Goal: Task Accomplishment & Management: Manage account settings

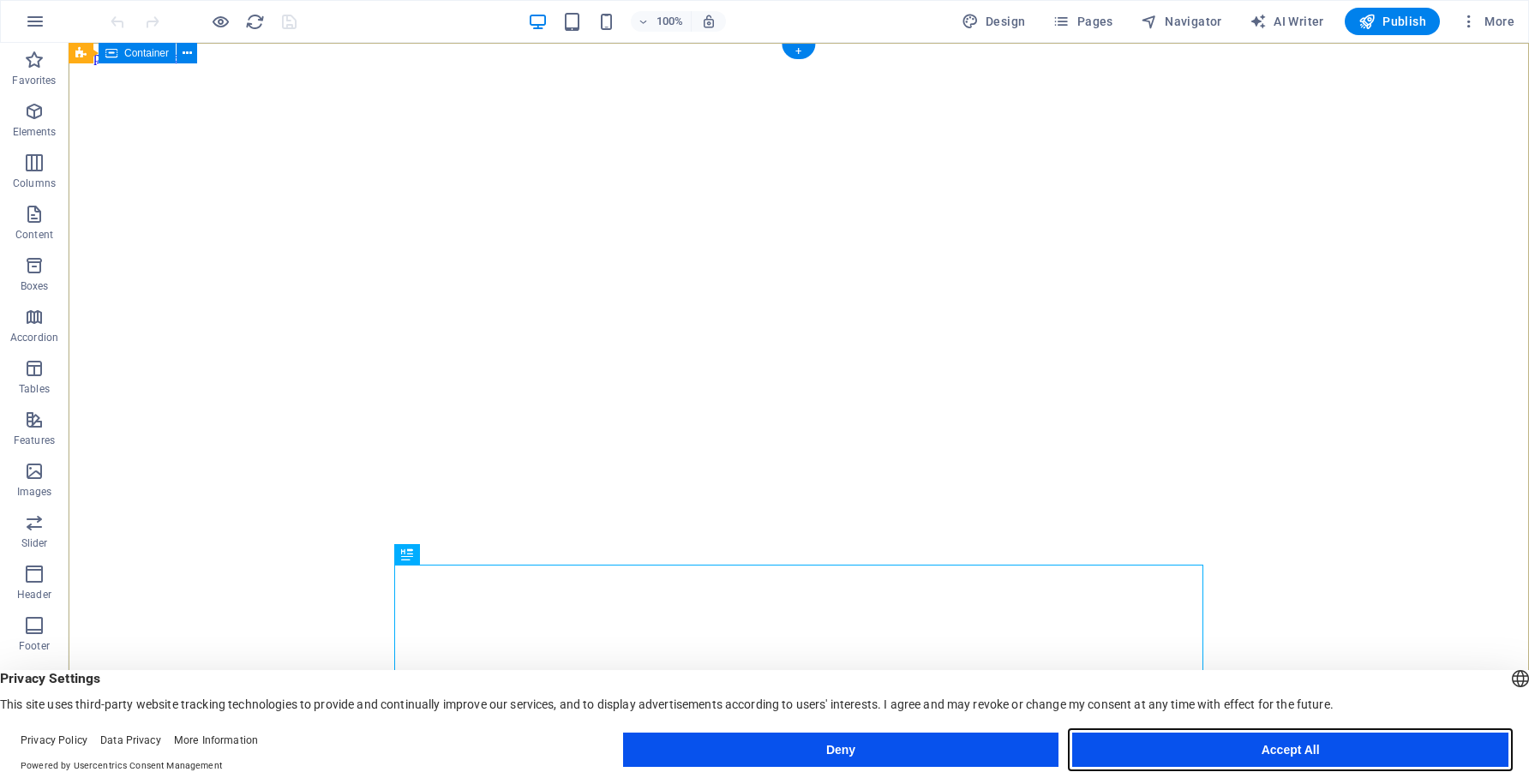
click at [1296, 745] on button "Accept All" at bounding box center [1290, 749] width 436 height 35
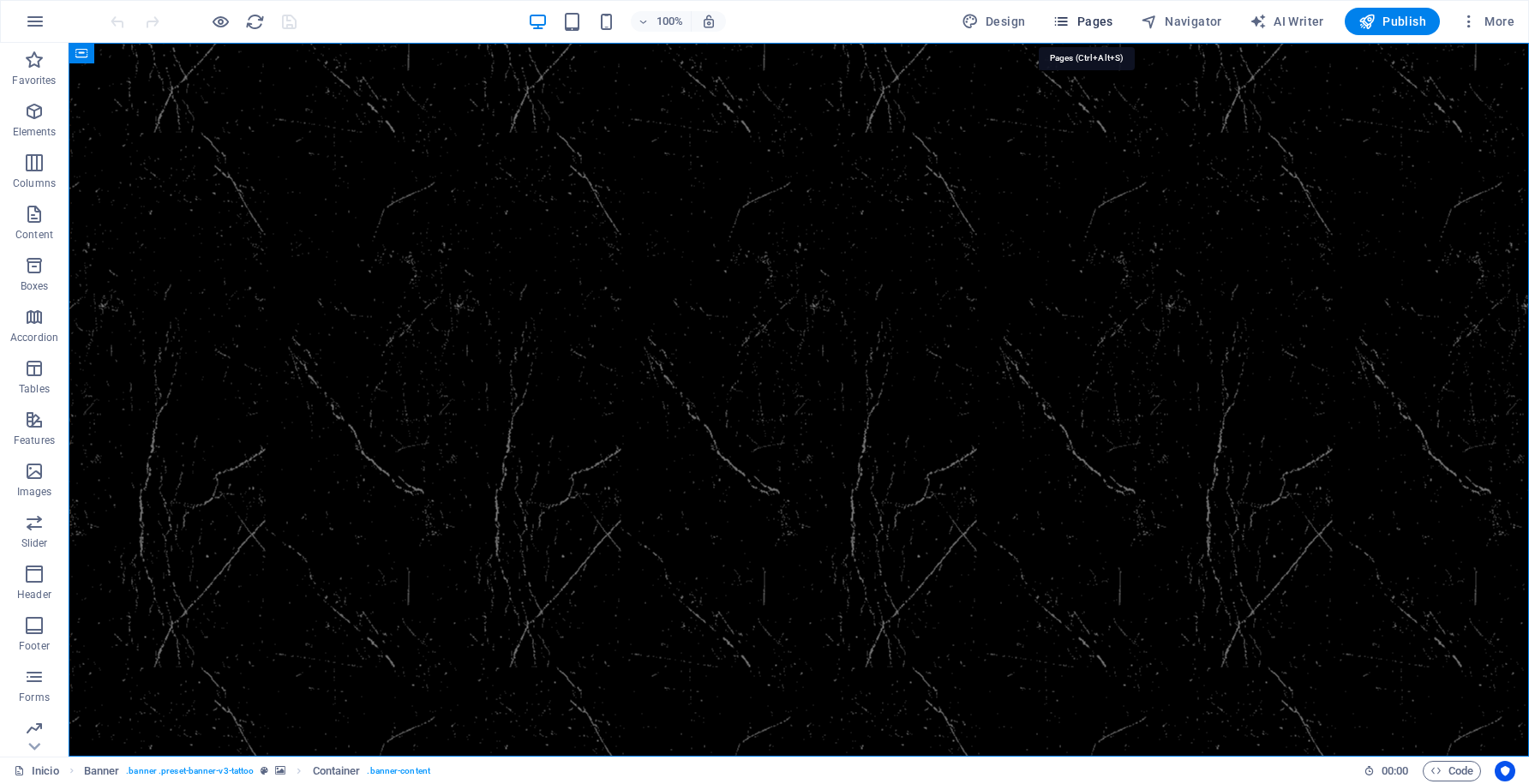
click at [1105, 22] on span "Pages" at bounding box center [1083, 20] width 60 height 17
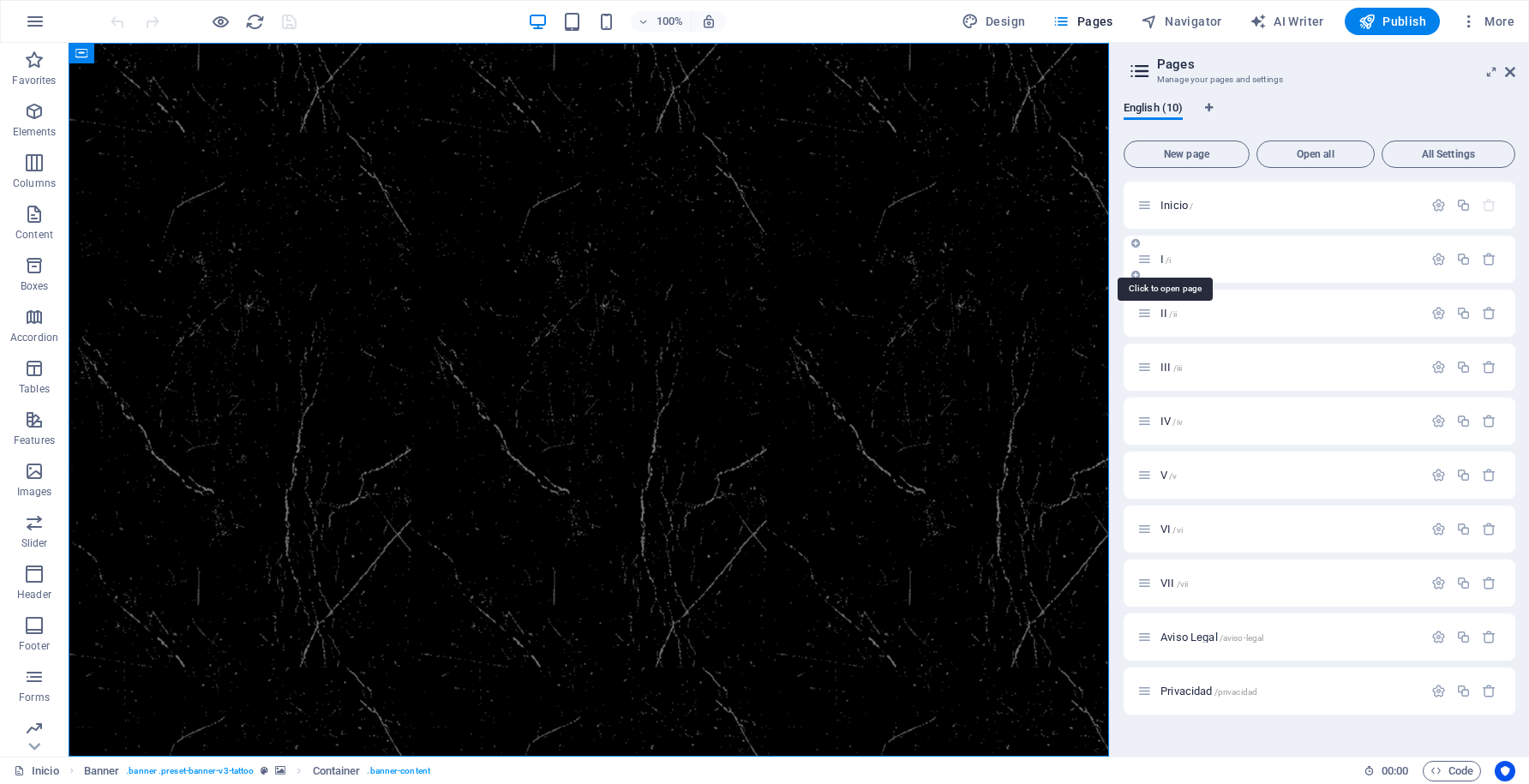
click at [1169, 260] on span "/i" at bounding box center [1169, 260] width 5 height 10
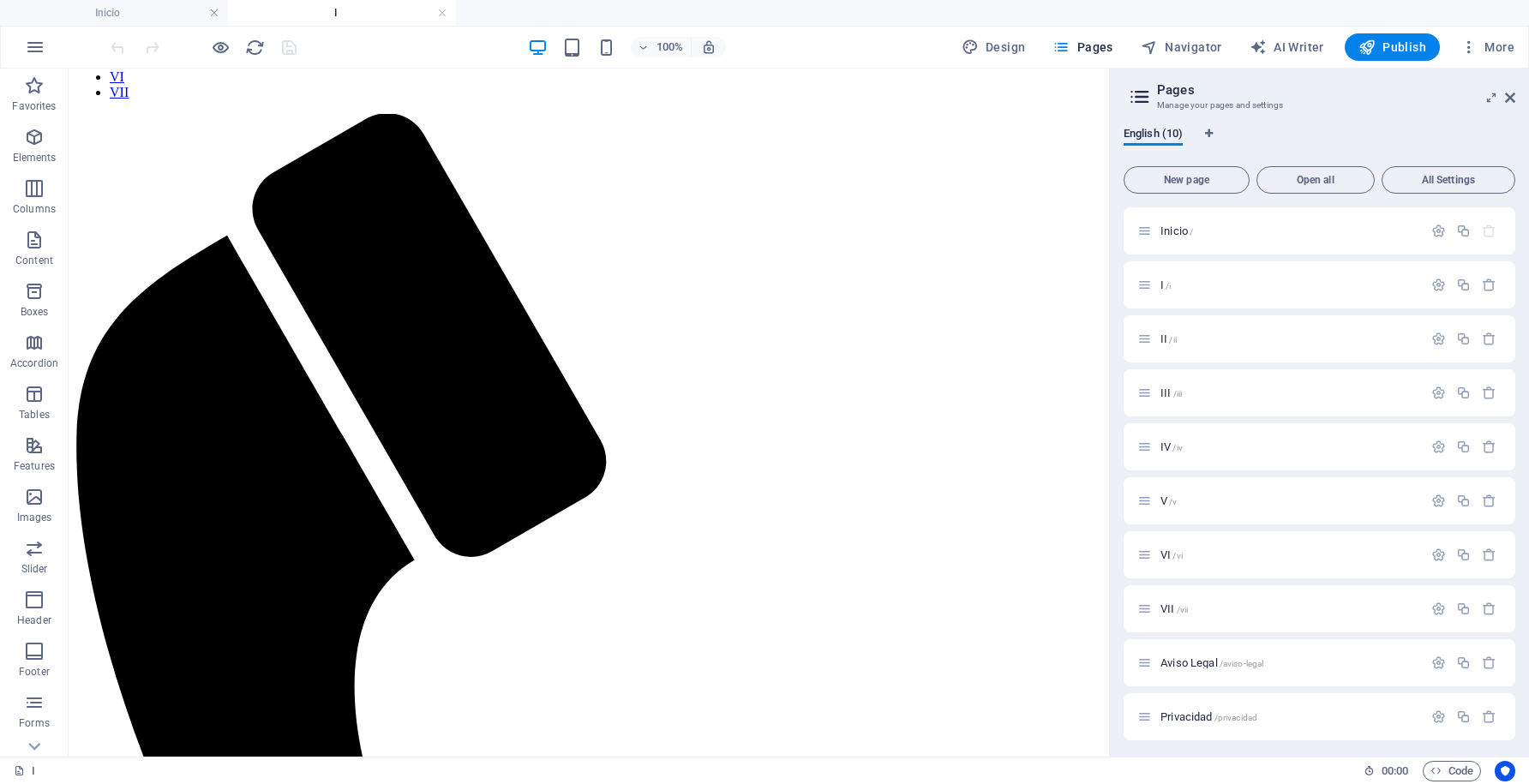
scroll to position [383, 0]
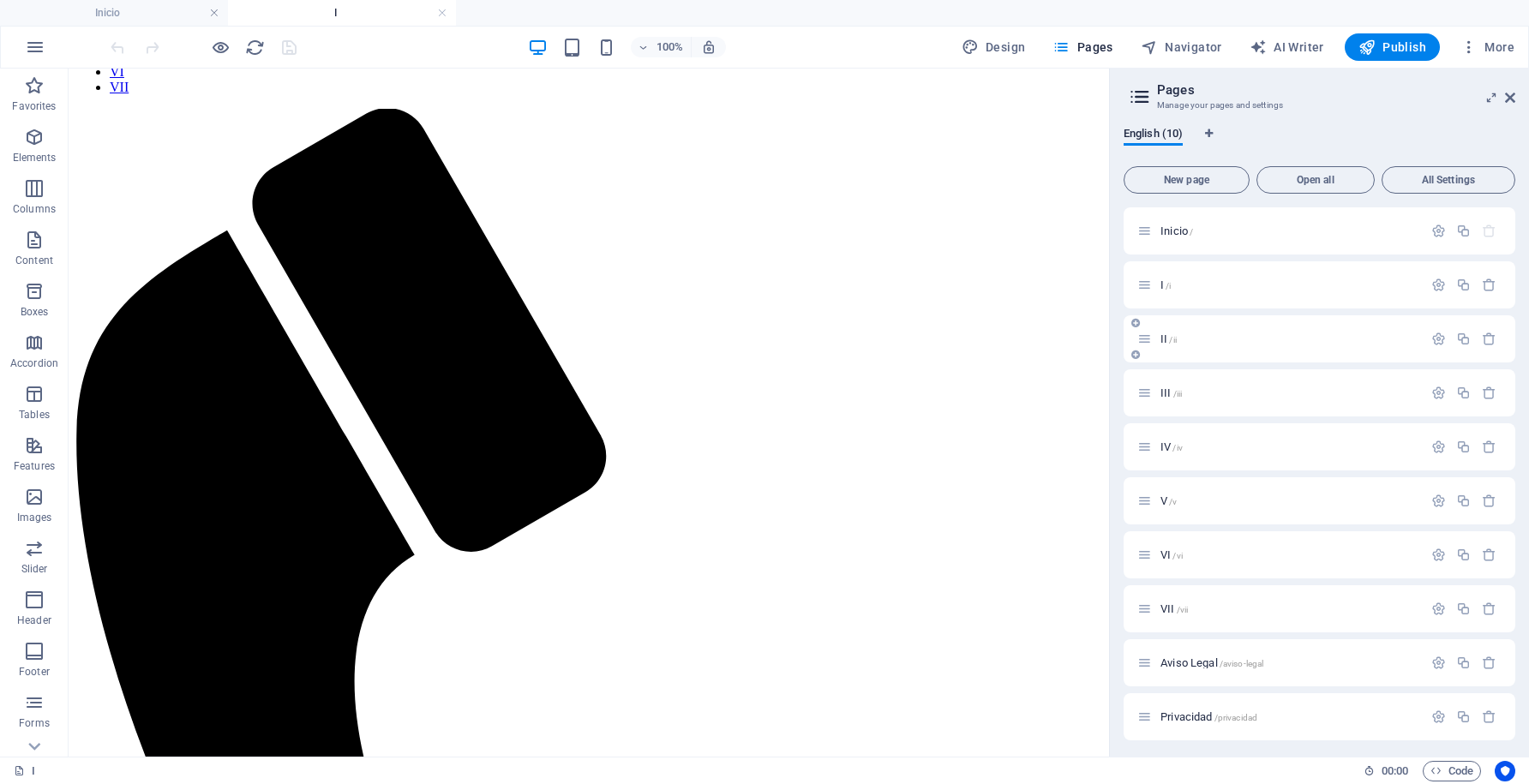
click at [1171, 338] on span "/ii" at bounding box center [1173, 339] width 7 height 10
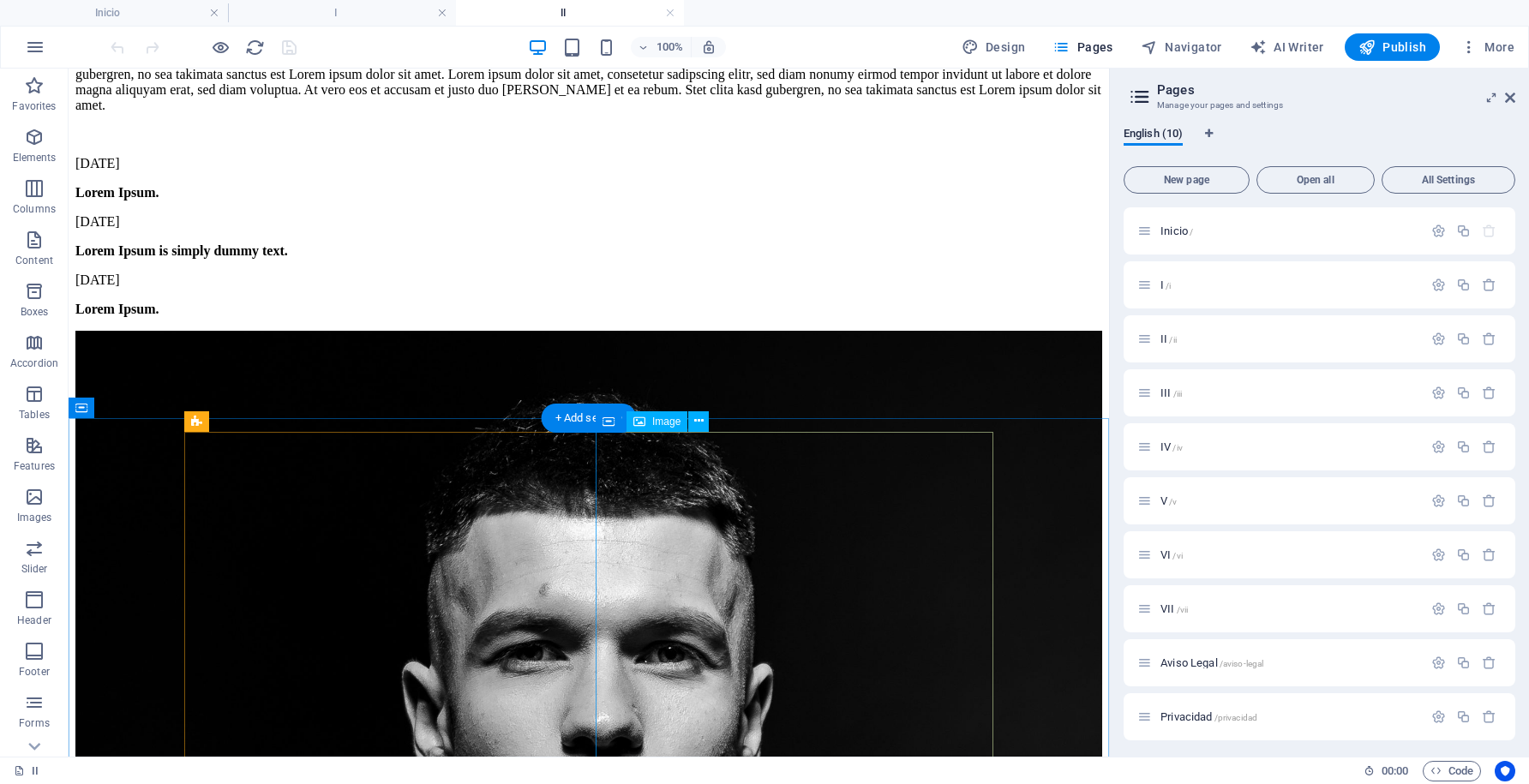
scroll to position [0, 0]
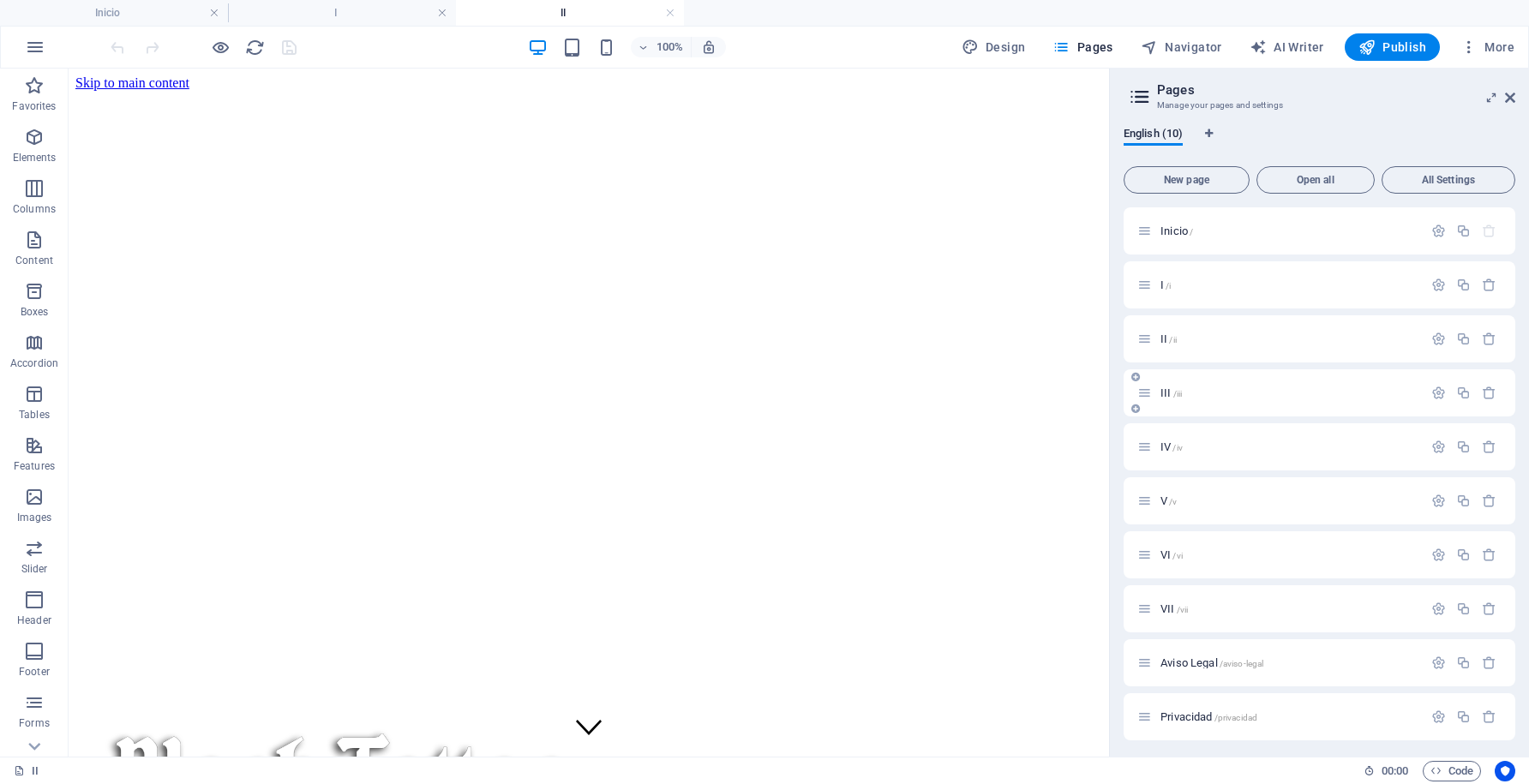
click at [1167, 392] on span "III /iii" at bounding box center [1171, 392] width 21 height 12
click at [41, 46] on icon "button" at bounding box center [35, 47] width 20 height 20
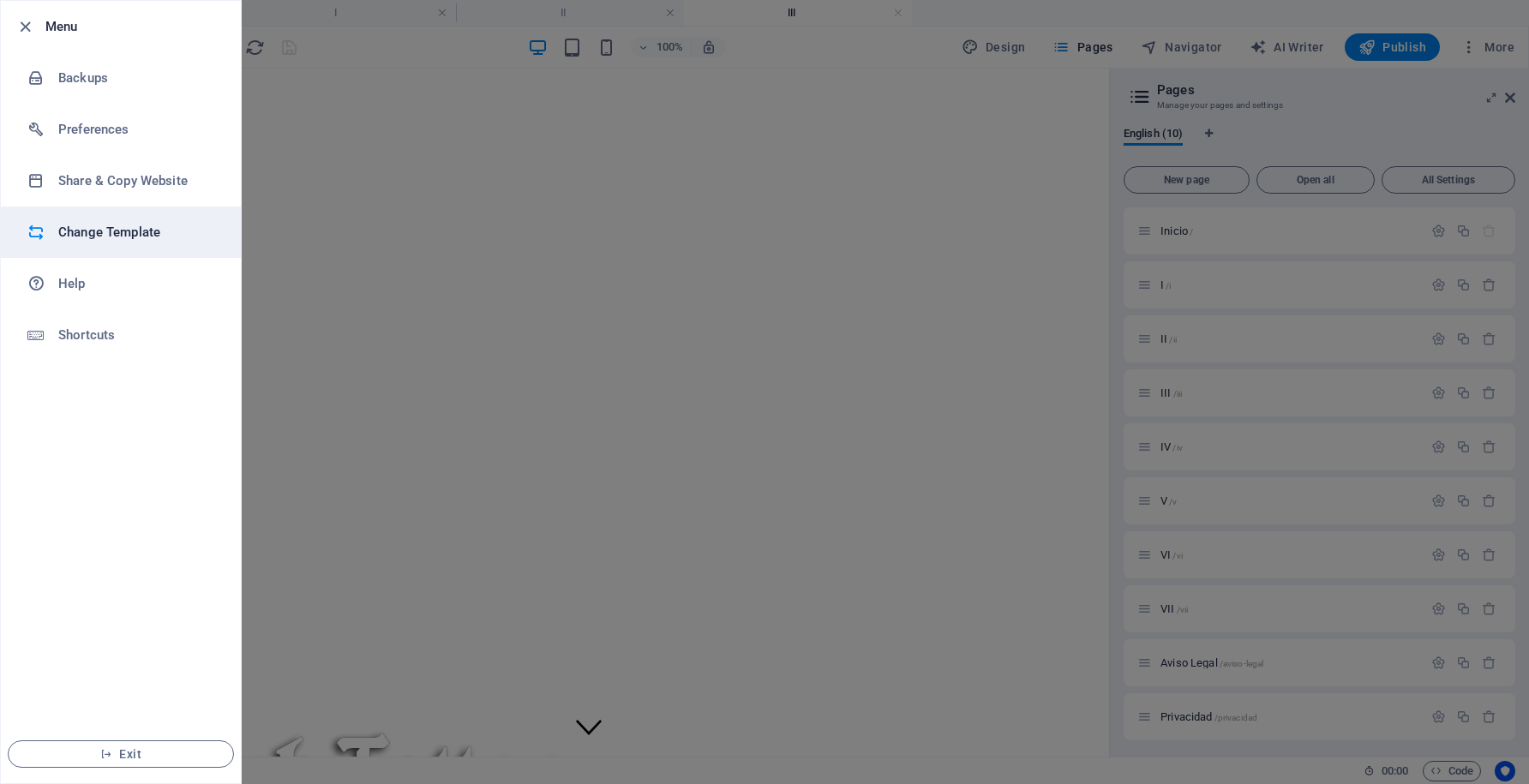
click at [143, 236] on h6 "Change Template" at bounding box center [138, 232] width 159 height 20
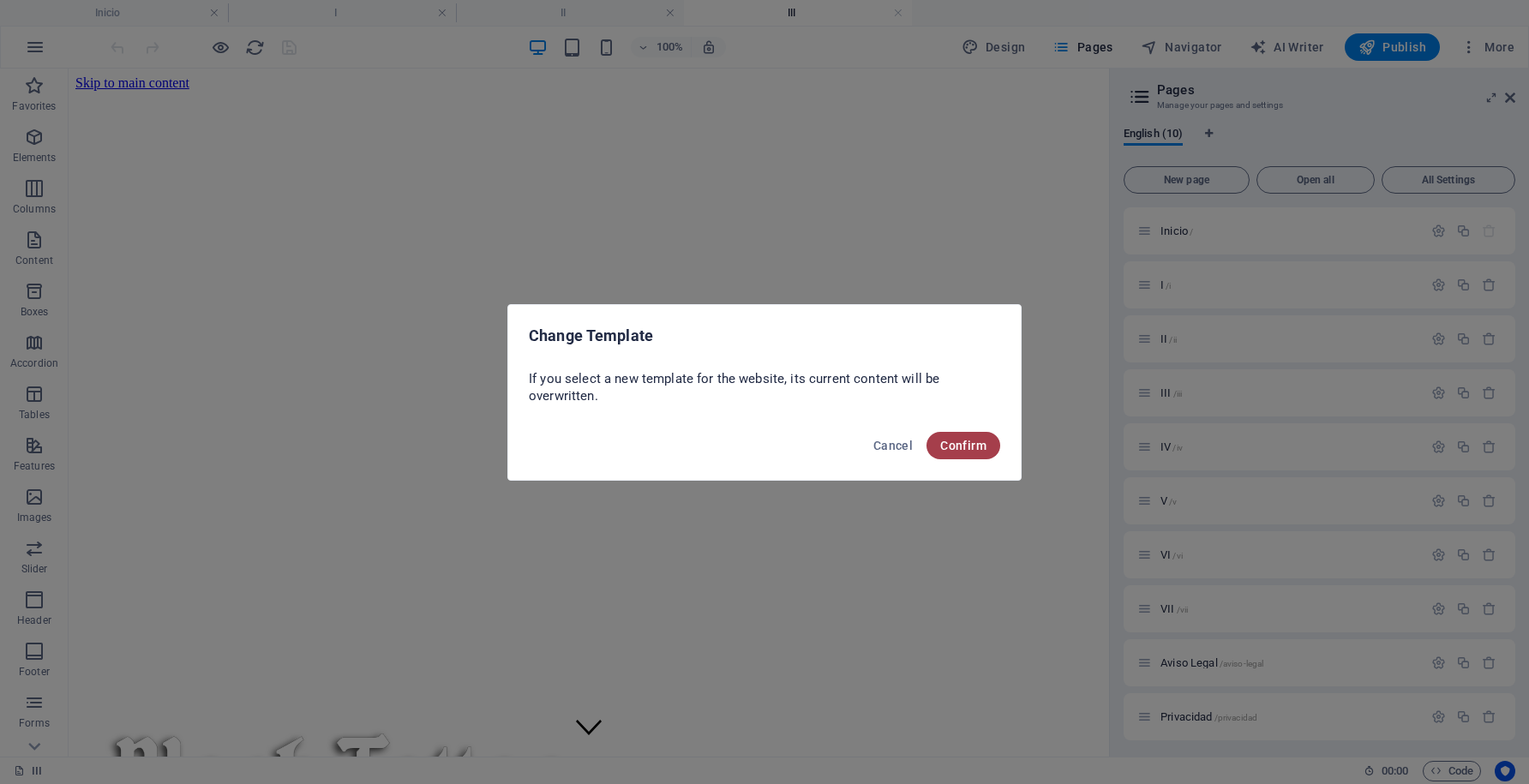
click at [972, 448] on span "Confirm" at bounding box center [963, 445] width 46 height 13
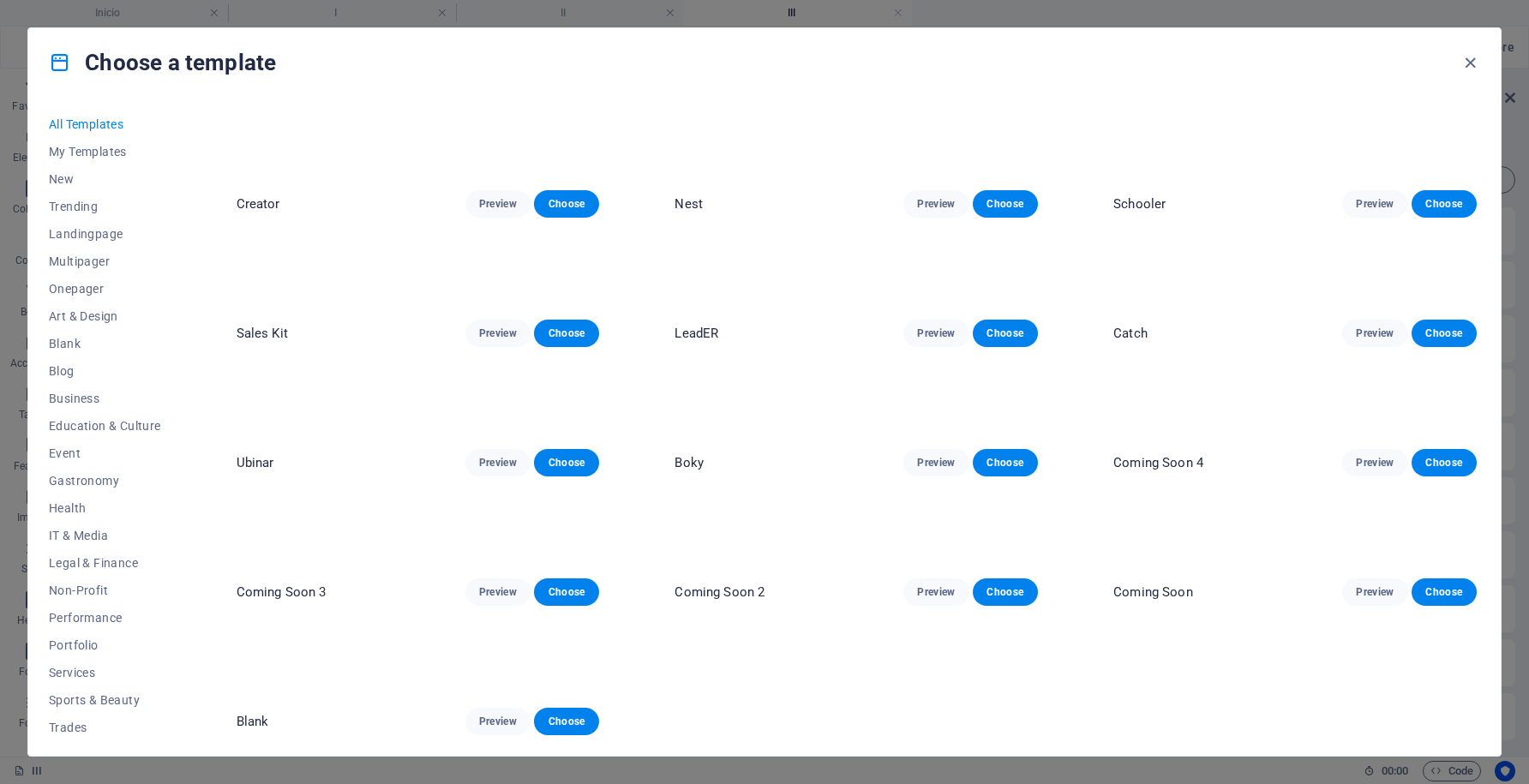
scroll to position [12381, 0]
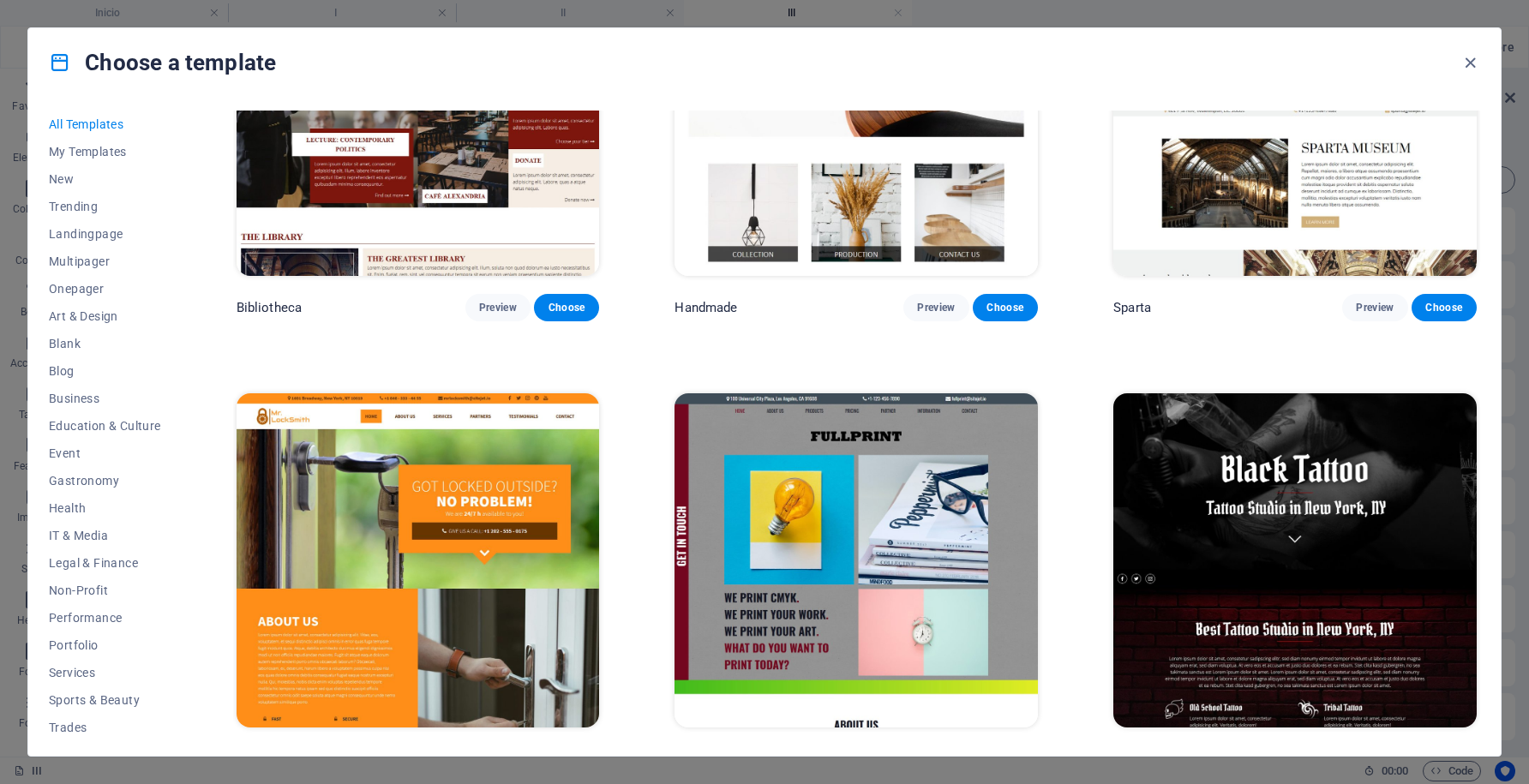
click at [1224, 484] on img at bounding box center [1295, 560] width 363 height 335
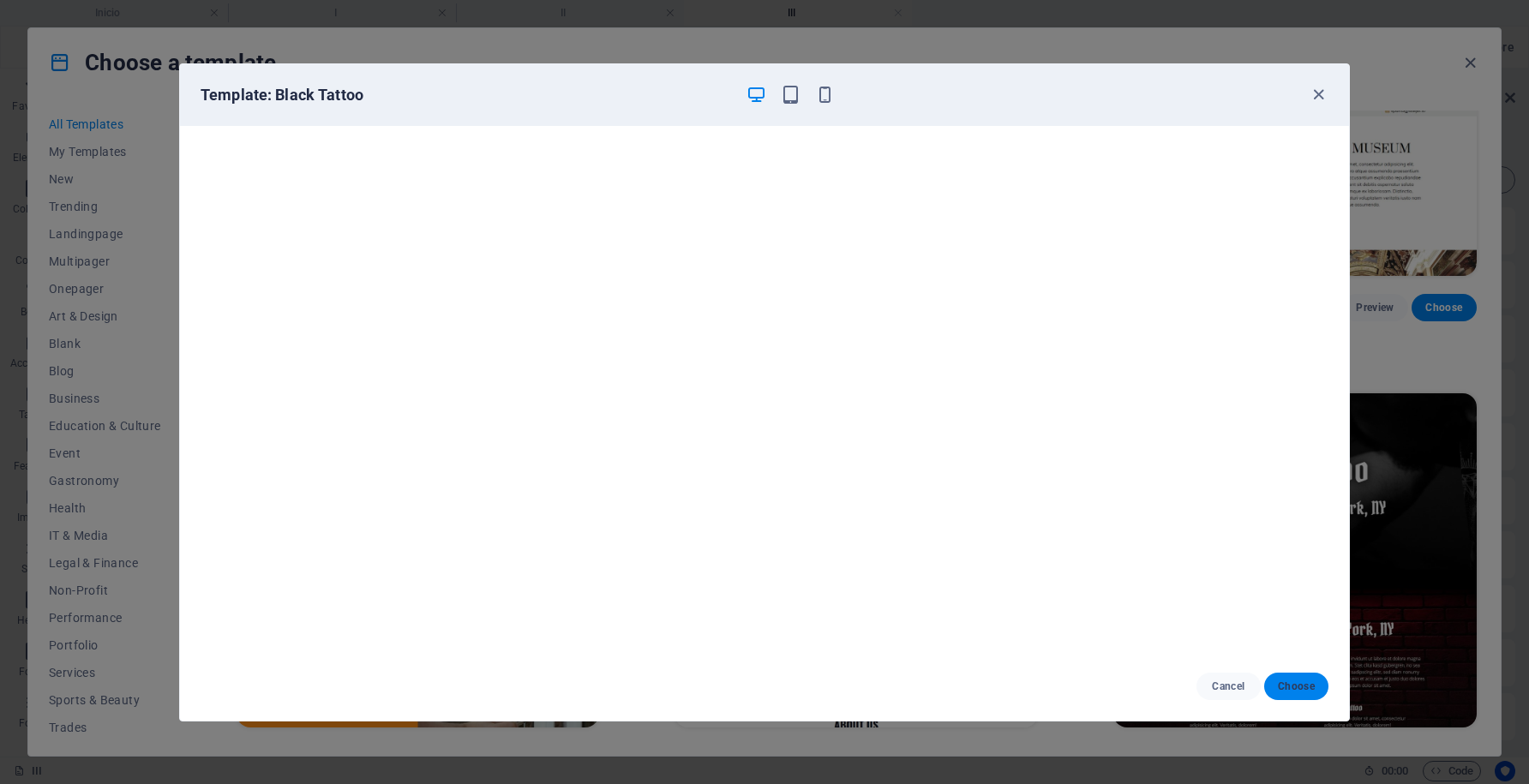
click at [1291, 687] on span "Choose" at bounding box center [1296, 686] width 37 height 13
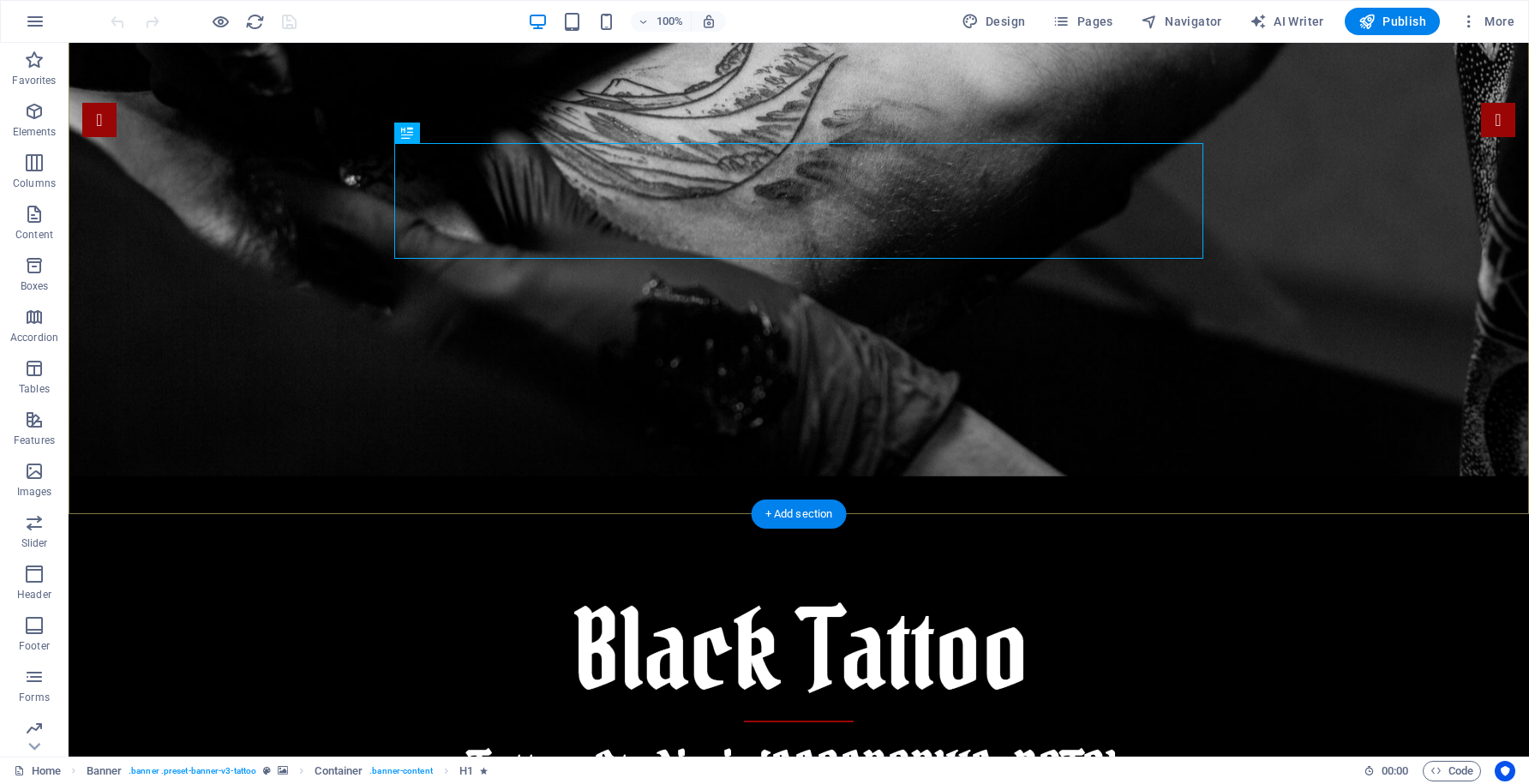
scroll to position [311, 0]
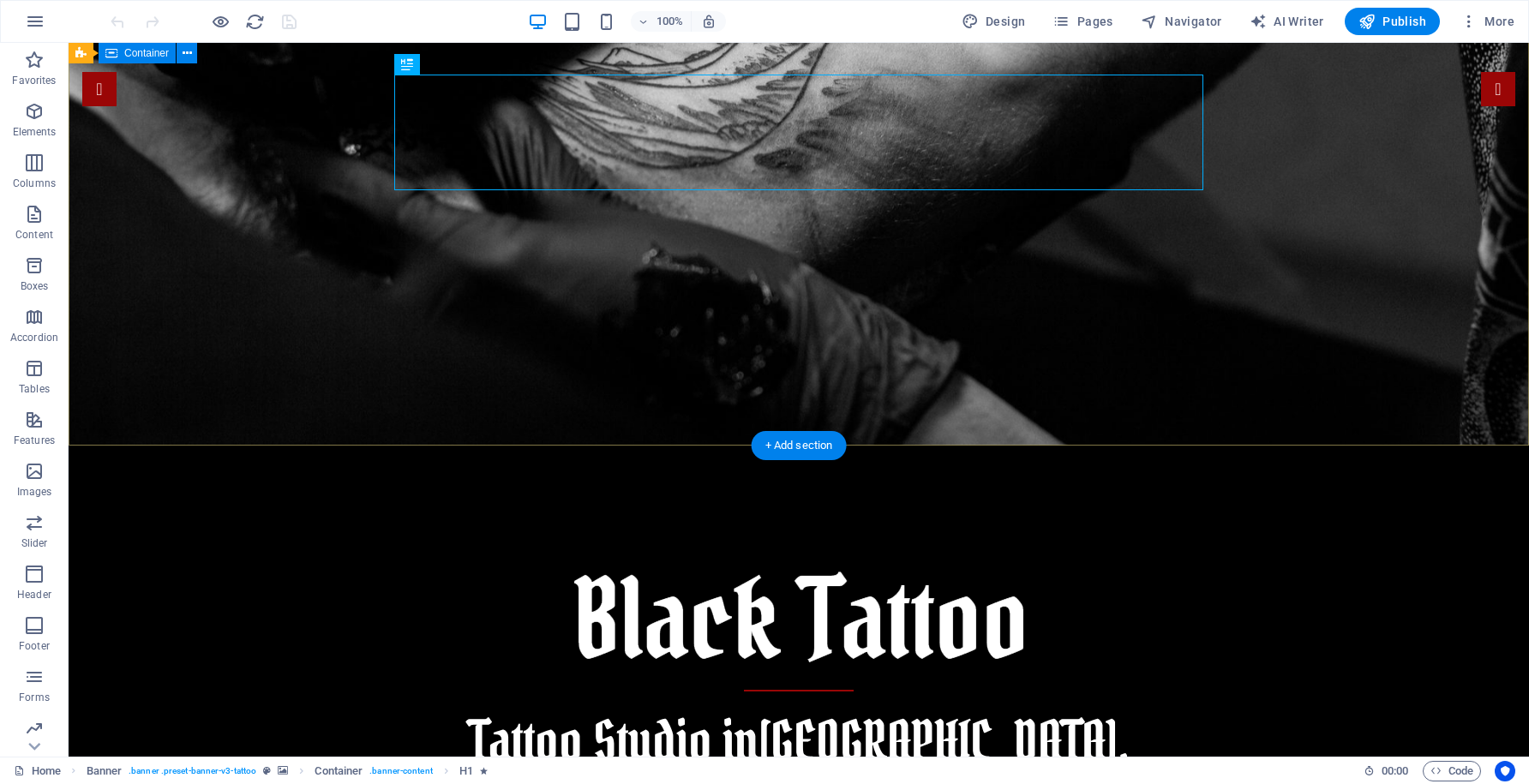
click at [871, 446] on div "Tattoo Studio in Santiago, Chile" at bounding box center [798, 756] width 1461 height 620
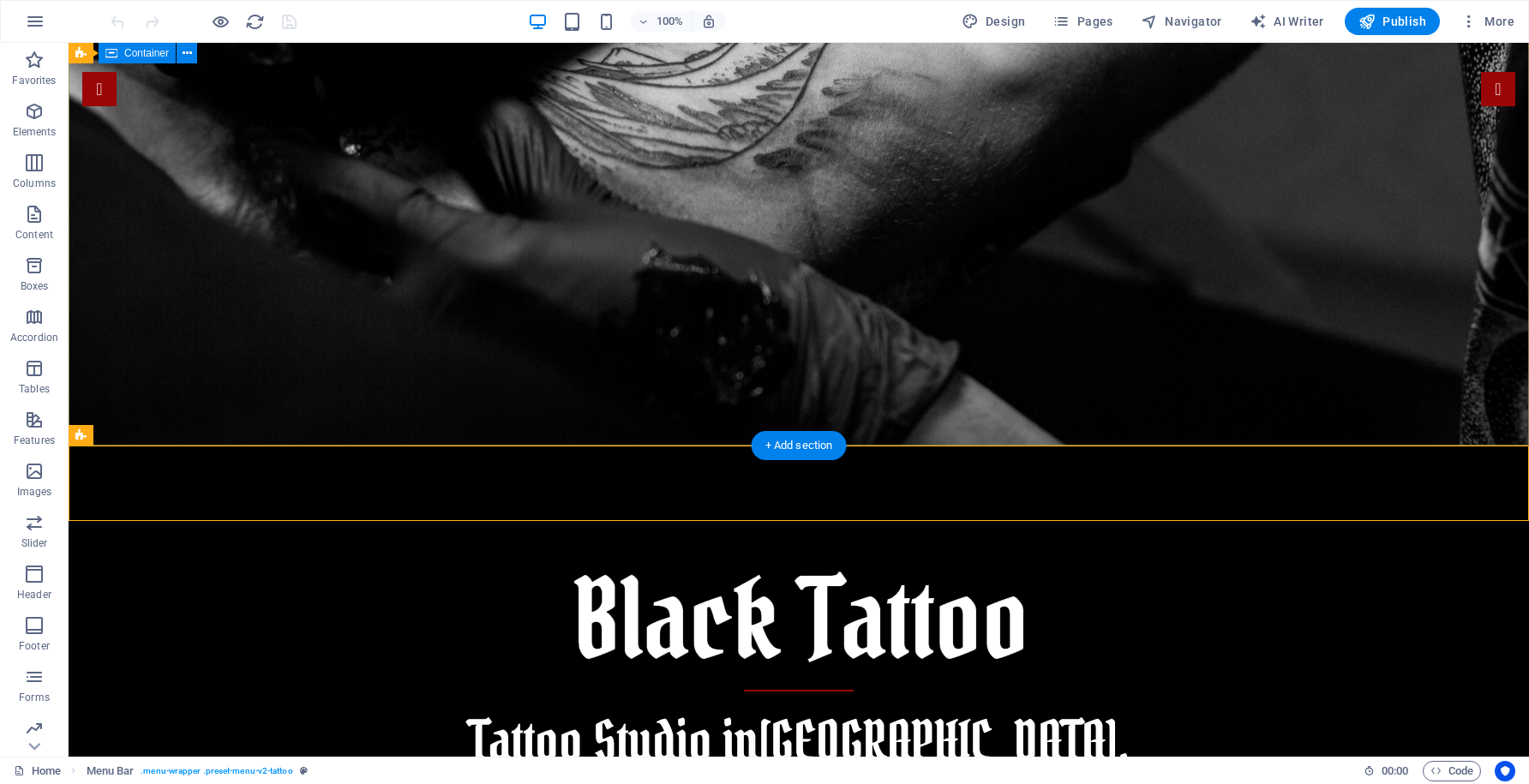
click at [281, 446] on div "Tattoo Studio in Santiago, Chile" at bounding box center [798, 756] width 1461 height 620
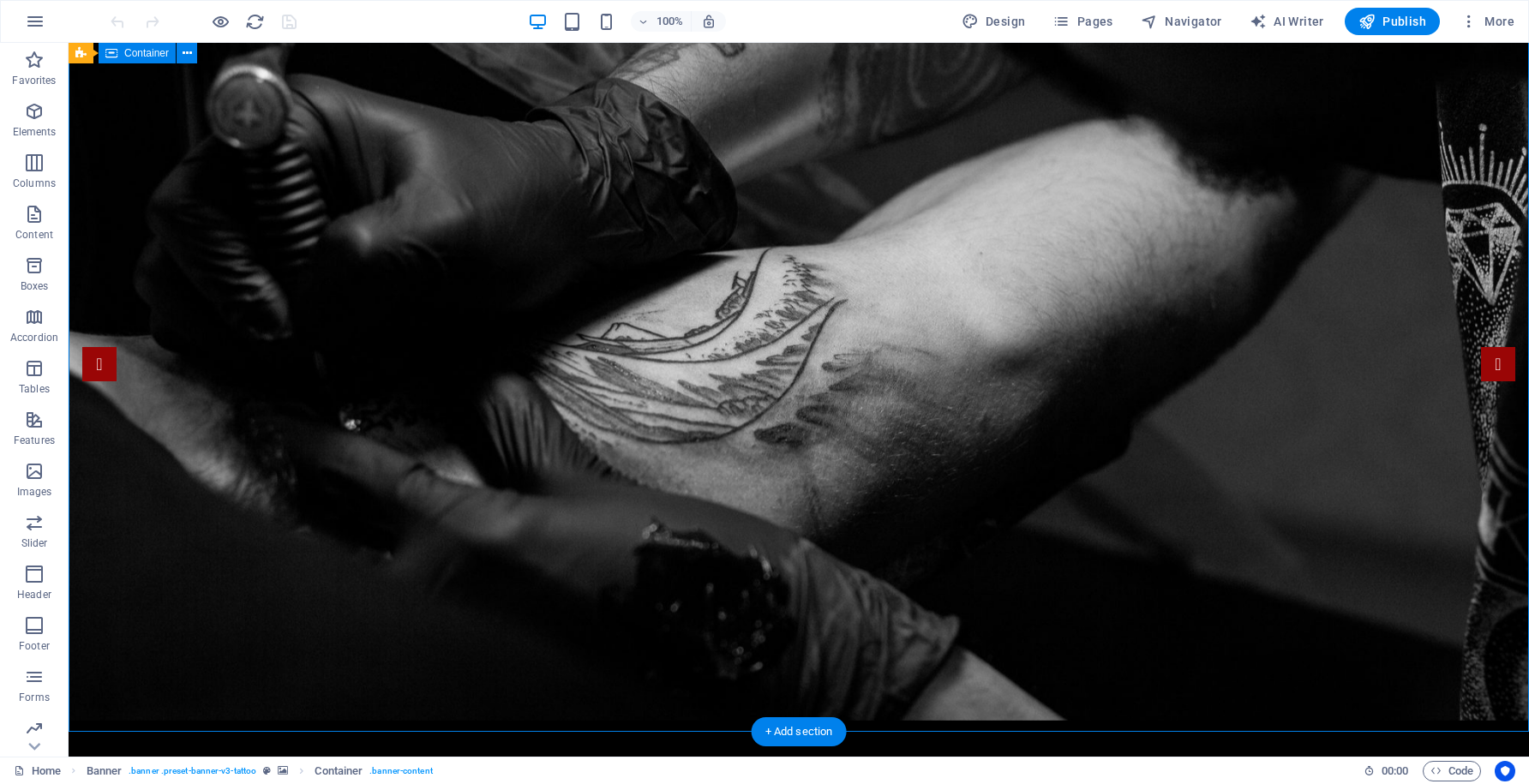
scroll to position [22, 0]
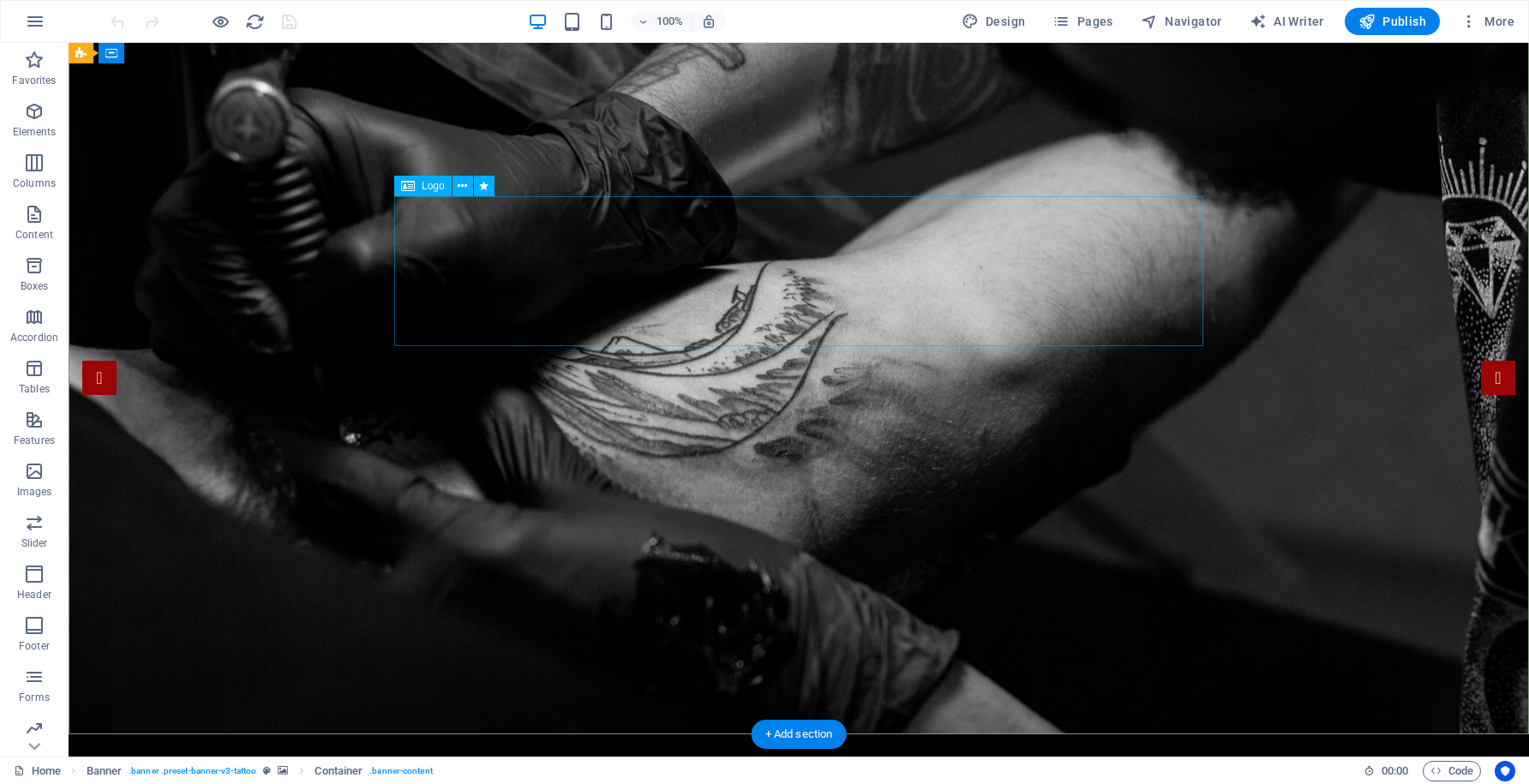
click at [188, 58] on icon at bounding box center [187, 53] width 10 height 18
click at [157, 56] on span "Container" at bounding box center [147, 53] width 44 height 11
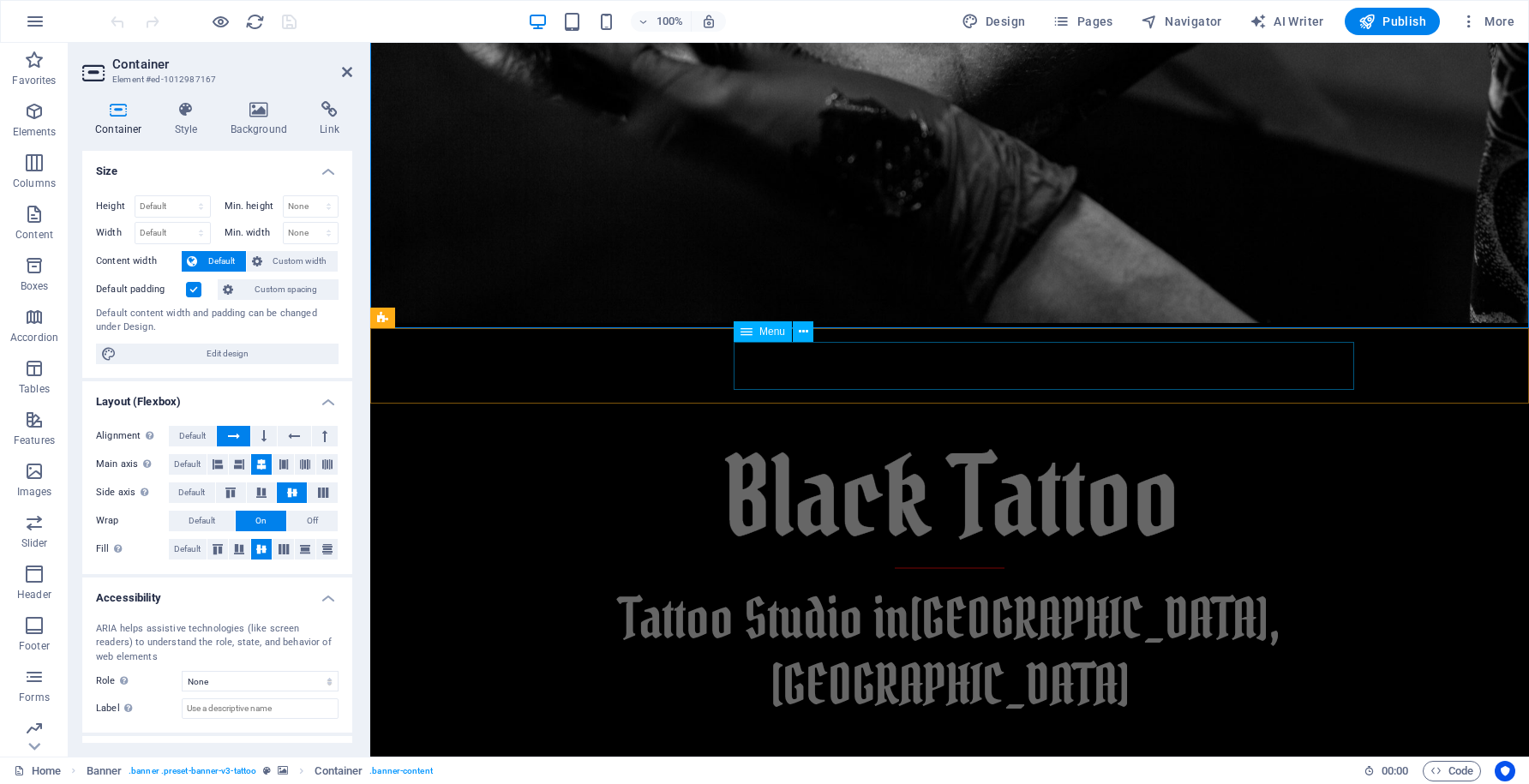
scroll to position [0, 0]
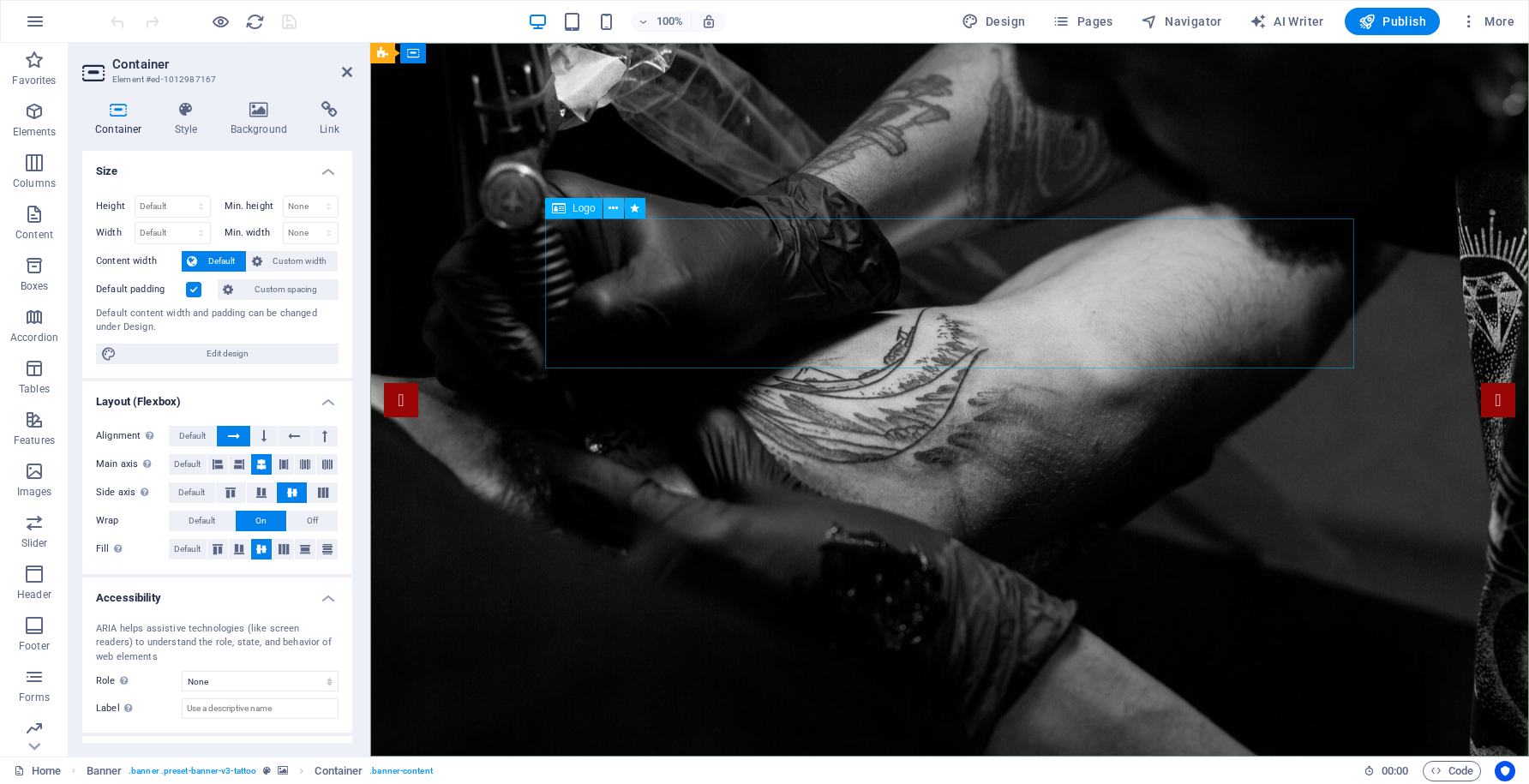
click at [615, 208] on icon at bounding box center [613, 209] width 10 height 18
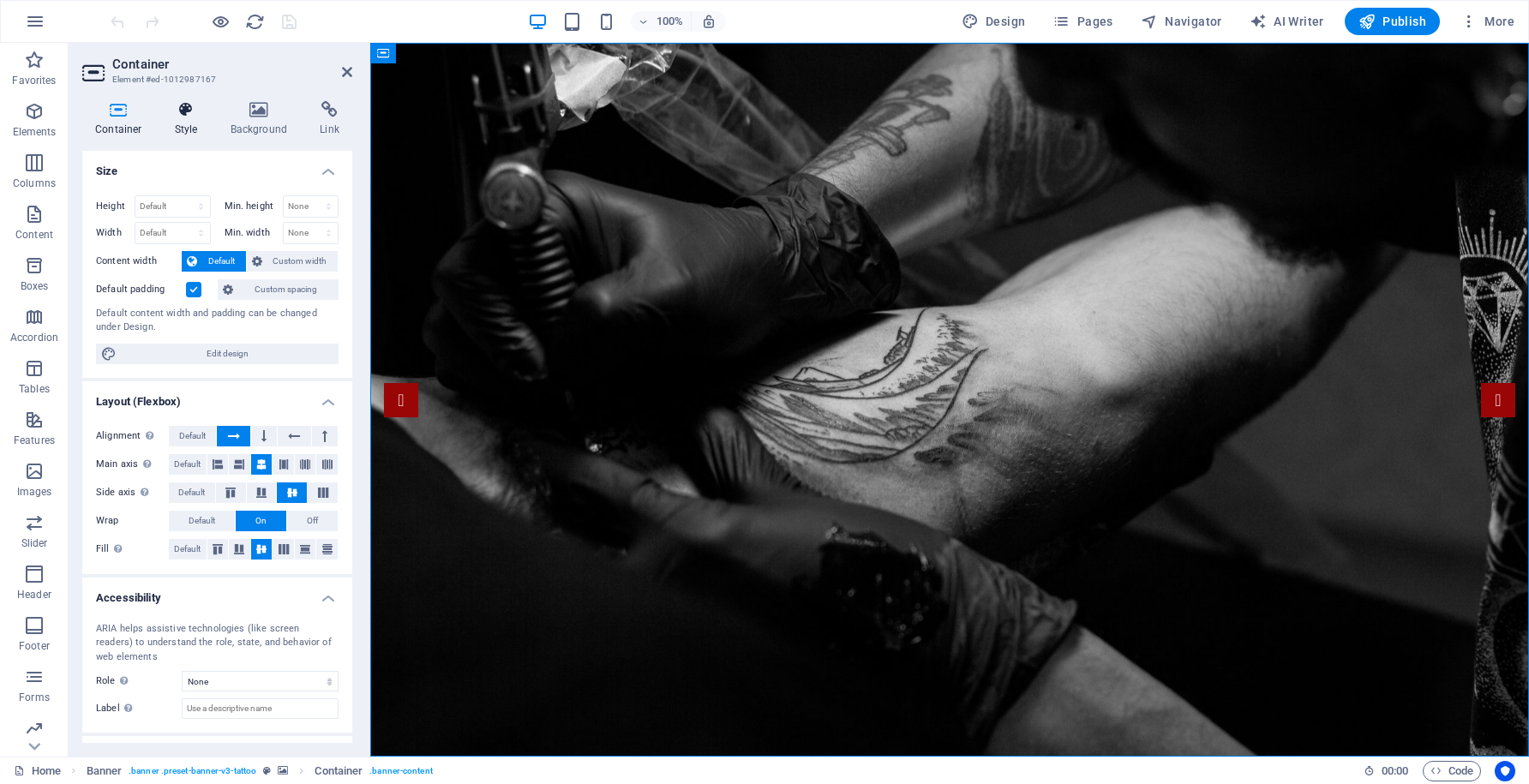
click at [186, 117] on icon at bounding box center [186, 109] width 49 height 17
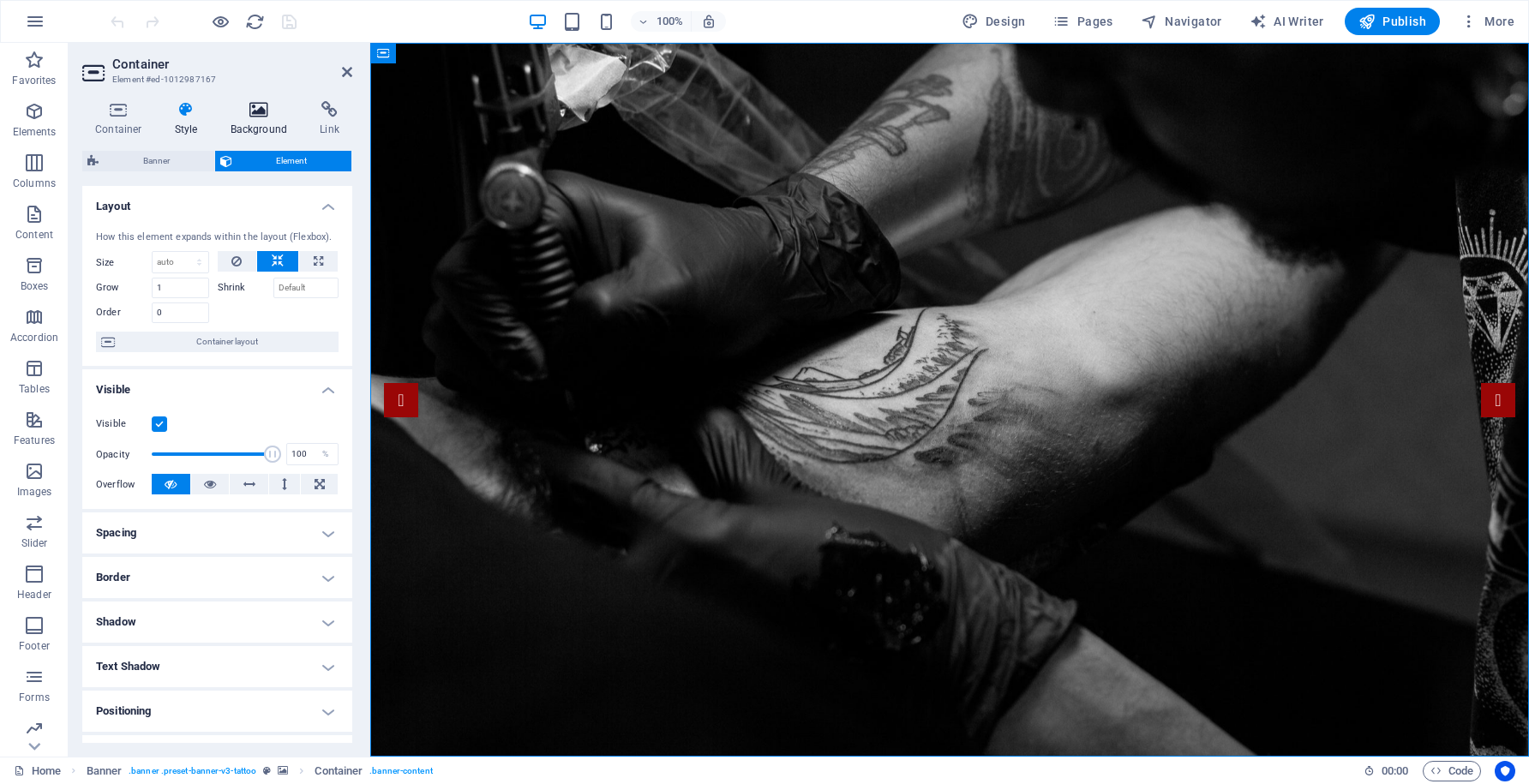
click at [250, 123] on h4 "Background" at bounding box center [262, 119] width 90 height 36
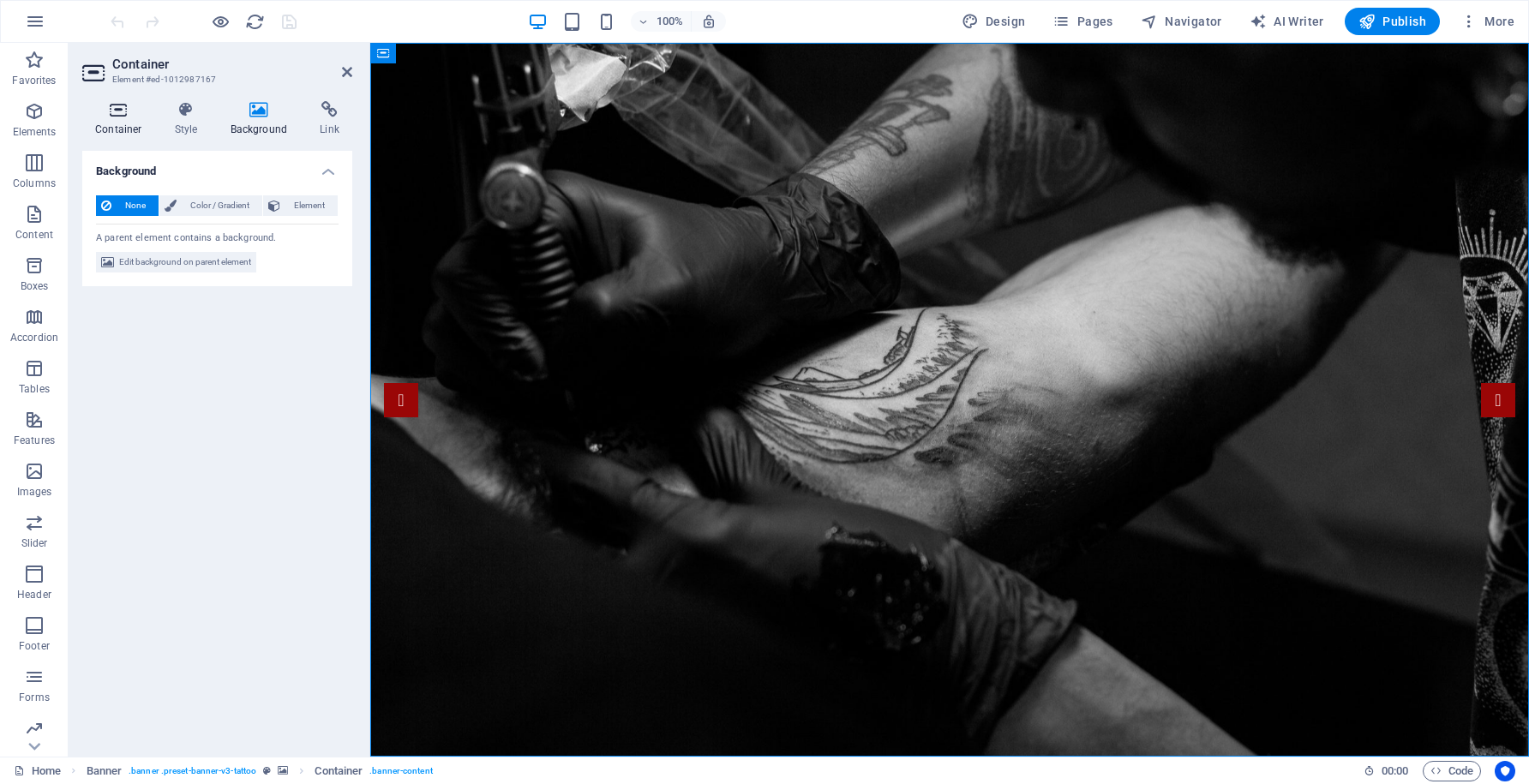
click at [117, 116] on icon at bounding box center [119, 109] width 73 height 17
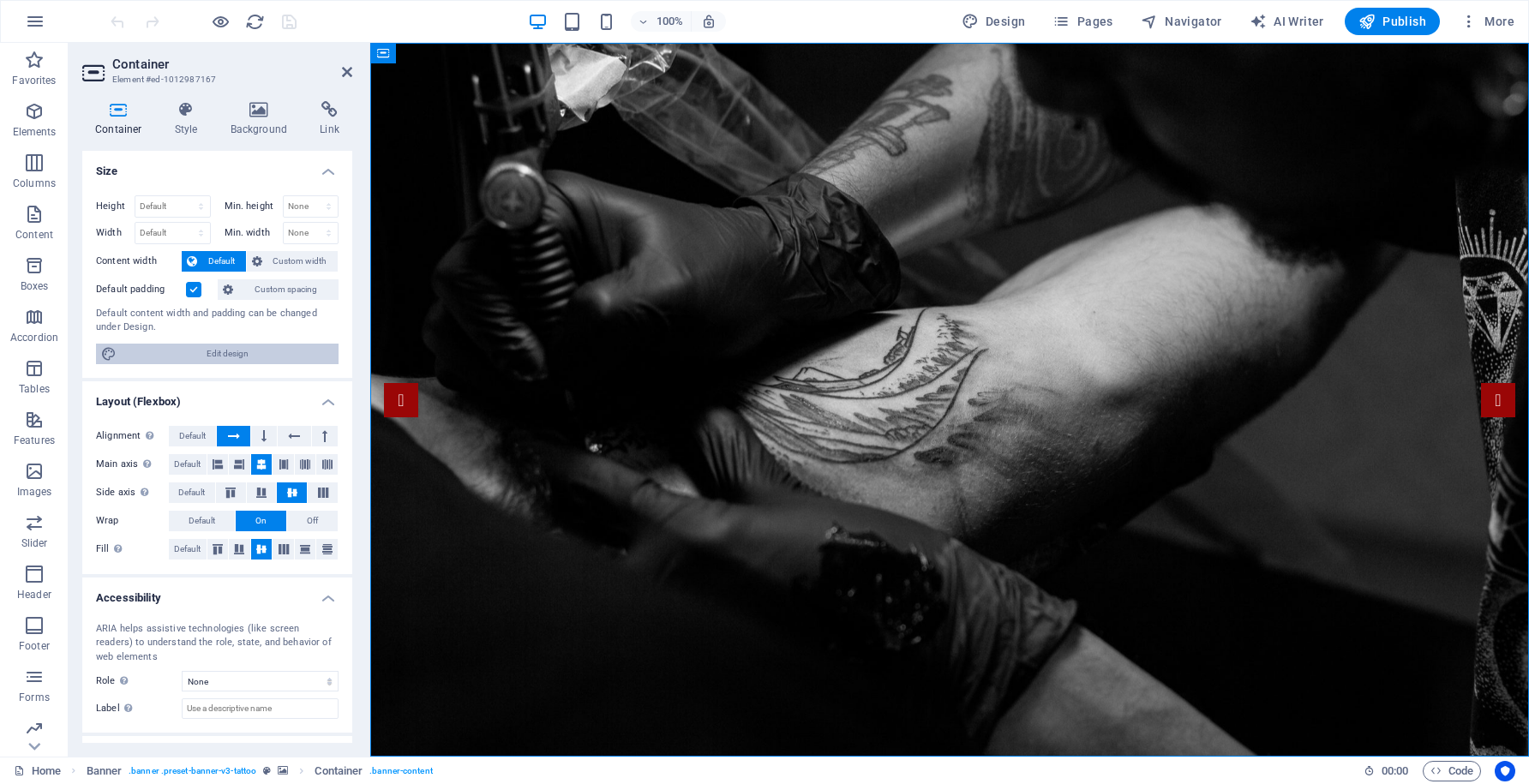
scroll to position [72, 0]
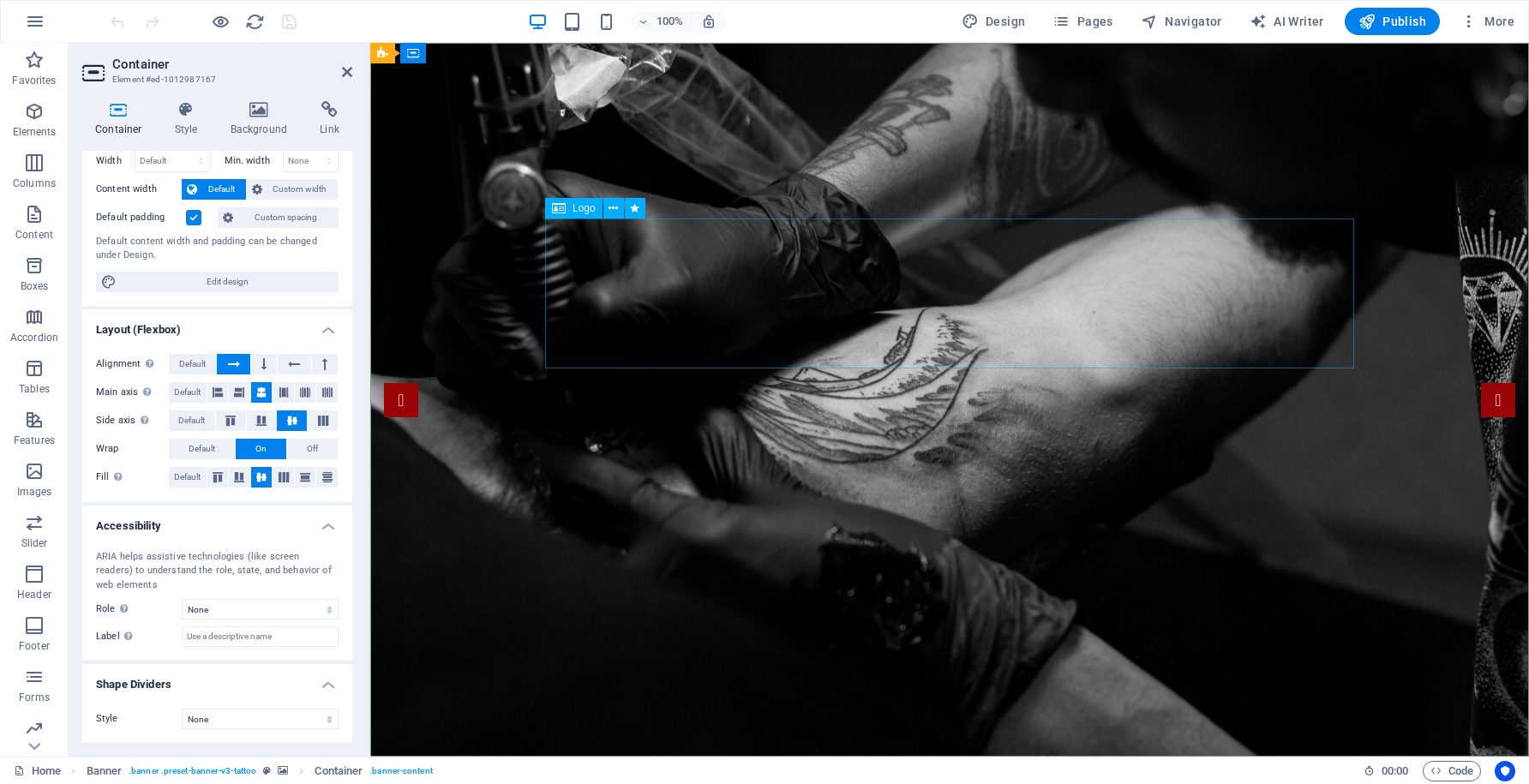
click at [580, 211] on span "Logo" at bounding box center [584, 209] width 23 height 11
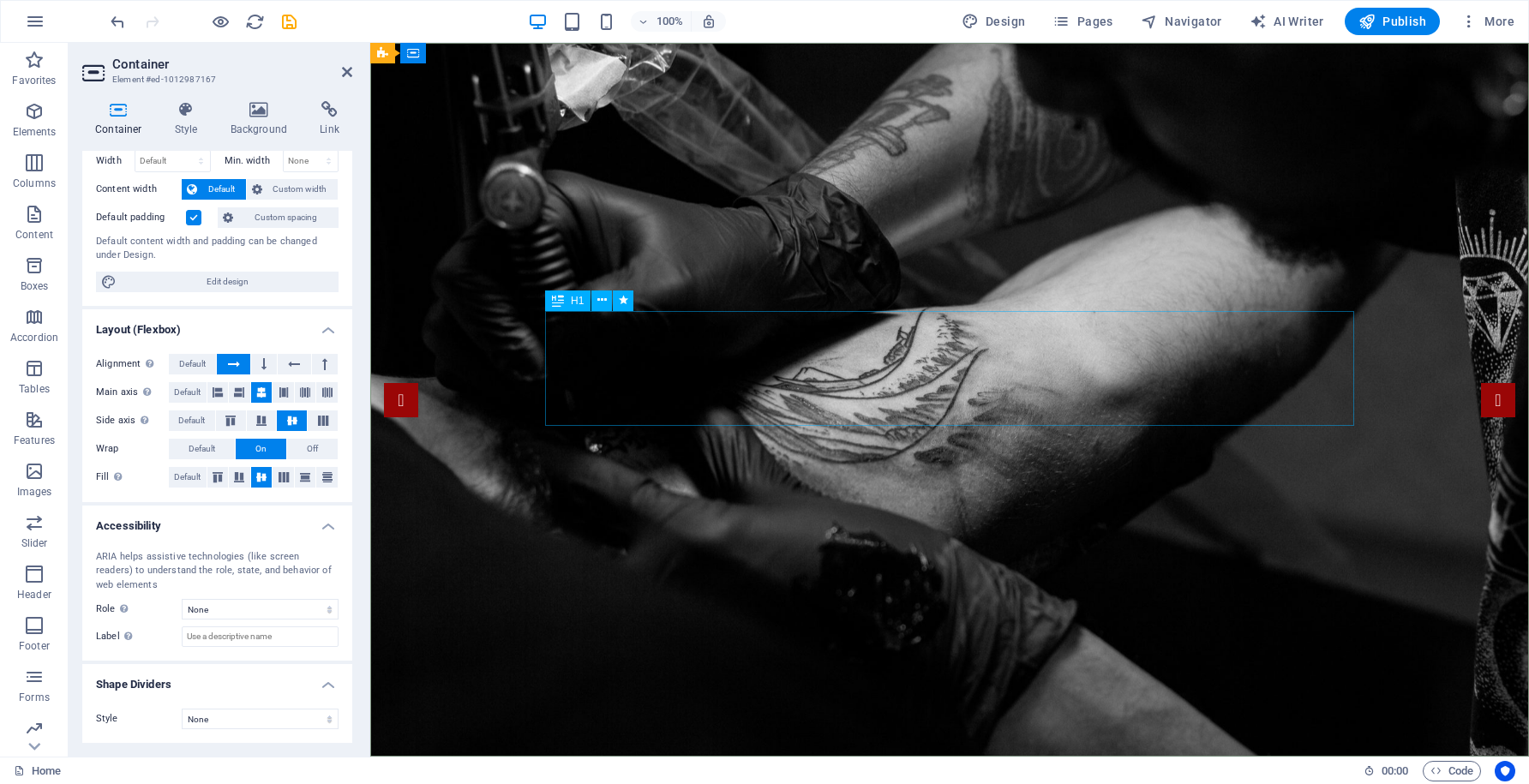
click at [449, 58] on span "Container" at bounding box center [448, 53] width 44 height 11
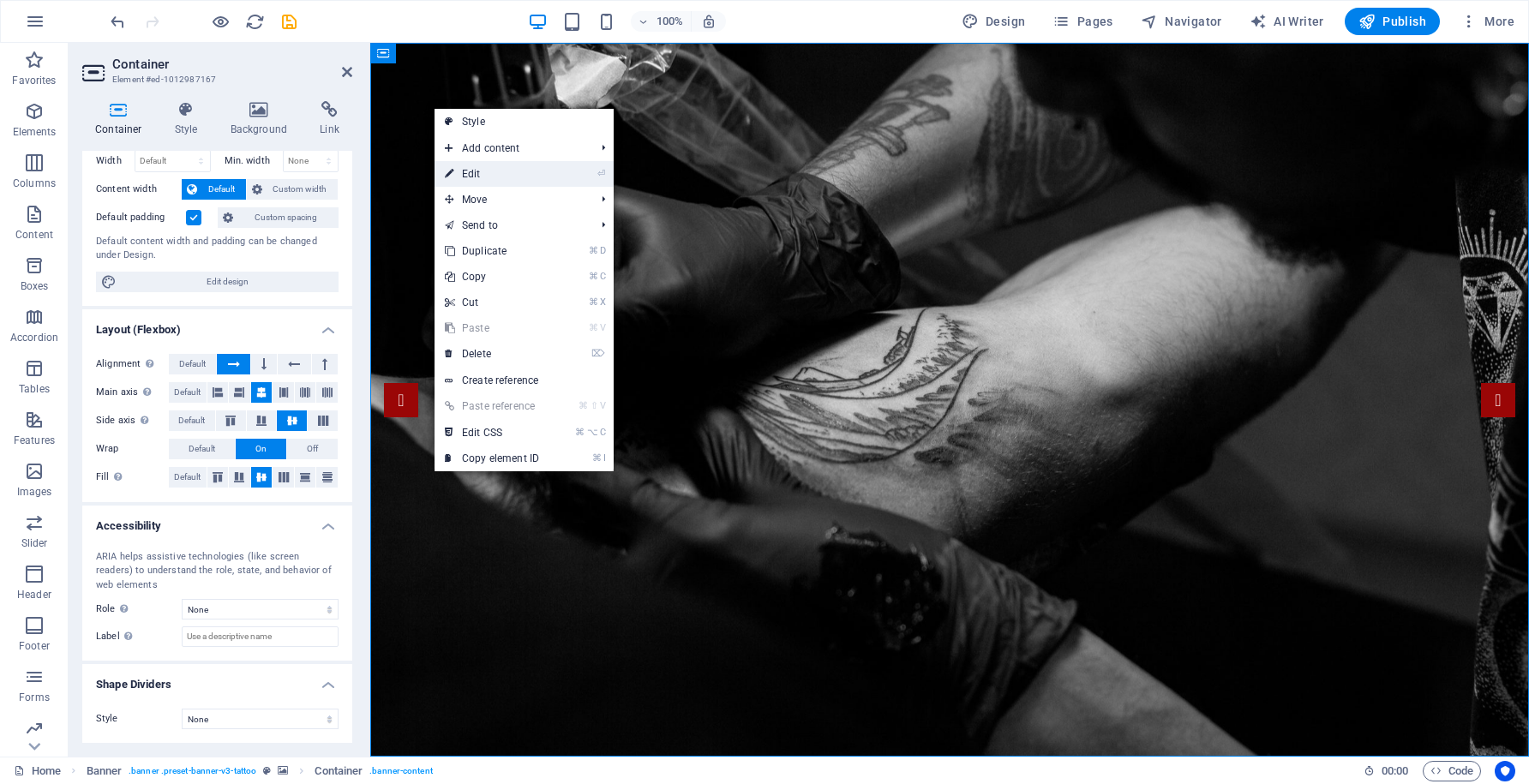
click at [493, 169] on link "⏎ Edit" at bounding box center [491, 174] width 115 height 26
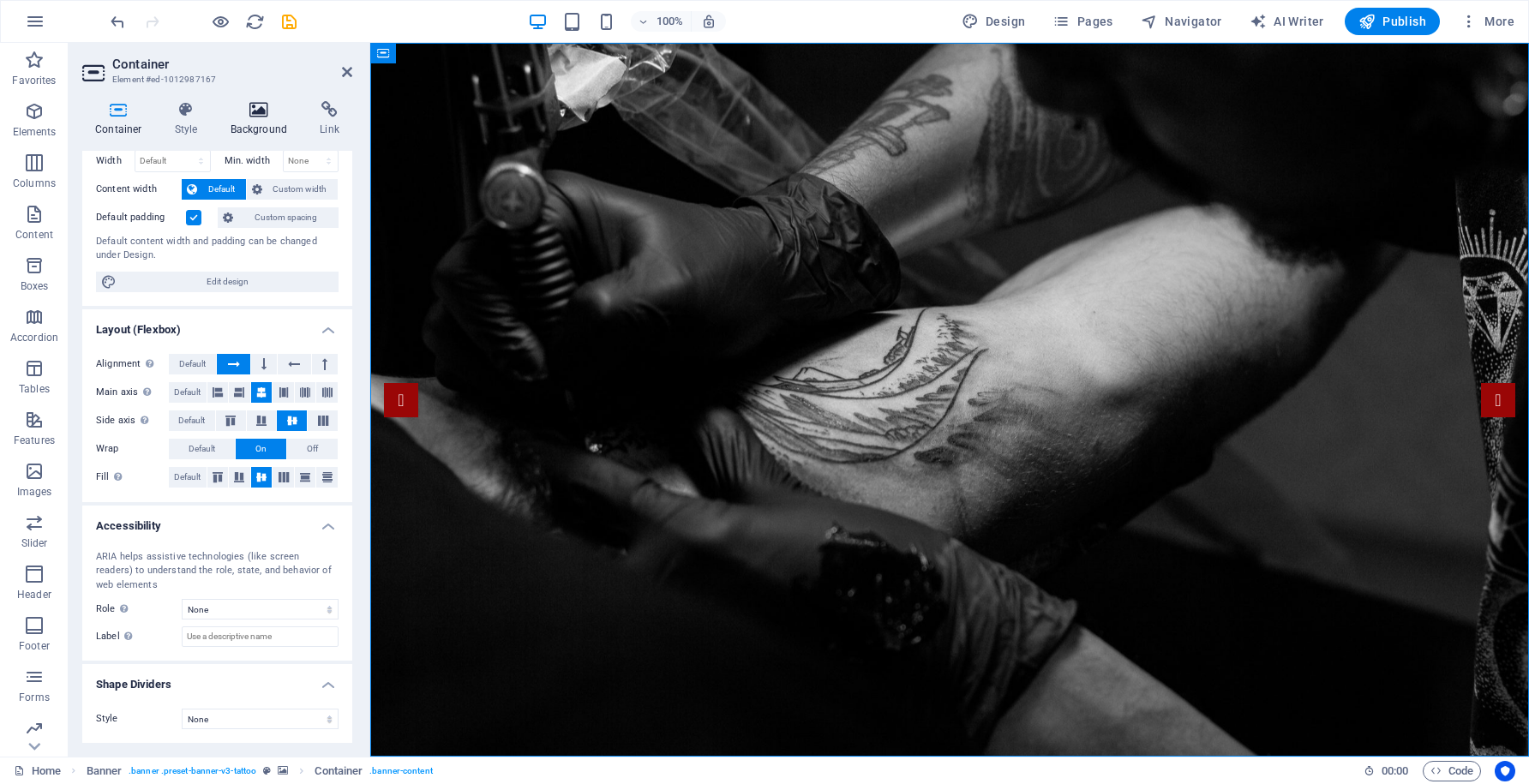
click at [265, 113] on icon at bounding box center [259, 109] width 83 height 17
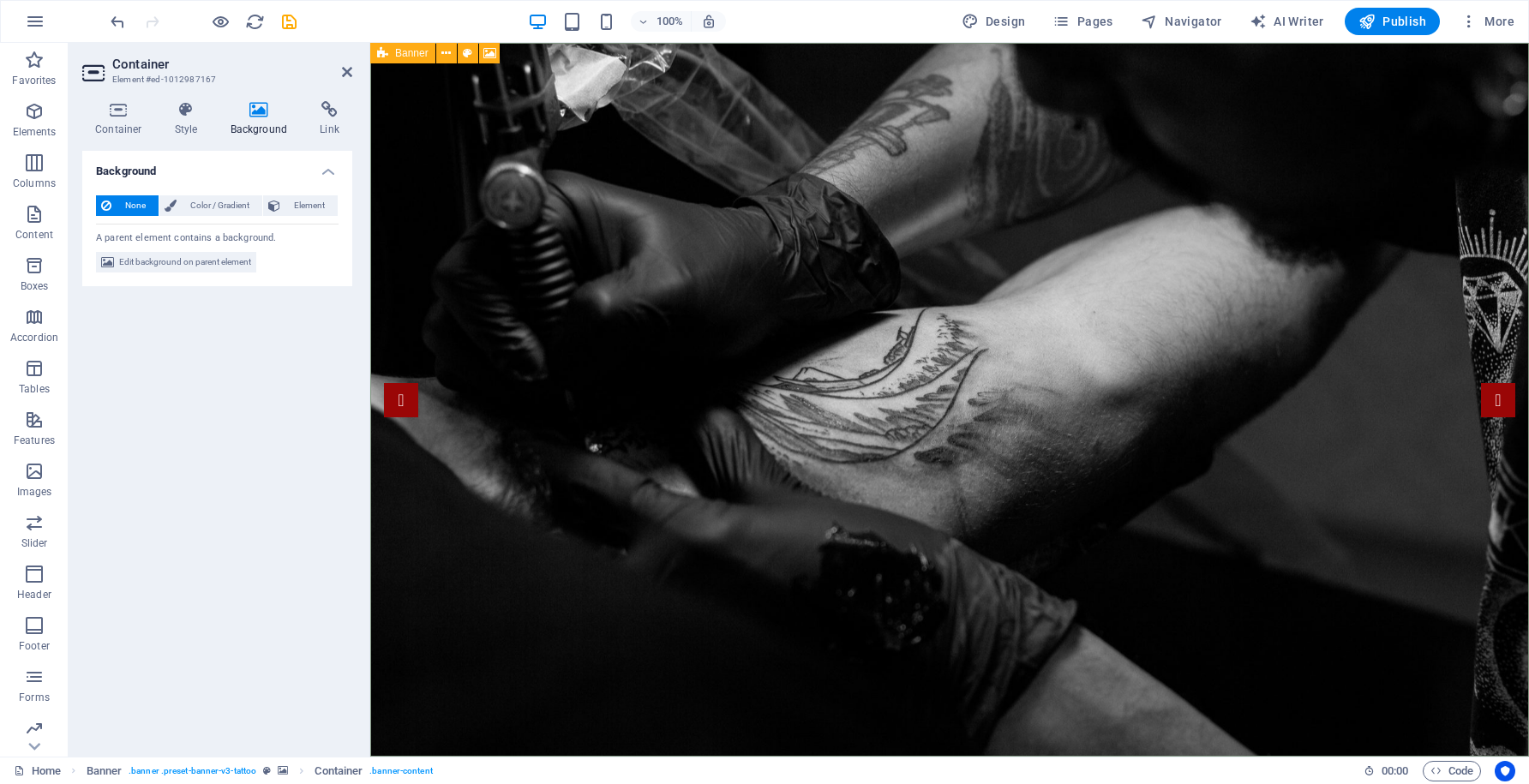
click at [383, 56] on icon at bounding box center [383, 52] width 12 height 20
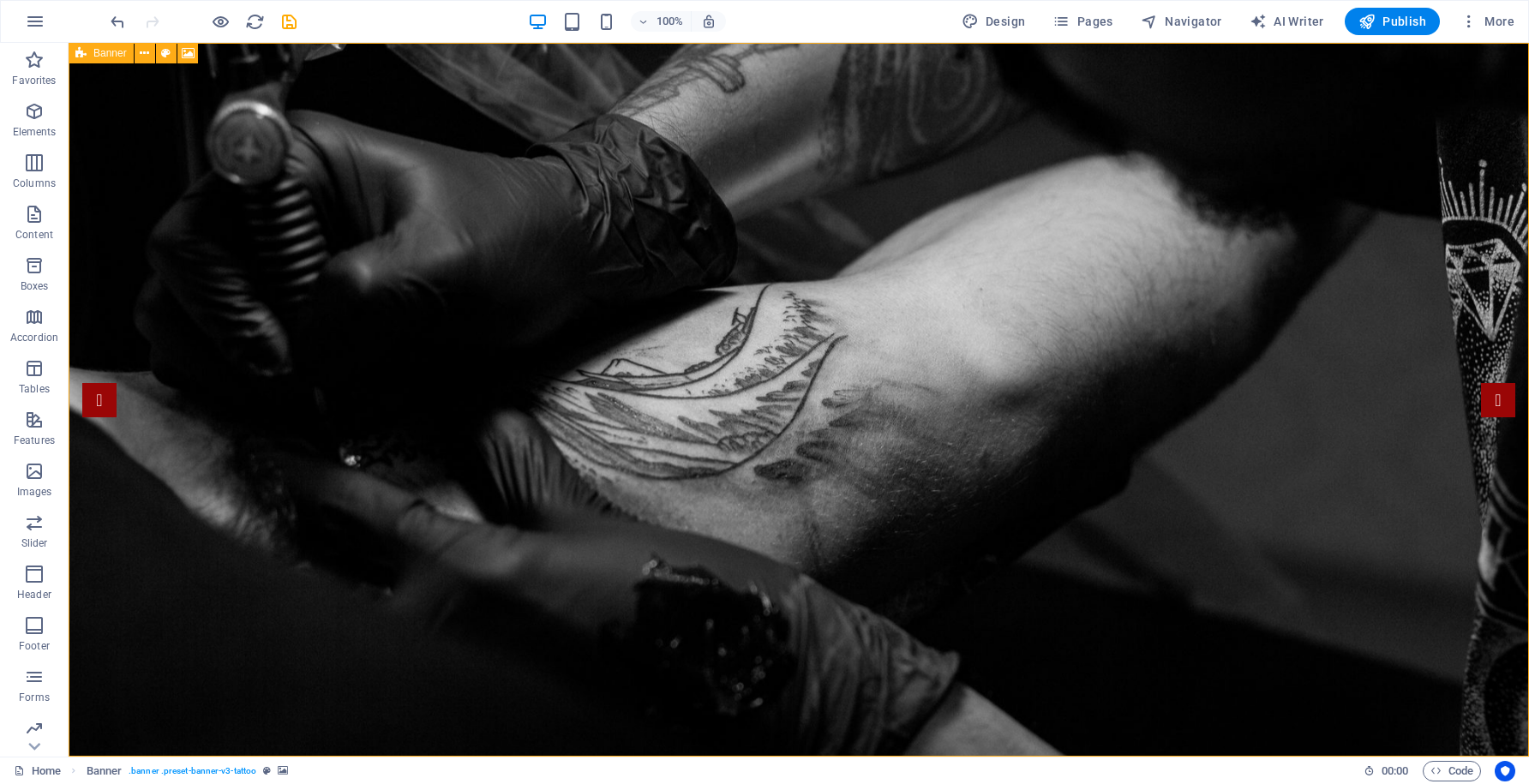
click at [83, 56] on icon at bounding box center [81, 52] width 12 height 20
select select "vh"
select select "banner"
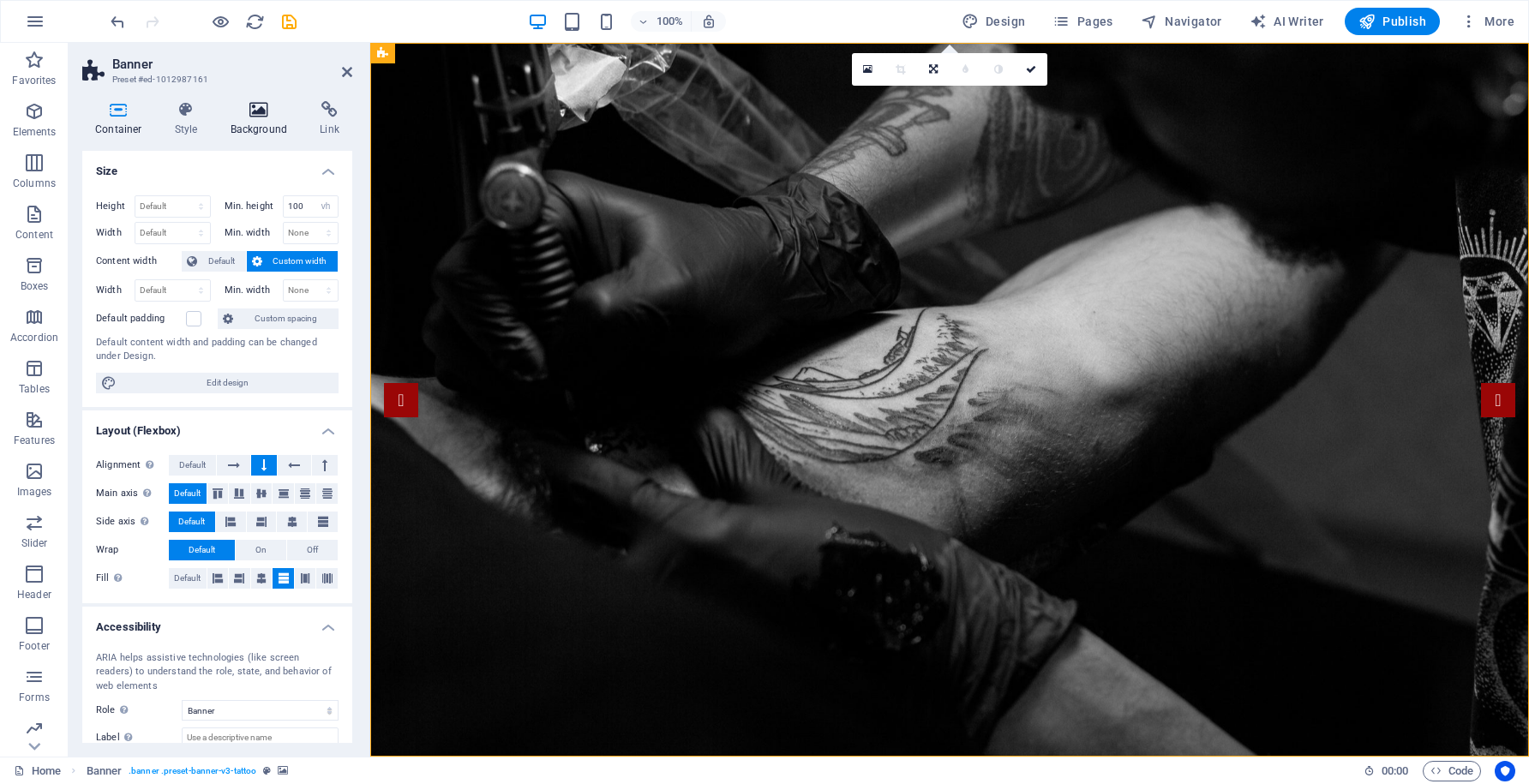
click at [263, 109] on icon at bounding box center [259, 109] width 83 height 17
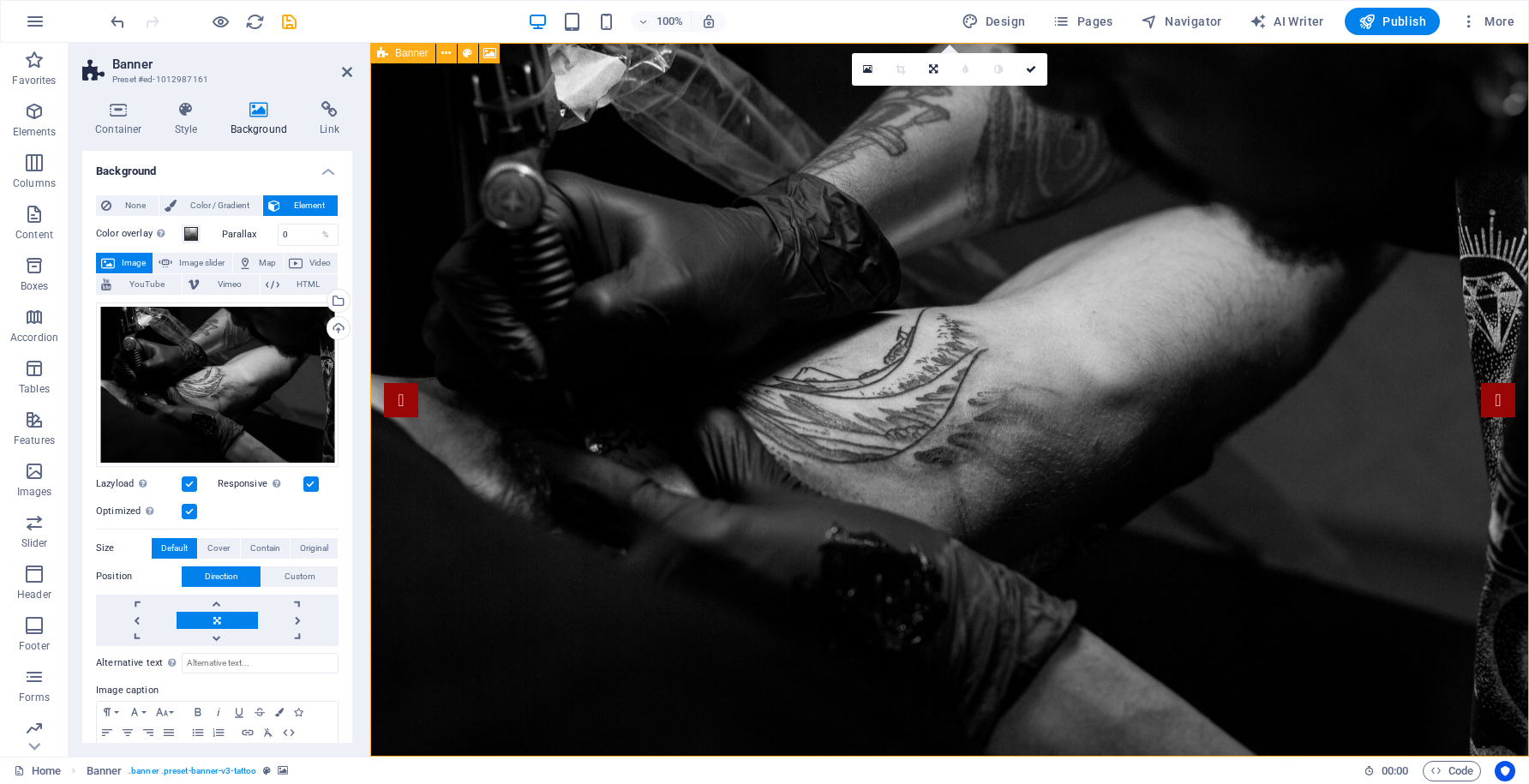
click at [384, 54] on icon at bounding box center [383, 52] width 12 height 20
click at [451, 58] on icon at bounding box center [446, 53] width 10 height 18
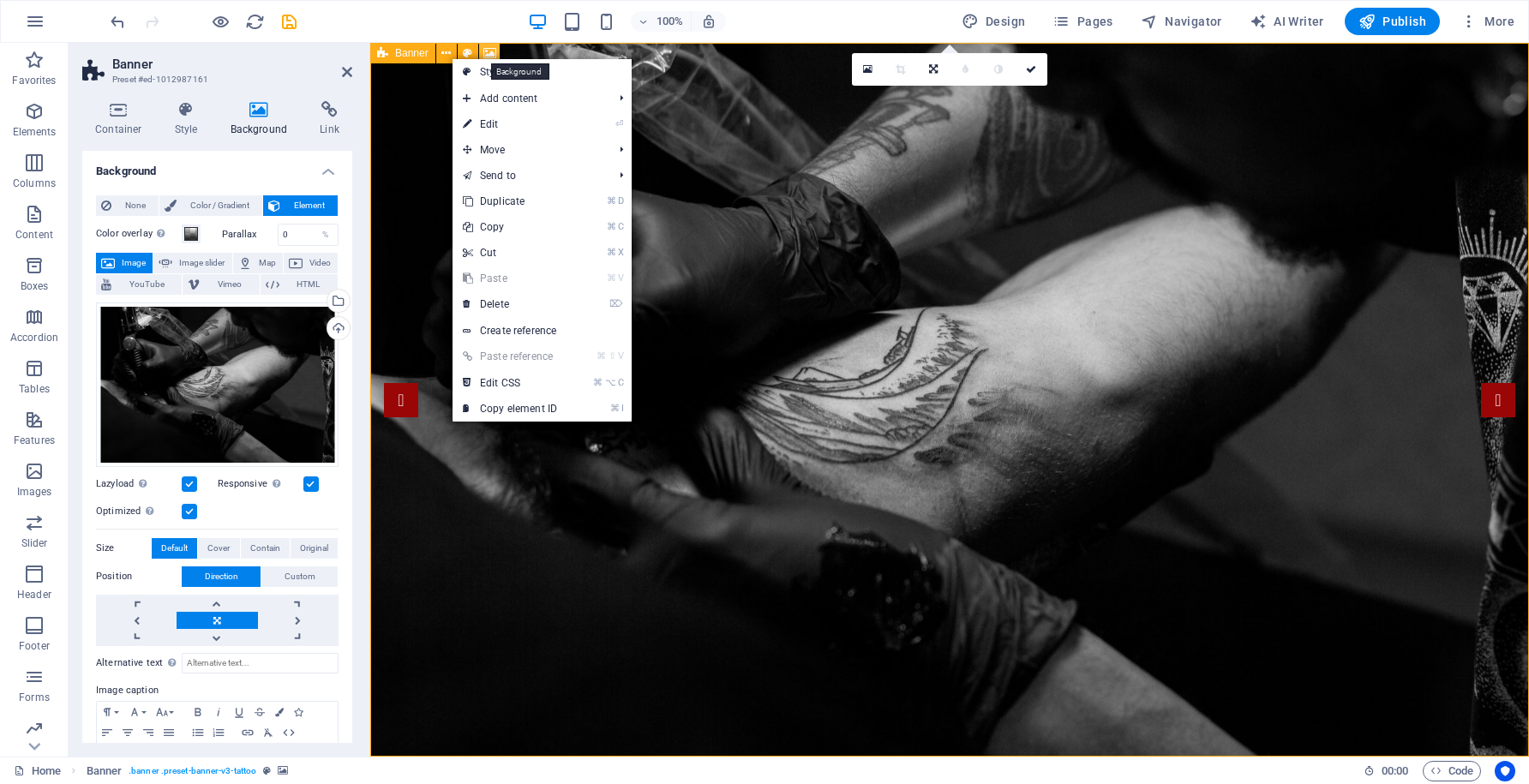
click at [492, 52] on icon at bounding box center [490, 53] width 12 height 18
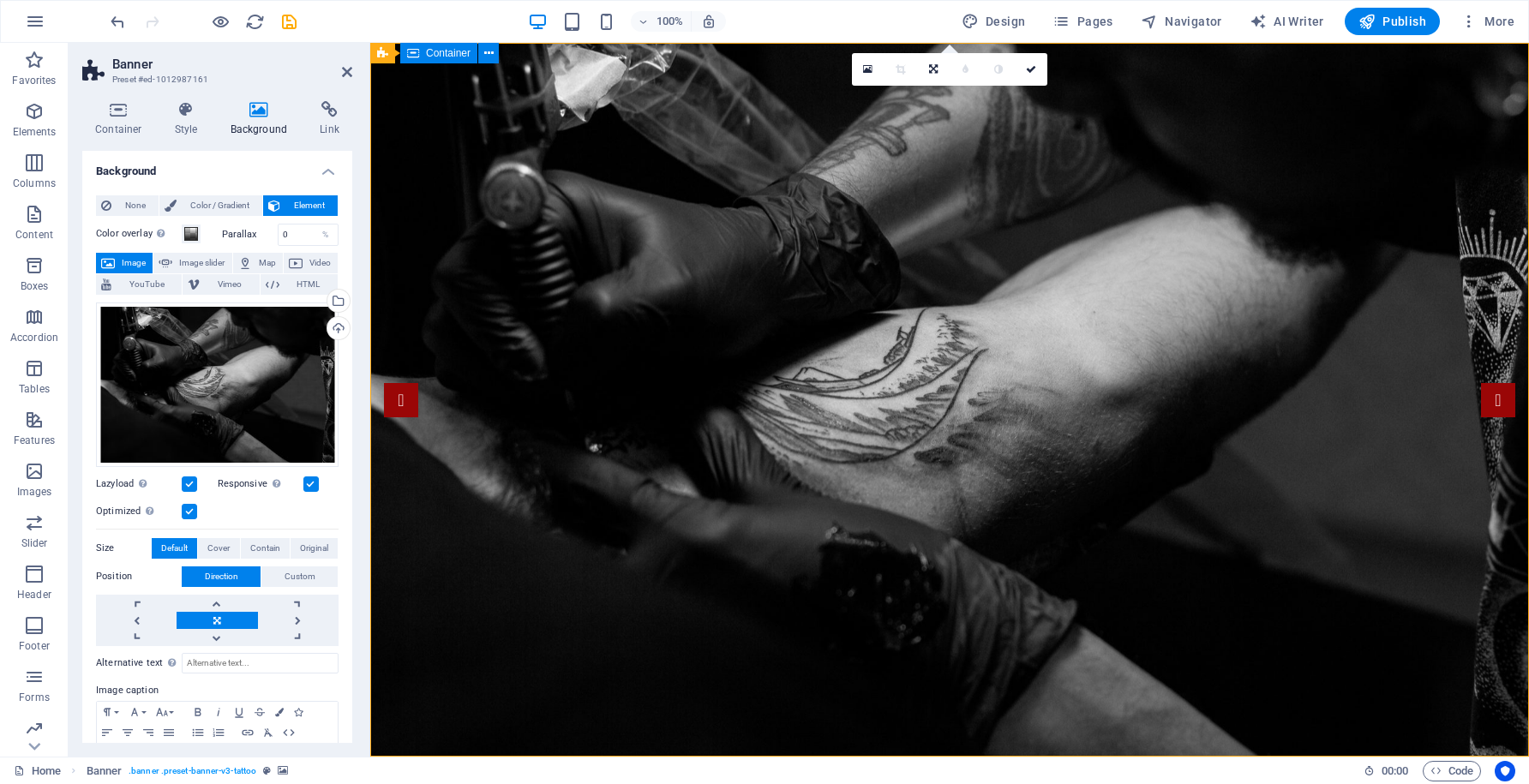
click at [448, 58] on span "Container" at bounding box center [448, 53] width 44 height 11
click at [491, 54] on icon at bounding box center [488, 53] width 10 height 18
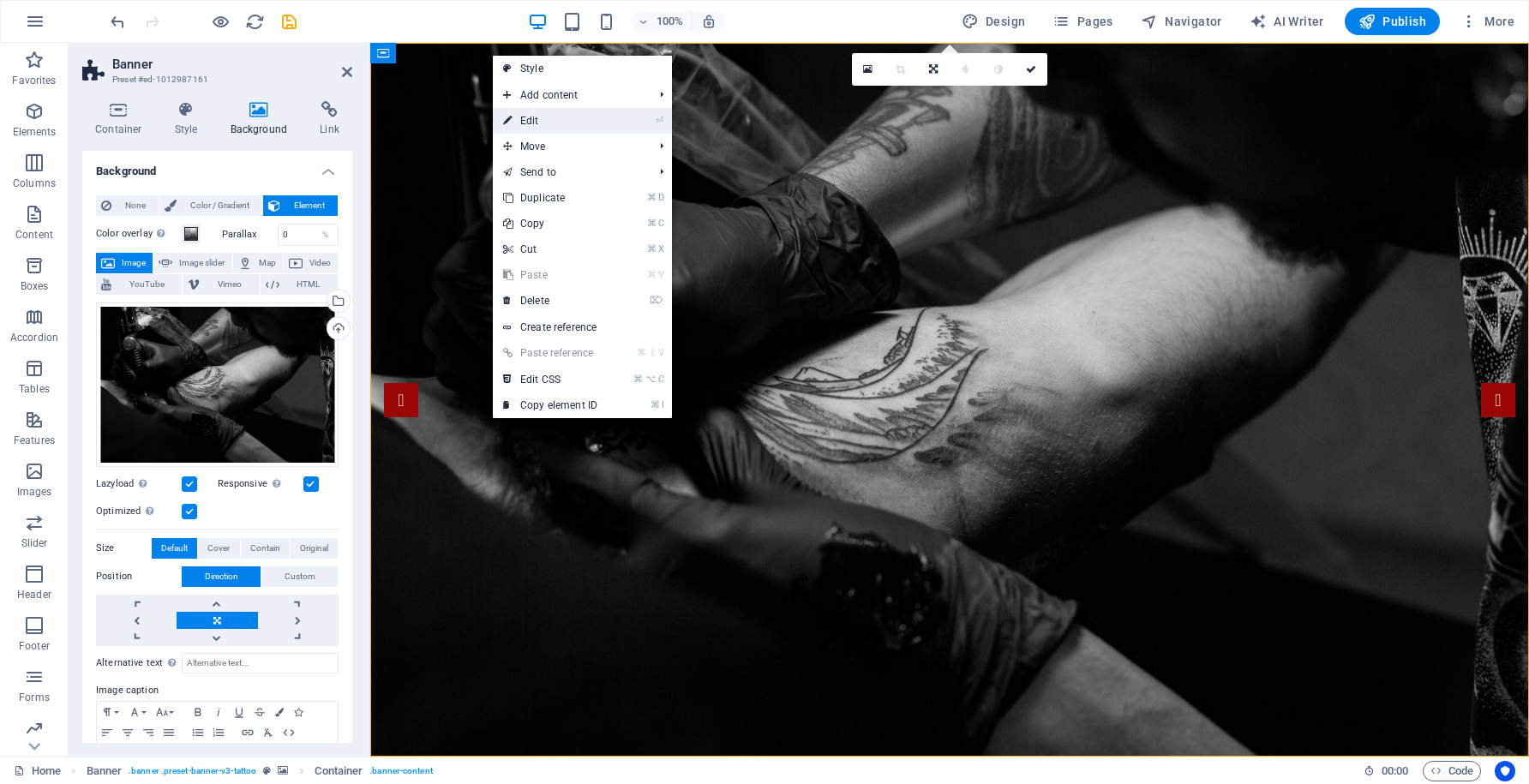
click at [532, 120] on link "⏎ Edit" at bounding box center [550, 121] width 115 height 26
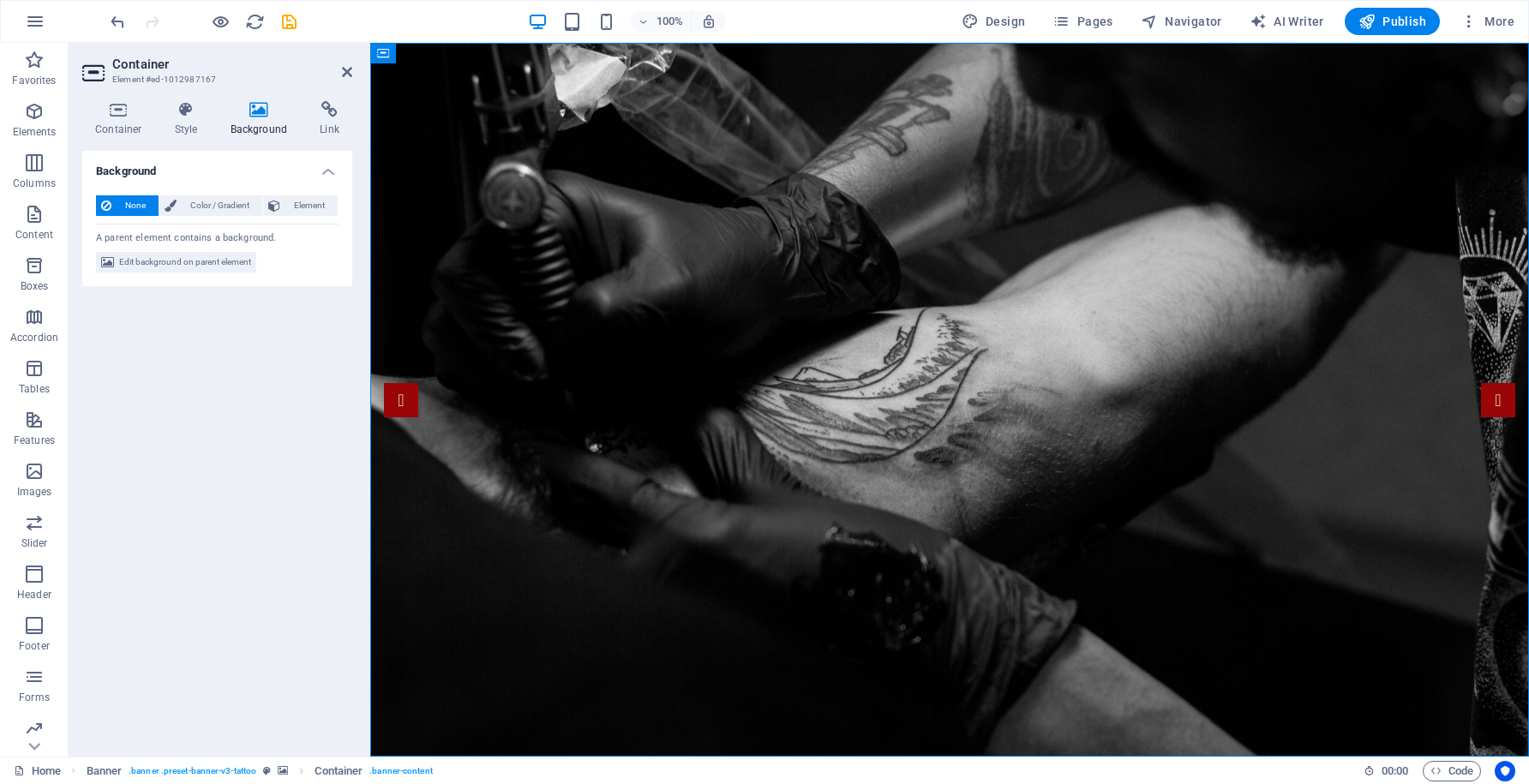
click at [257, 111] on icon at bounding box center [259, 109] width 83 height 17
click at [119, 110] on icon at bounding box center [119, 109] width 73 height 17
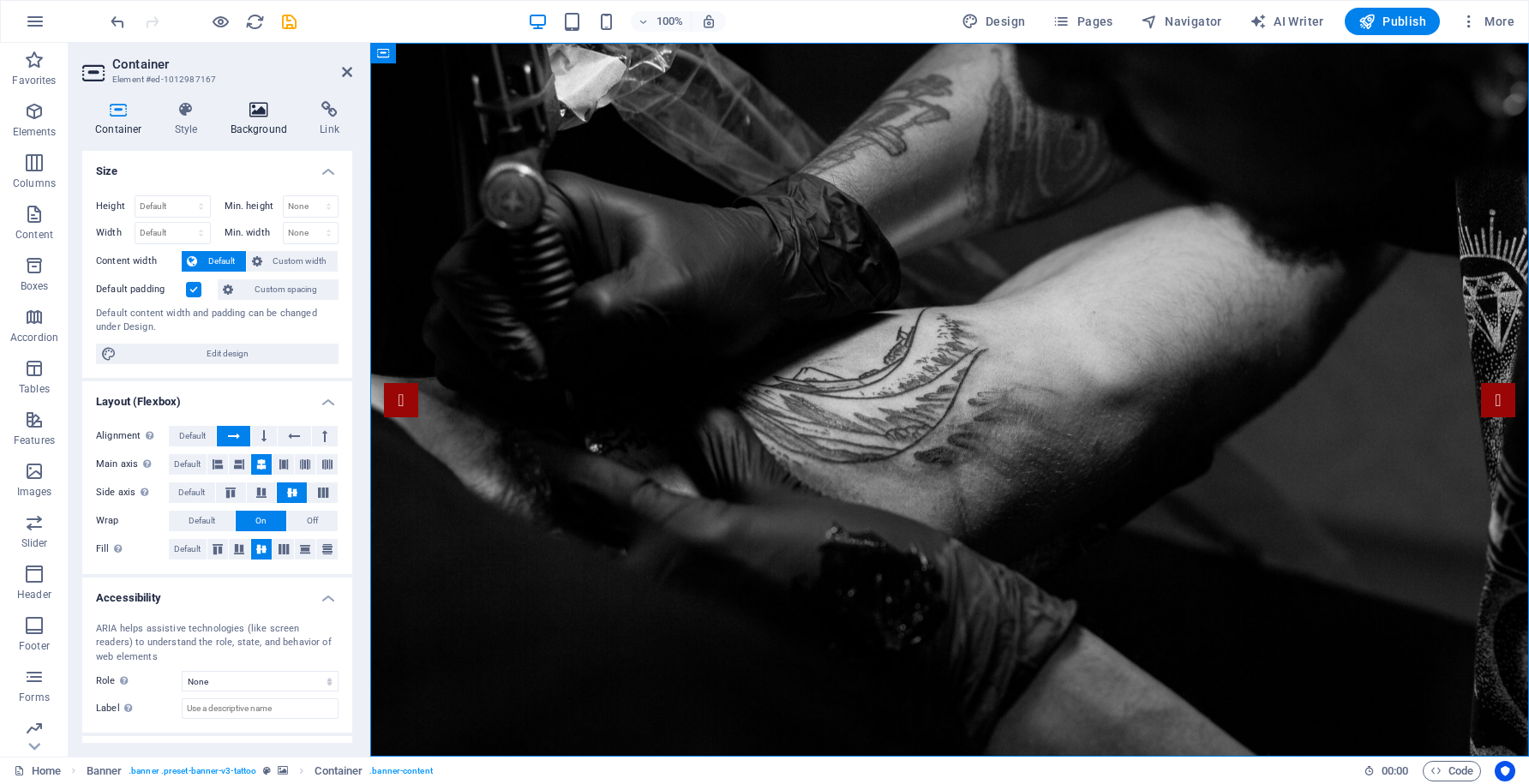
click at [260, 115] on icon at bounding box center [259, 109] width 83 height 17
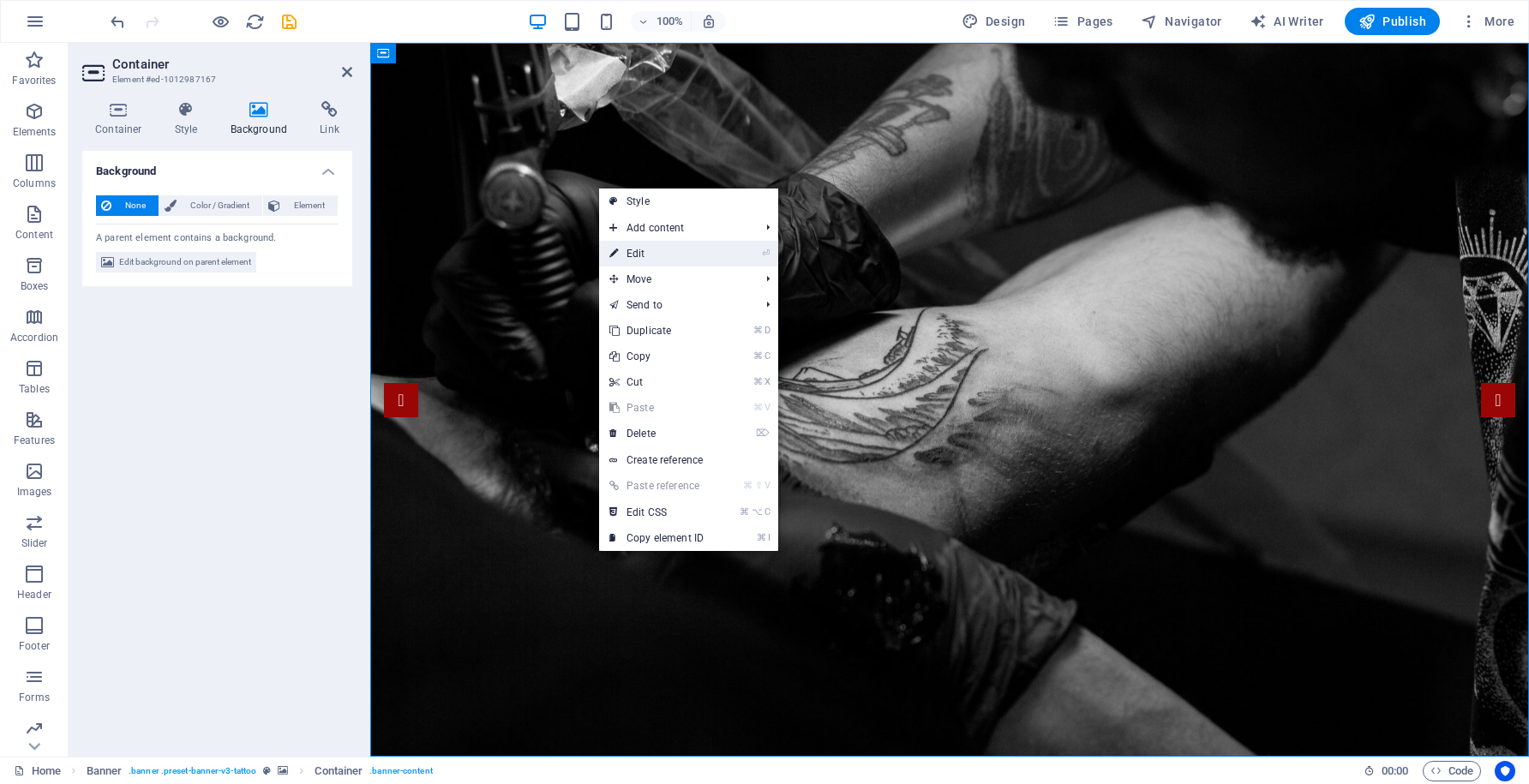
click at [658, 257] on link "⏎ Edit" at bounding box center [656, 253] width 115 height 26
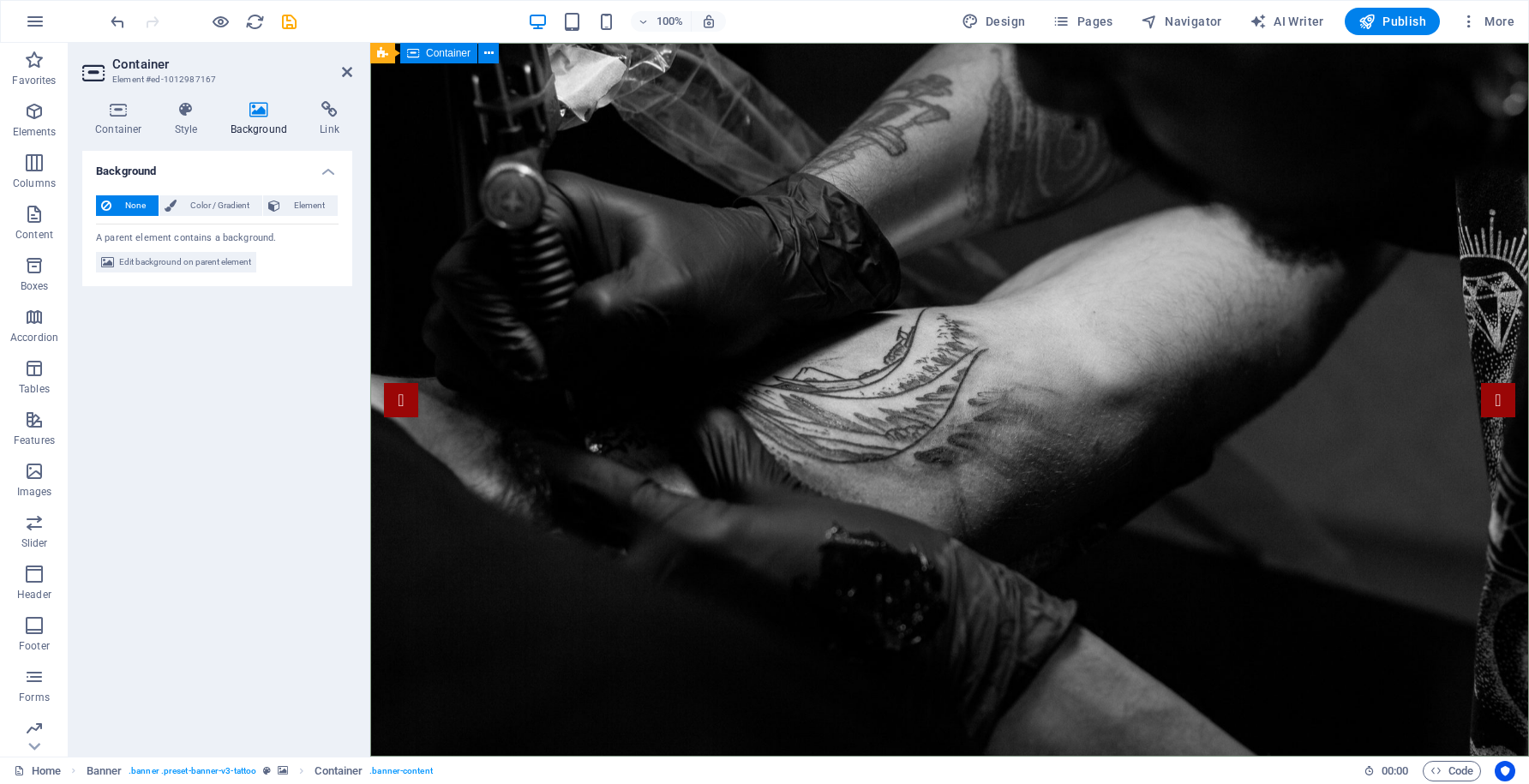
click at [490, 54] on icon at bounding box center [490, 53] width 12 height 18
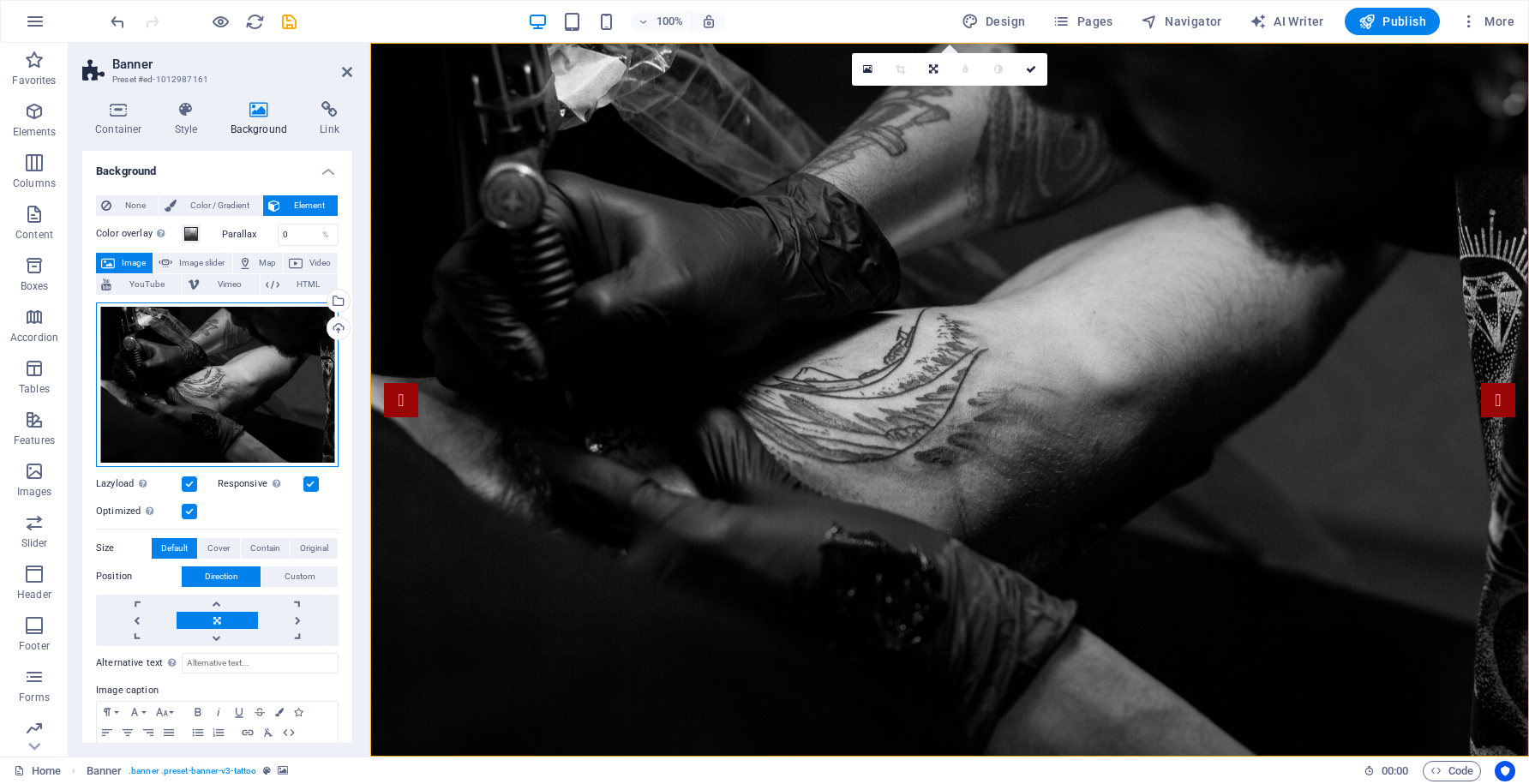
click at [202, 327] on div "Drag files here, click to choose files or select files from Files or our free s…" at bounding box center [217, 384] width 242 height 164
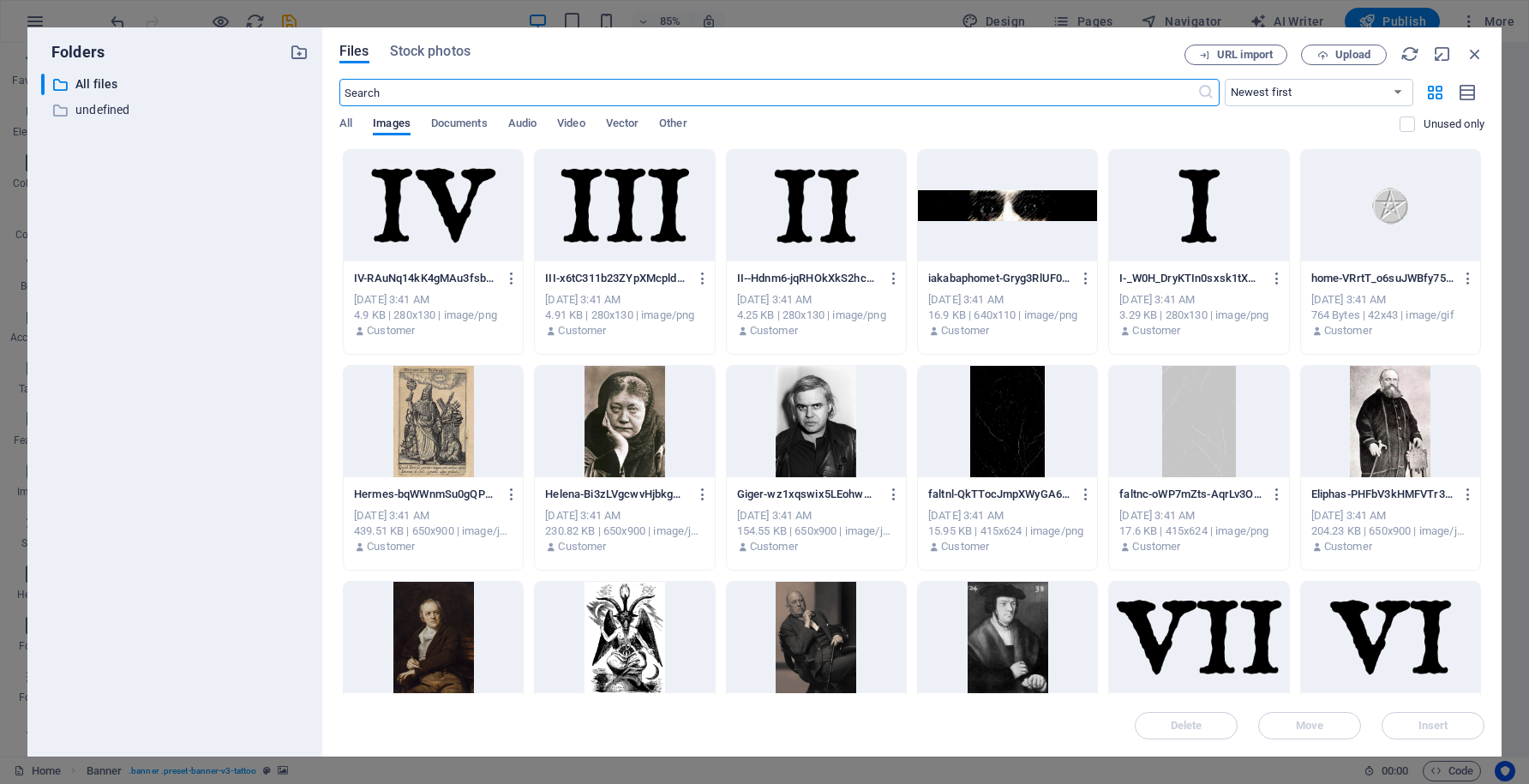
click at [1010, 421] on div at bounding box center [1008, 422] width 179 height 112
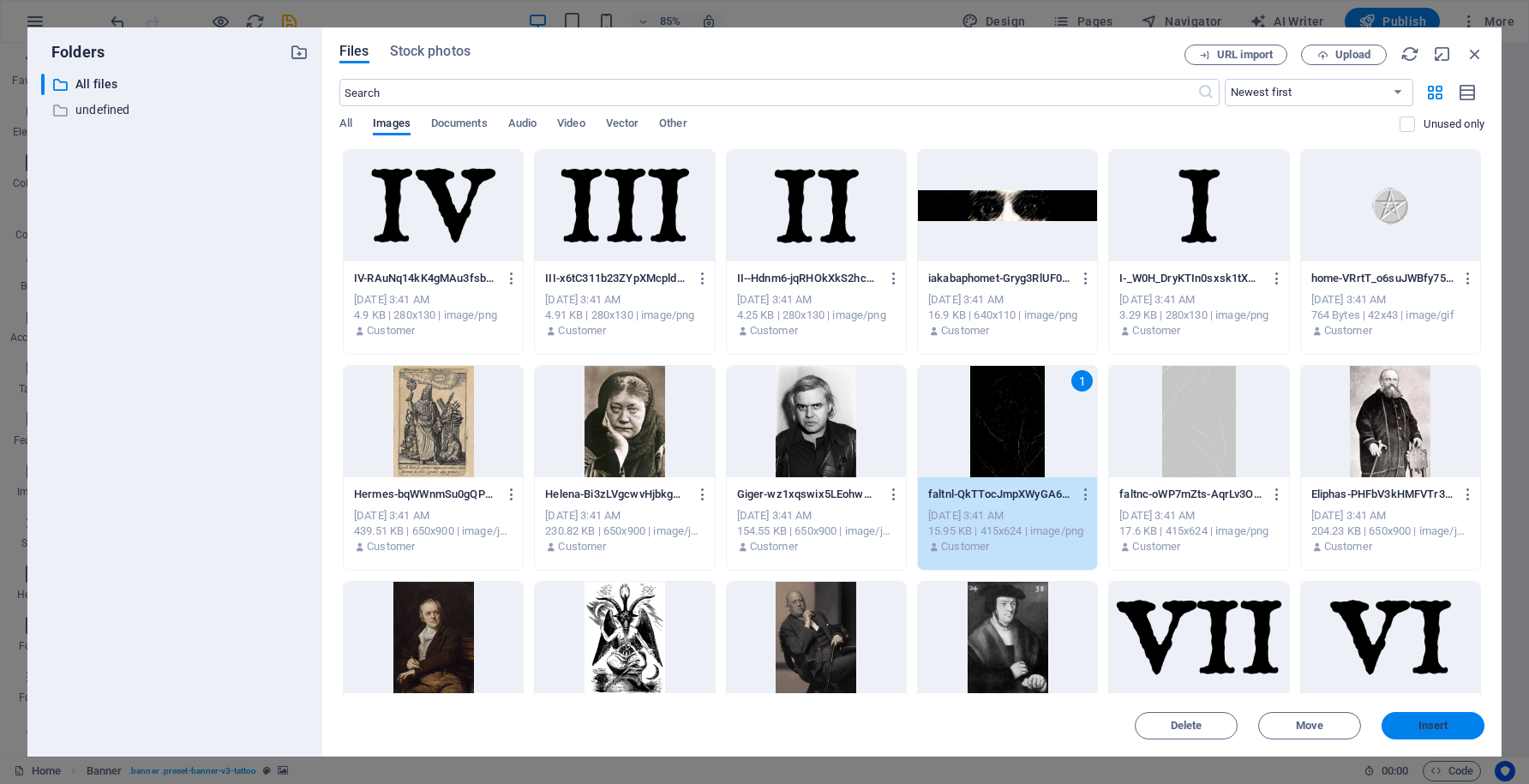
click at [1427, 729] on span "Insert" at bounding box center [1434, 726] width 30 height 11
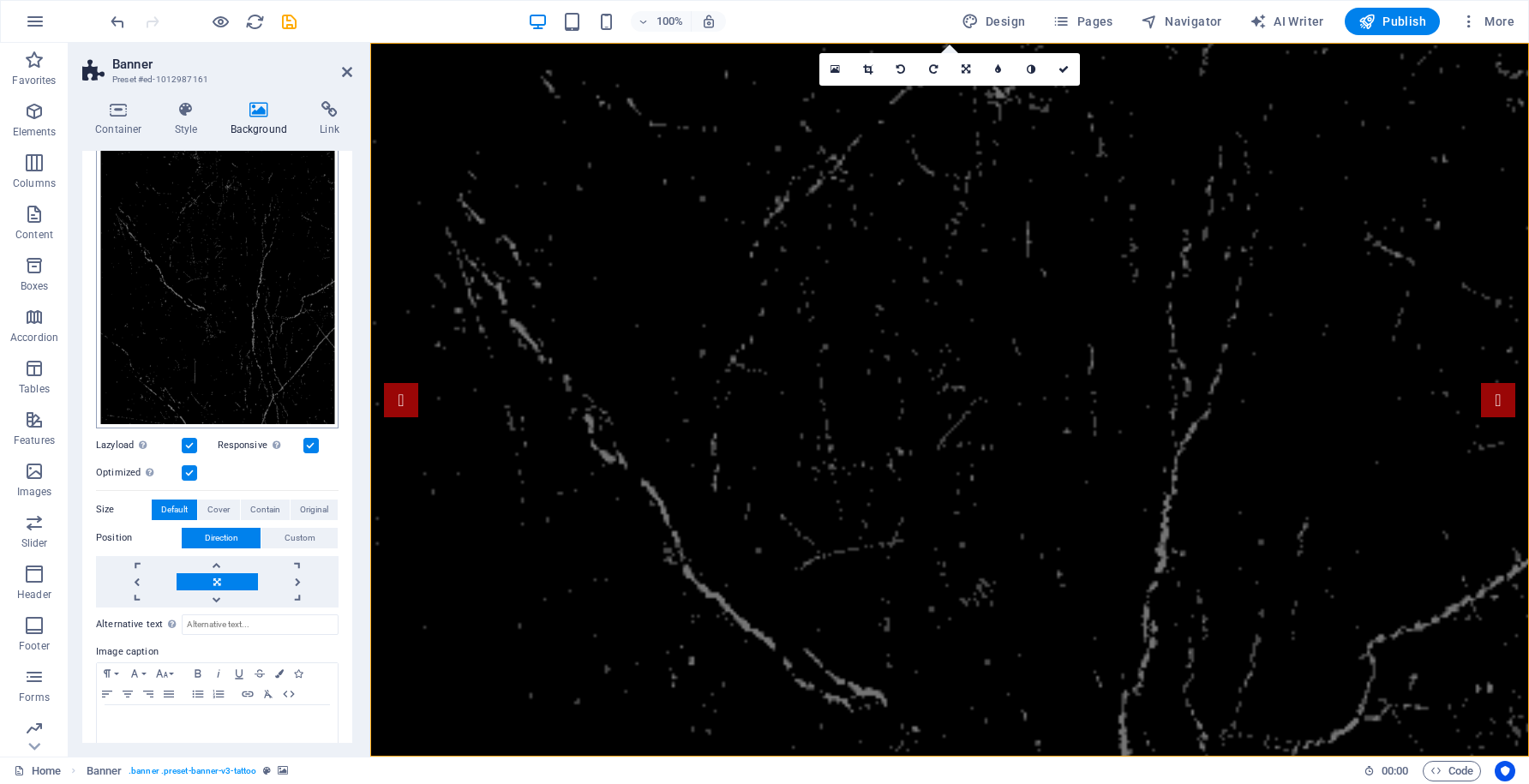
scroll to position [257, 0]
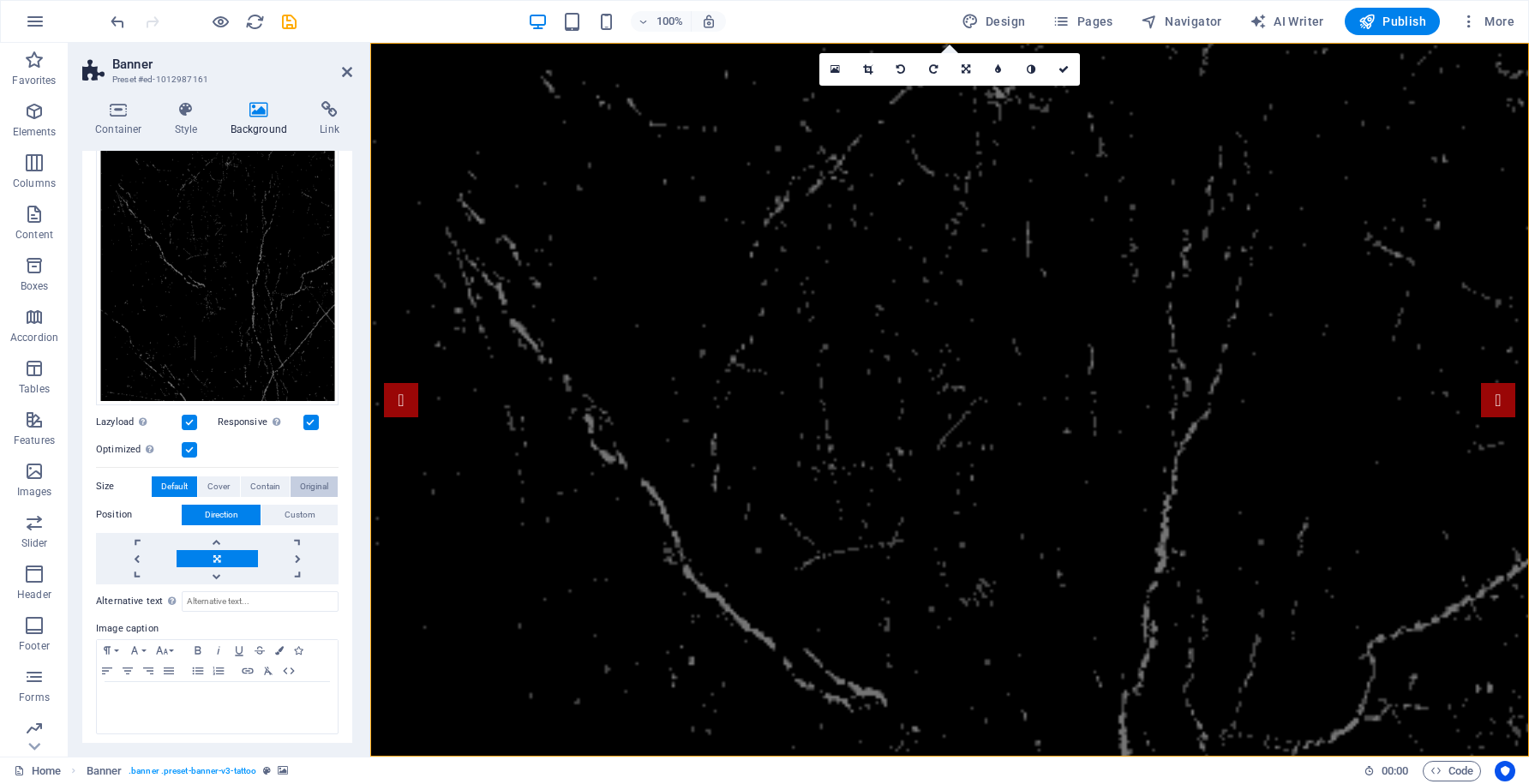
click at [311, 483] on span "Original" at bounding box center [314, 487] width 28 height 20
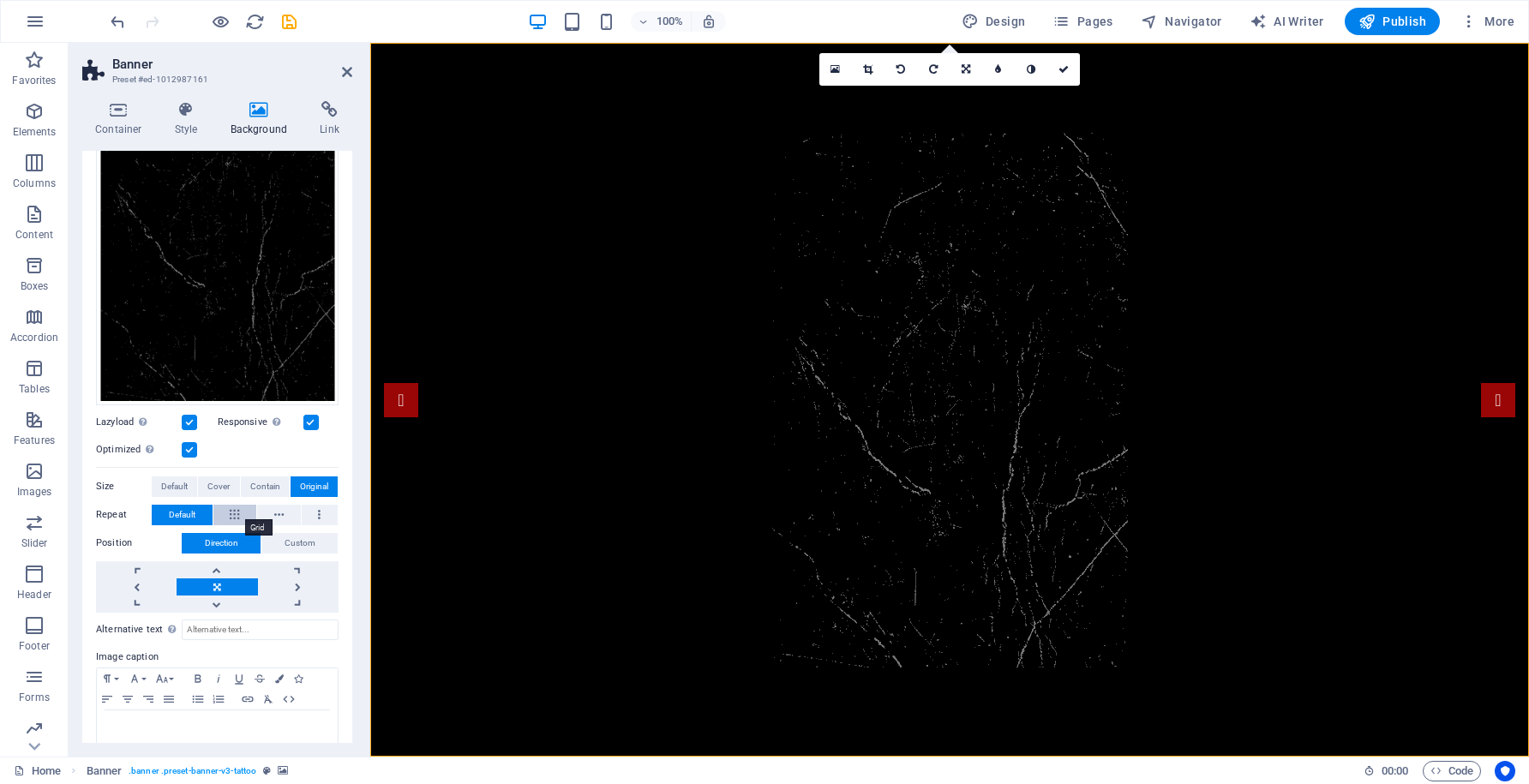
click at [234, 505] on icon at bounding box center [234, 515] width 10 height 20
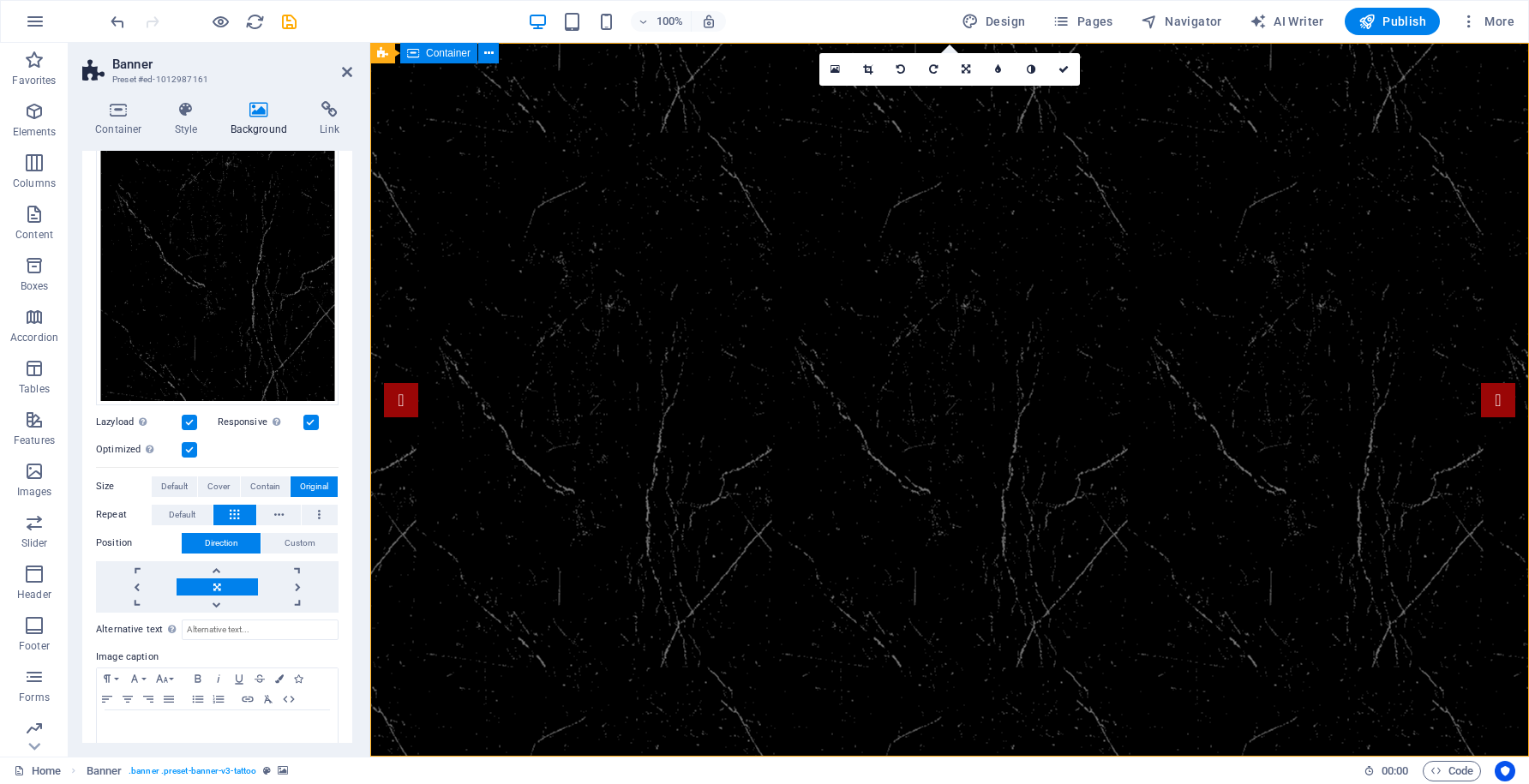
click at [454, 54] on span "Container" at bounding box center [448, 53] width 44 height 11
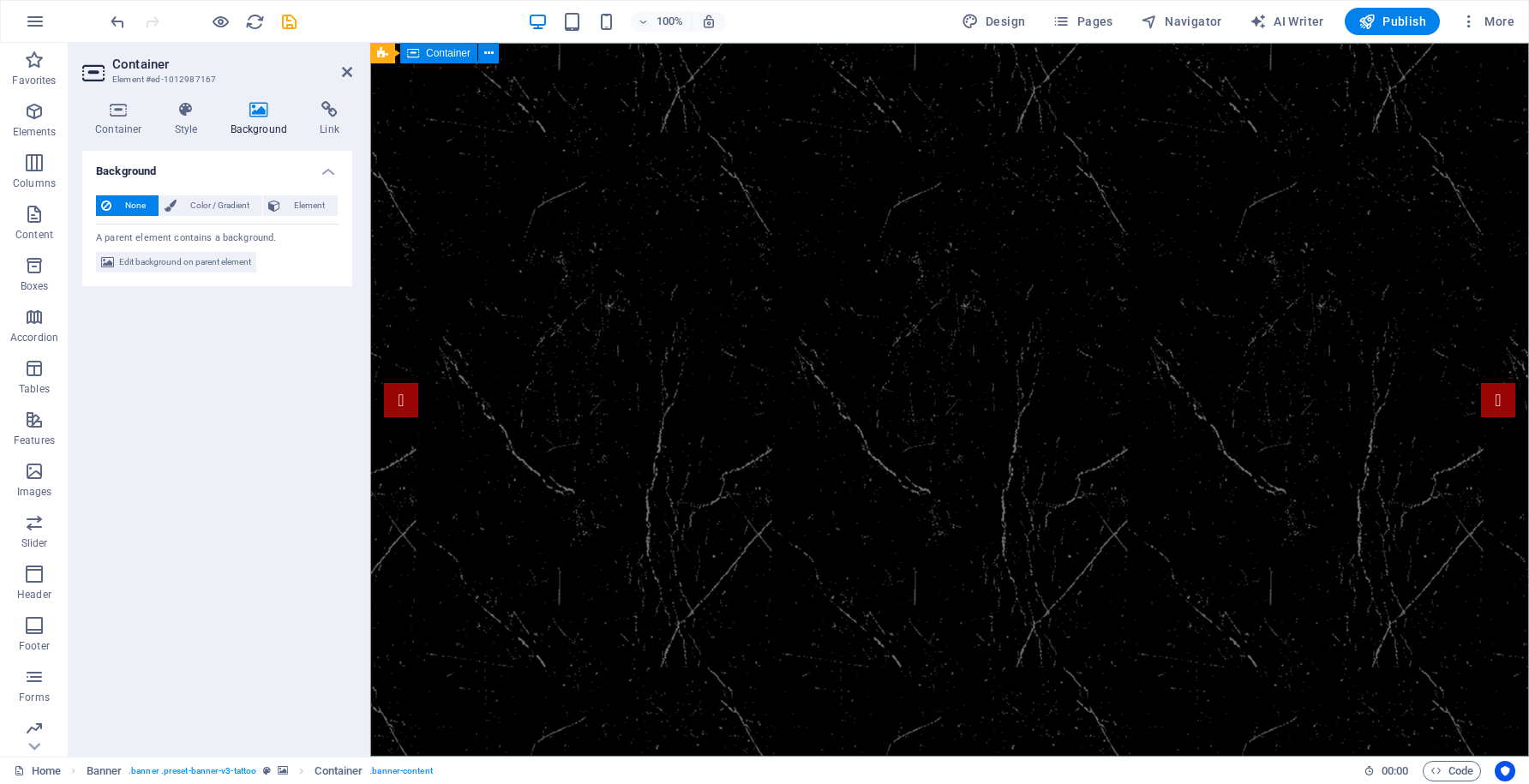
click at [454, 54] on span "Container" at bounding box center [448, 53] width 44 height 11
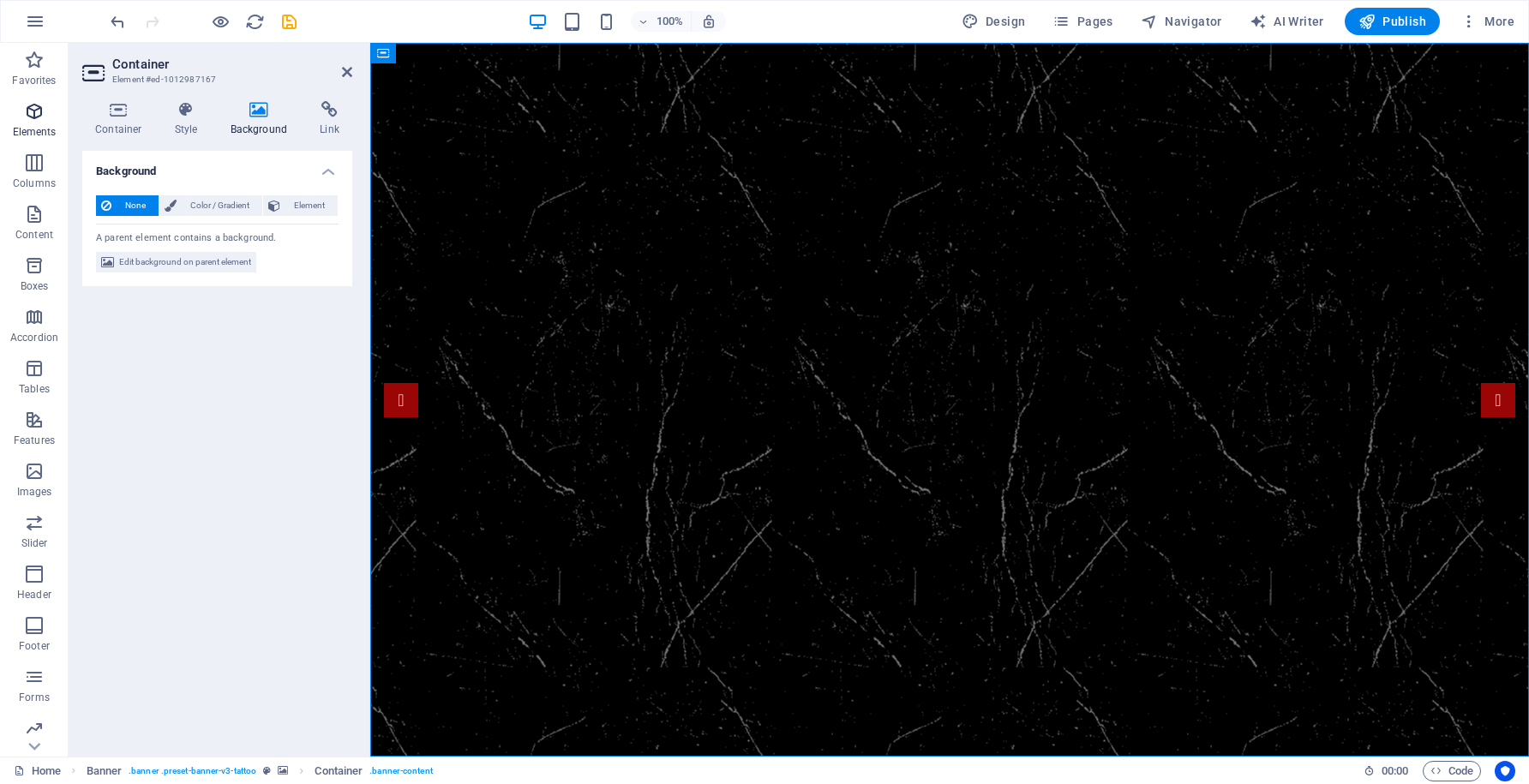
click at [36, 117] on icon "button" at bounding box center [34, 111] width 20 height 20
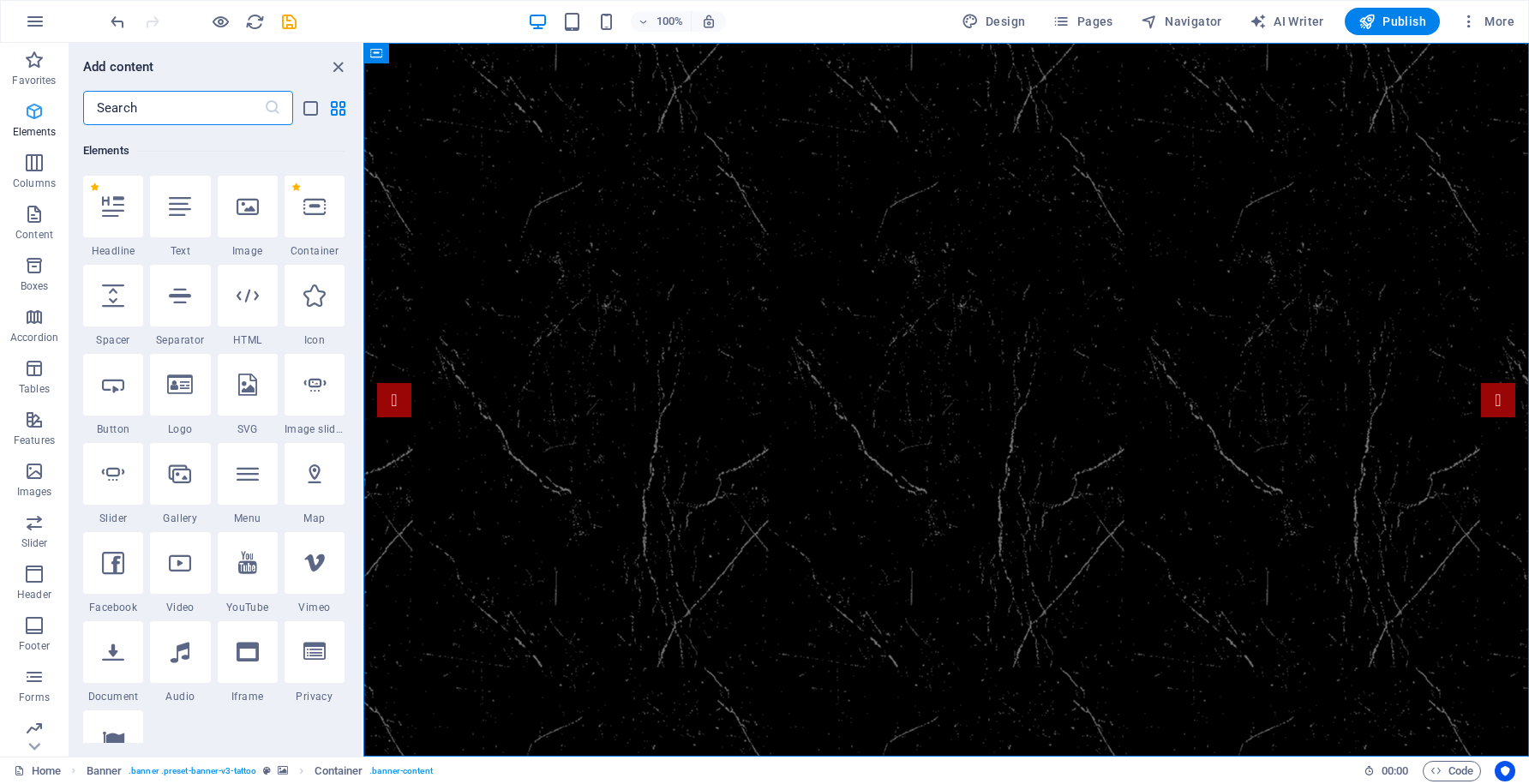
scroll to position [183, 0]
click at [253, 219] on div at bounding box center [248, 205] width 60 height 62
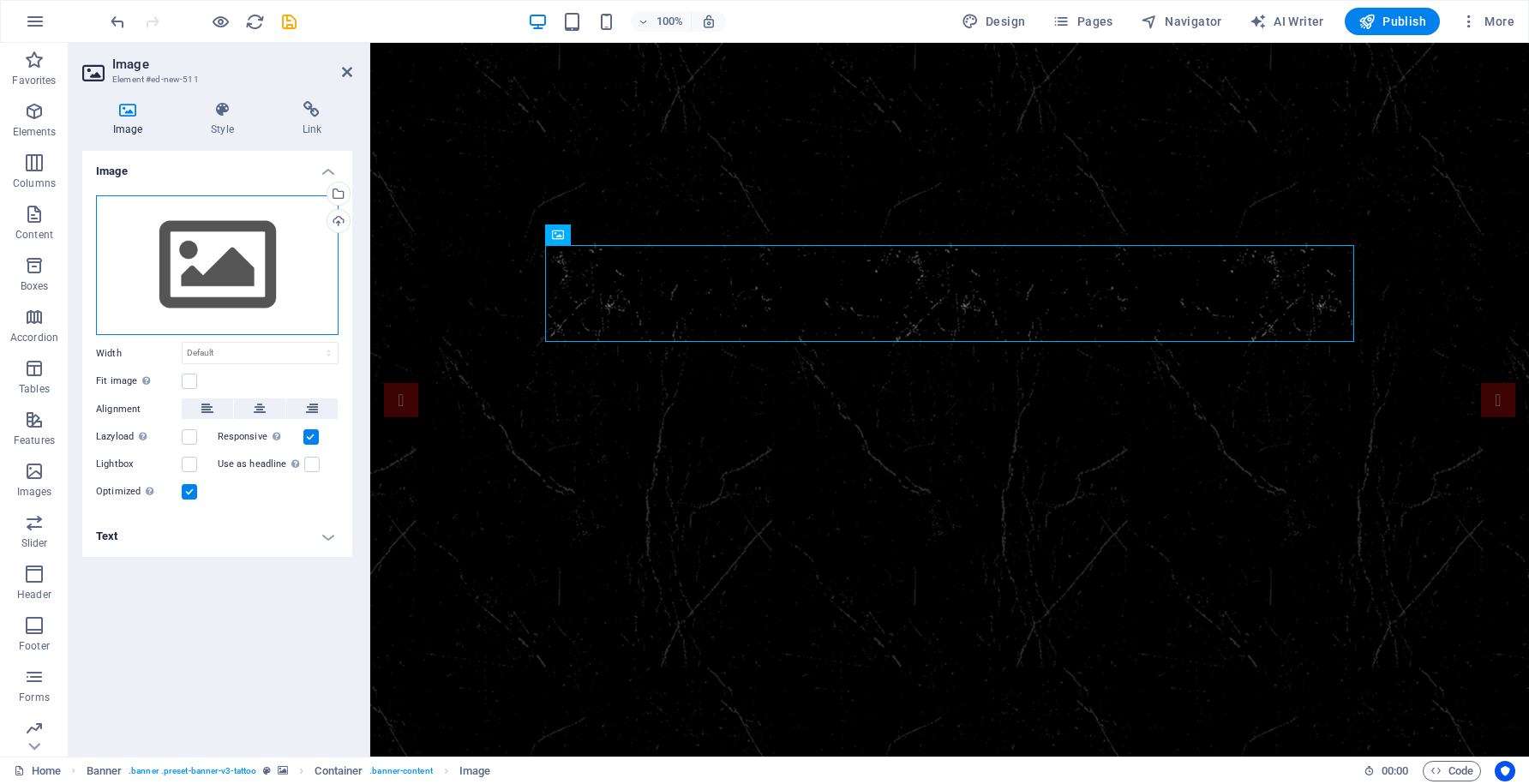
click at [246, 249] on div "Drag files here, click to choose files or select files from Files or our free s…" at bounding box center [217, 265] width 242 height 140
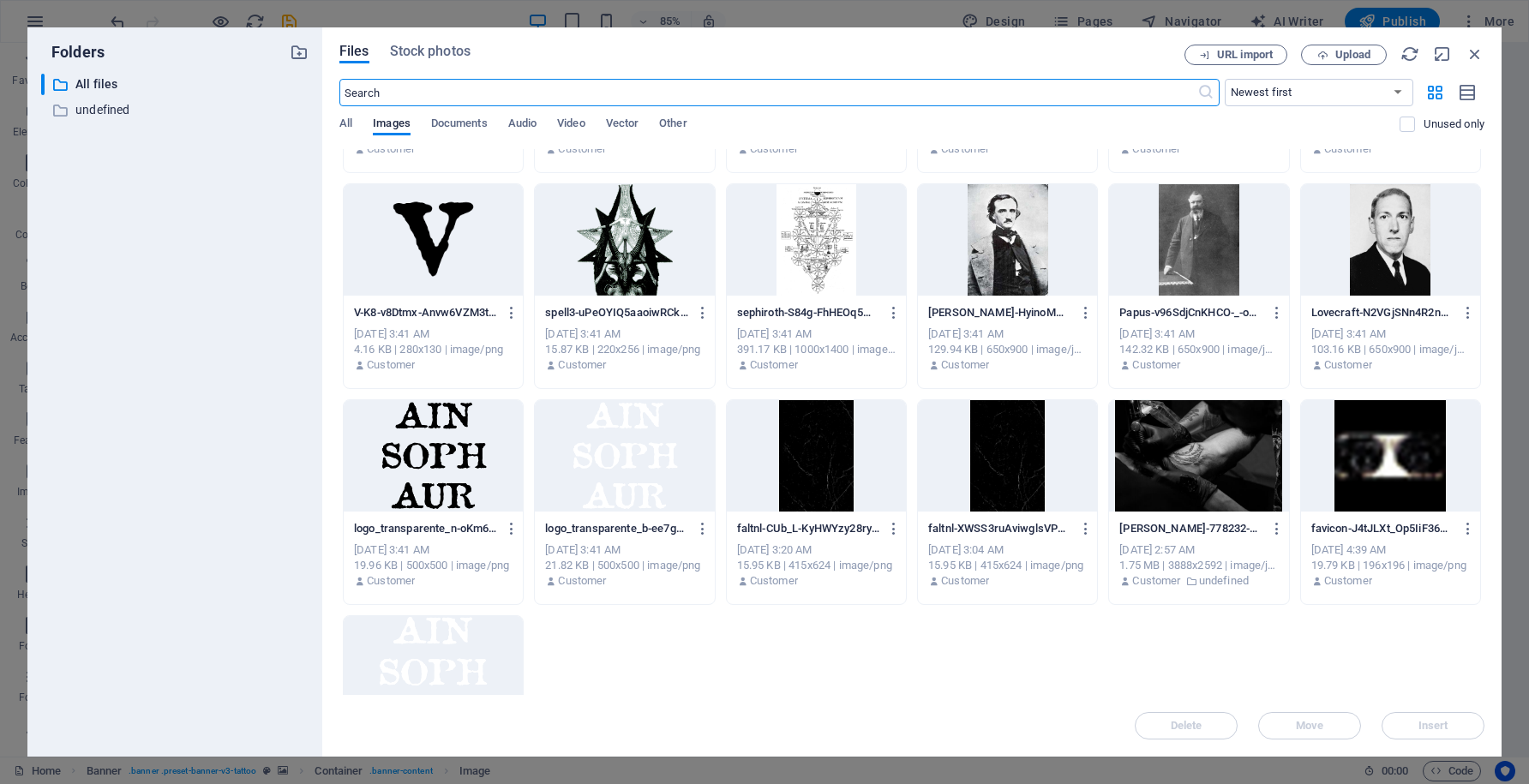
scroll to position [615, 0]
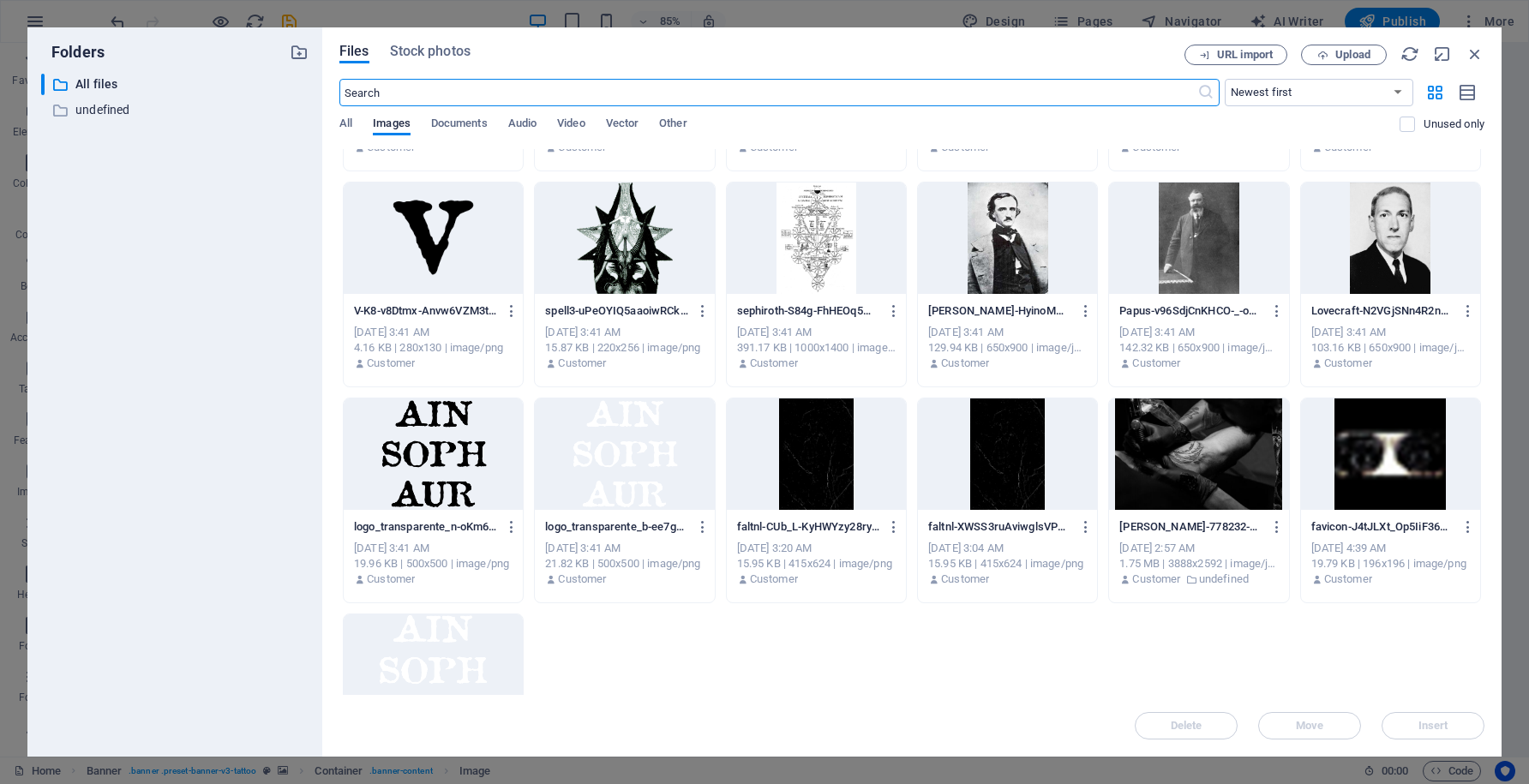
click at [629, 479] on div at bounding box center [624, 455] width 179 height 112
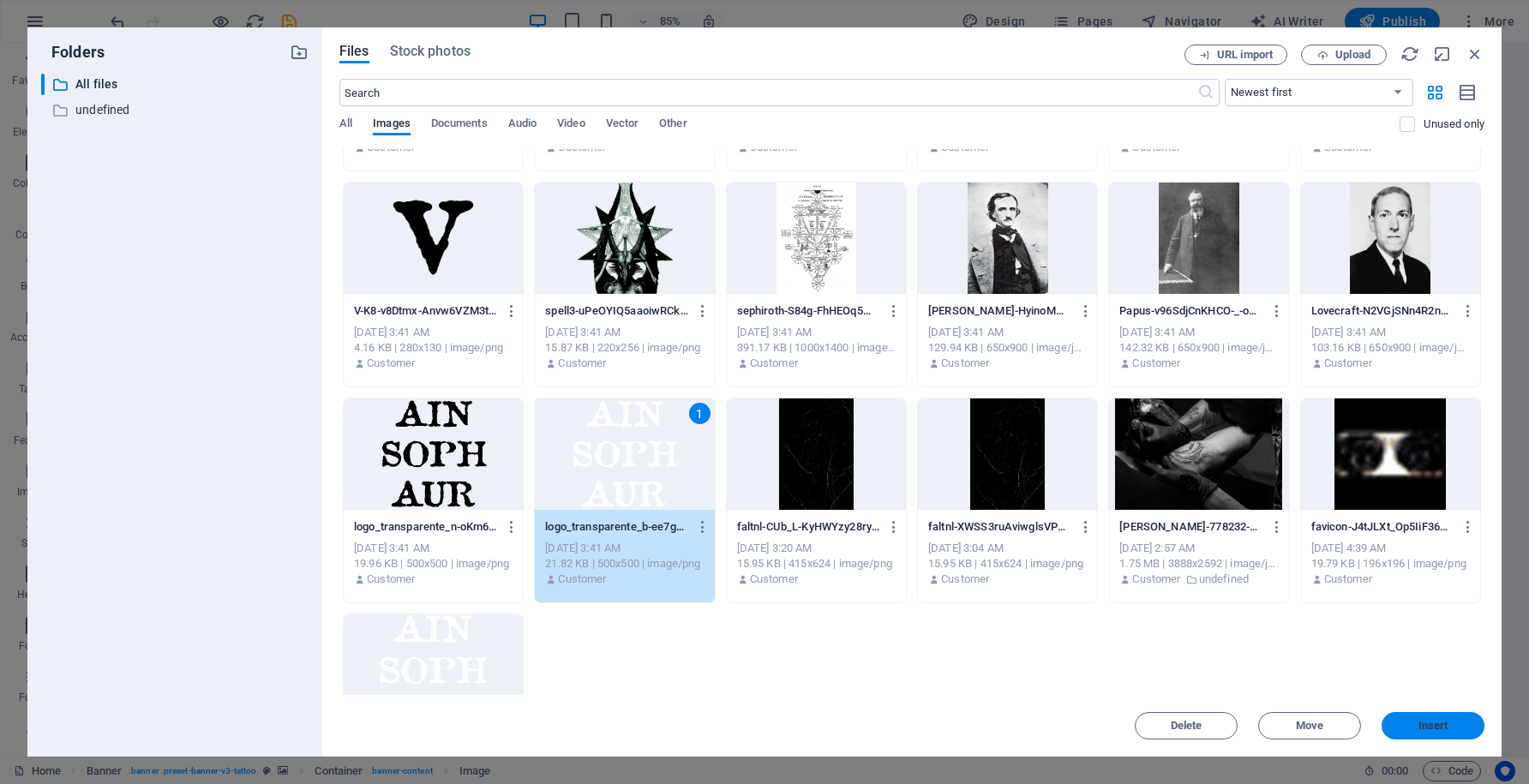
click at [1422, 731] on span "Insert" at bounding box center [1434, 726] width 30 height 11
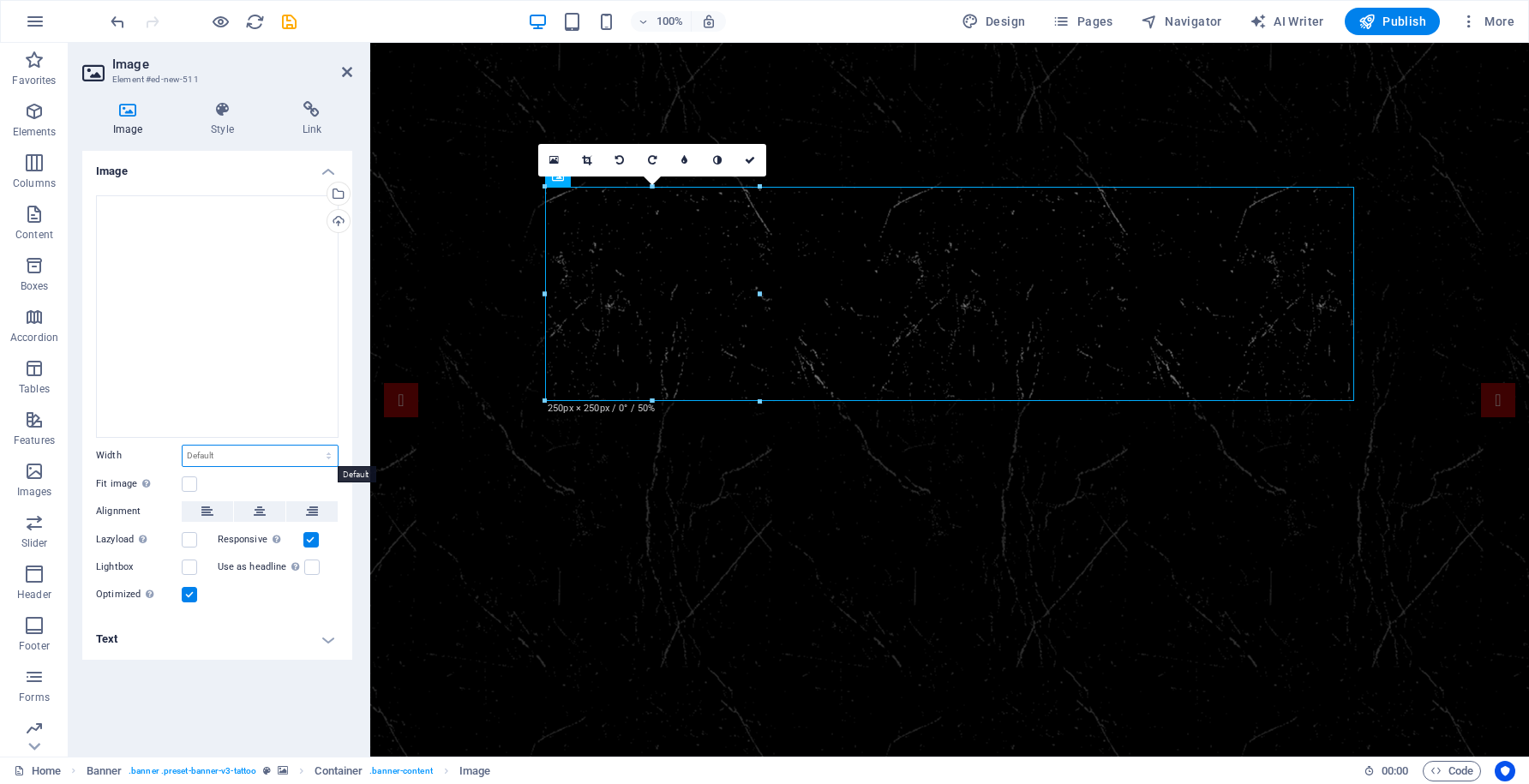
click at [236, 452] on select "Default auto px rem % em vh vw" at bounding box center [260, 455] width 155 height 20
select select "px"
click at [313, 446] on select "Default auto px rem % em vh vw" at bounding box center [260, 455] width 155 height 20
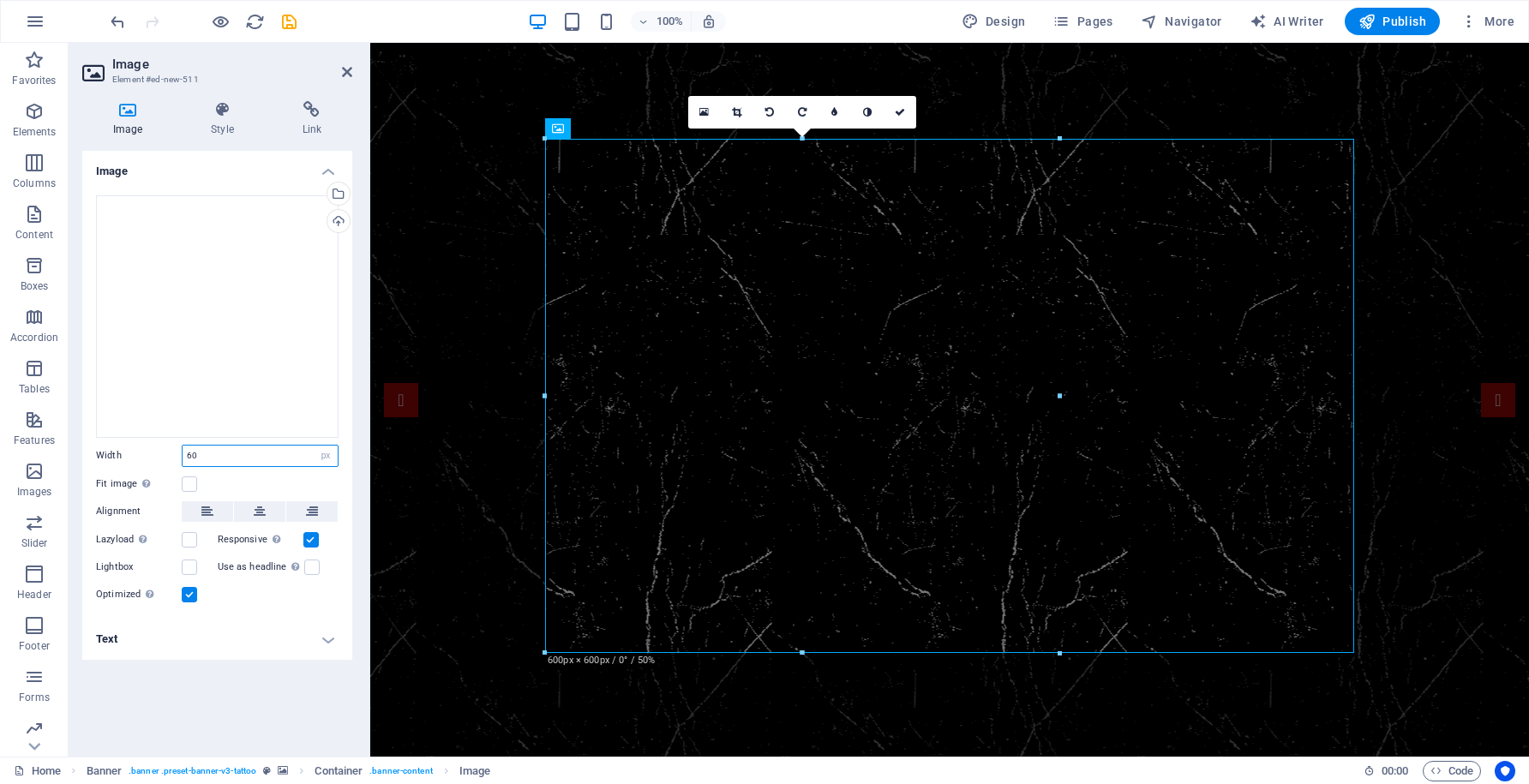
type input "6"
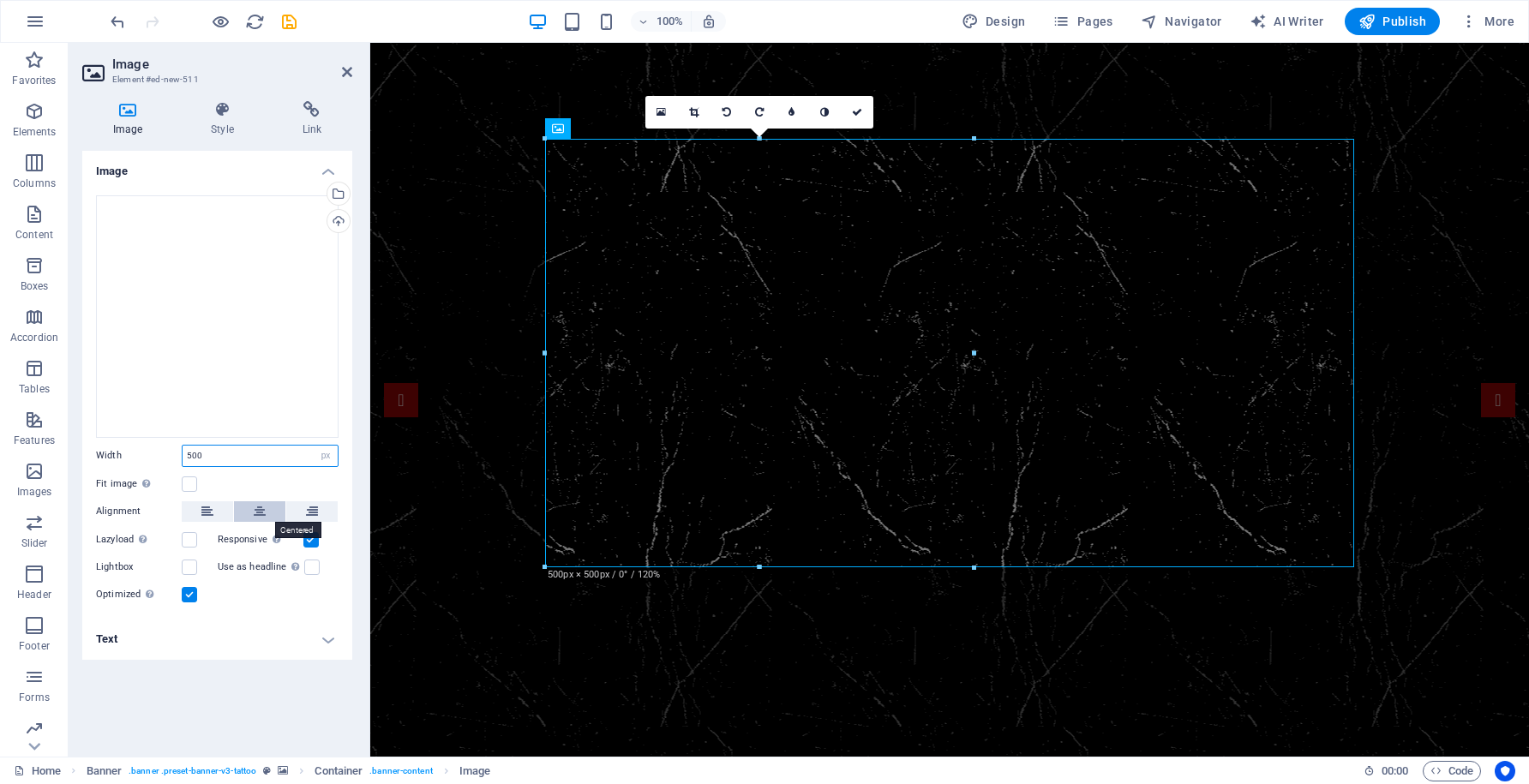
type input "500"
click at [260, 513] on icon at bounding box center [260, 511] width 12 height 20
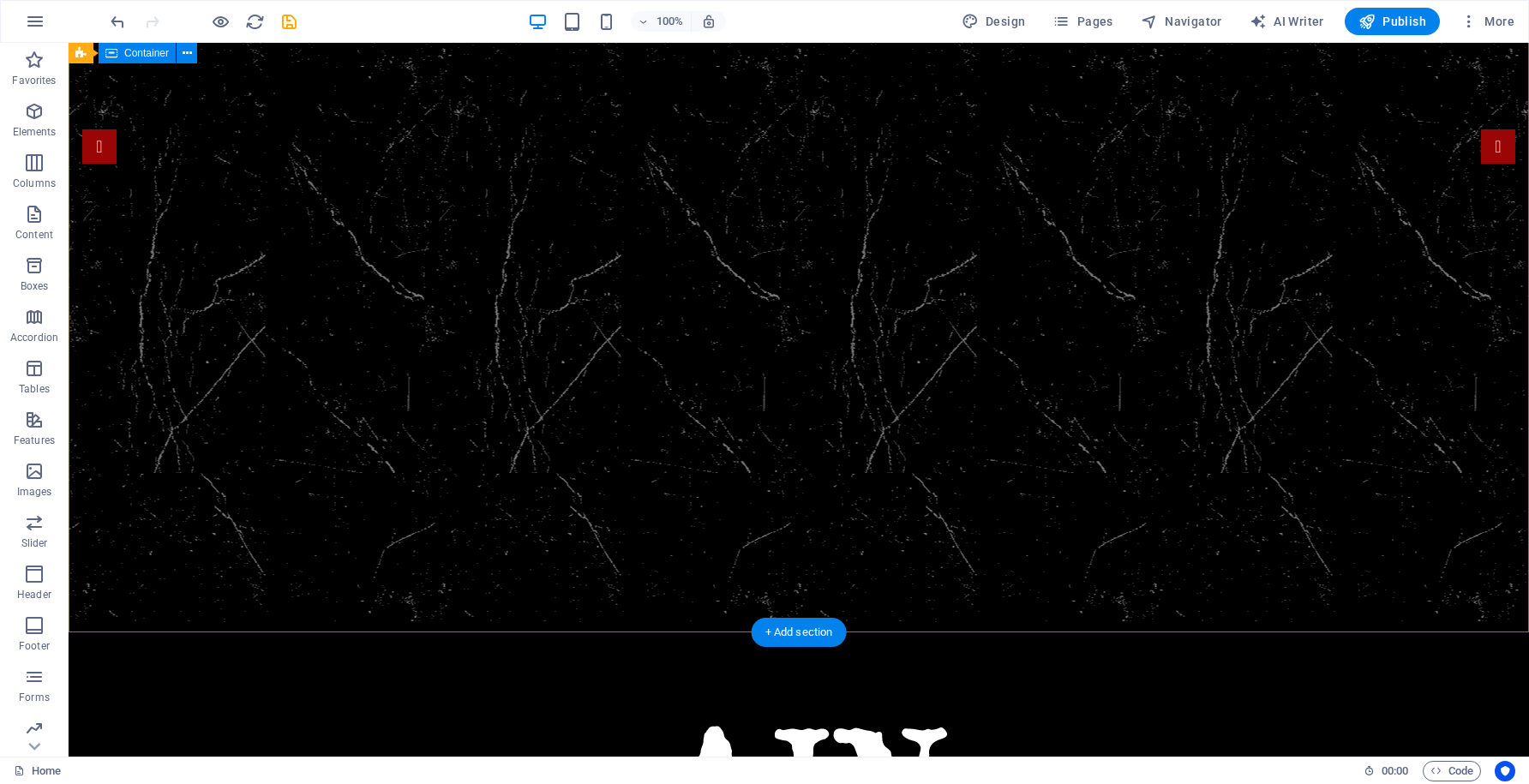
scroll to position [263, 0]
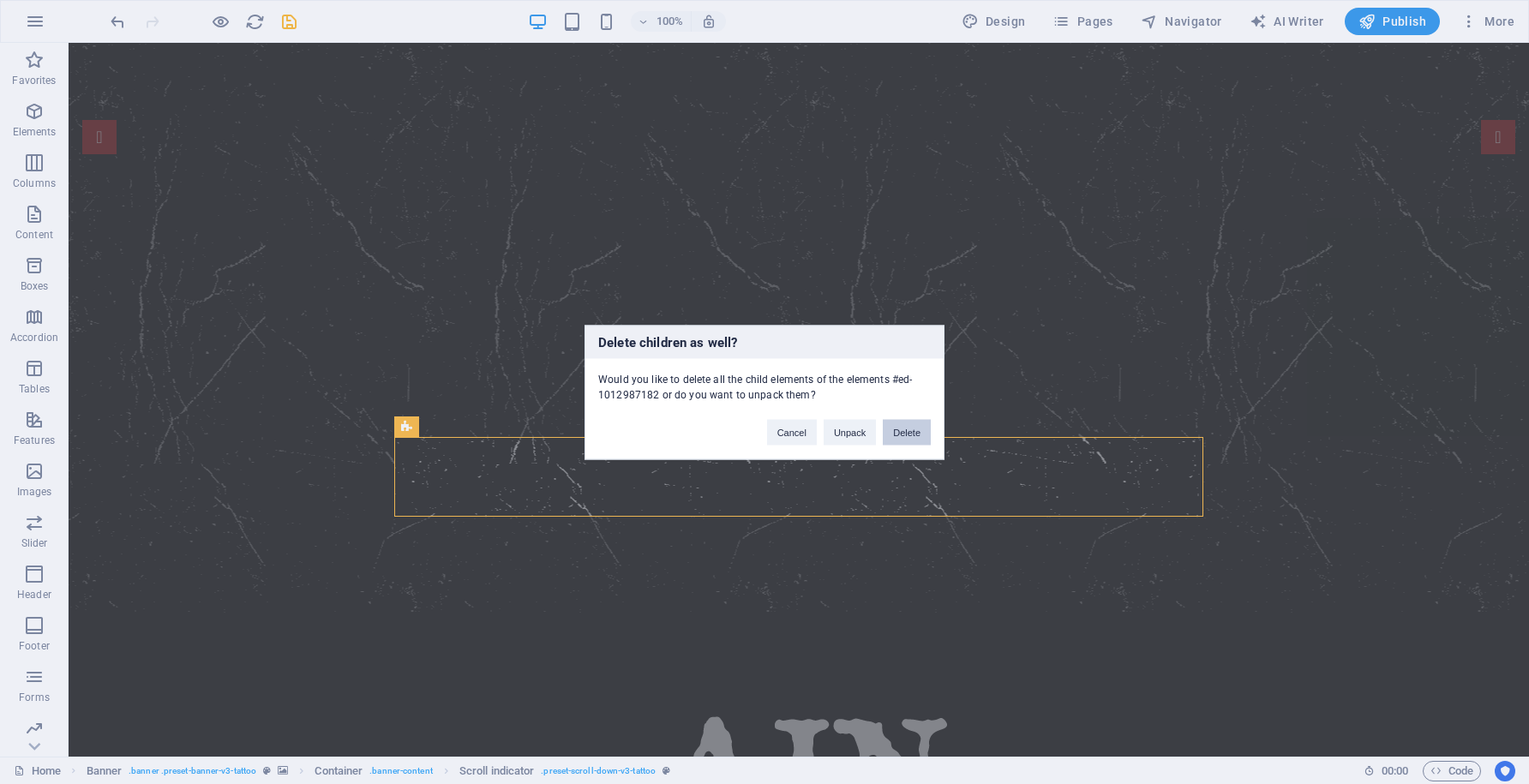
click at [906, 437] on button "Delete" at bounding box center [907, 432] width 48 height 26
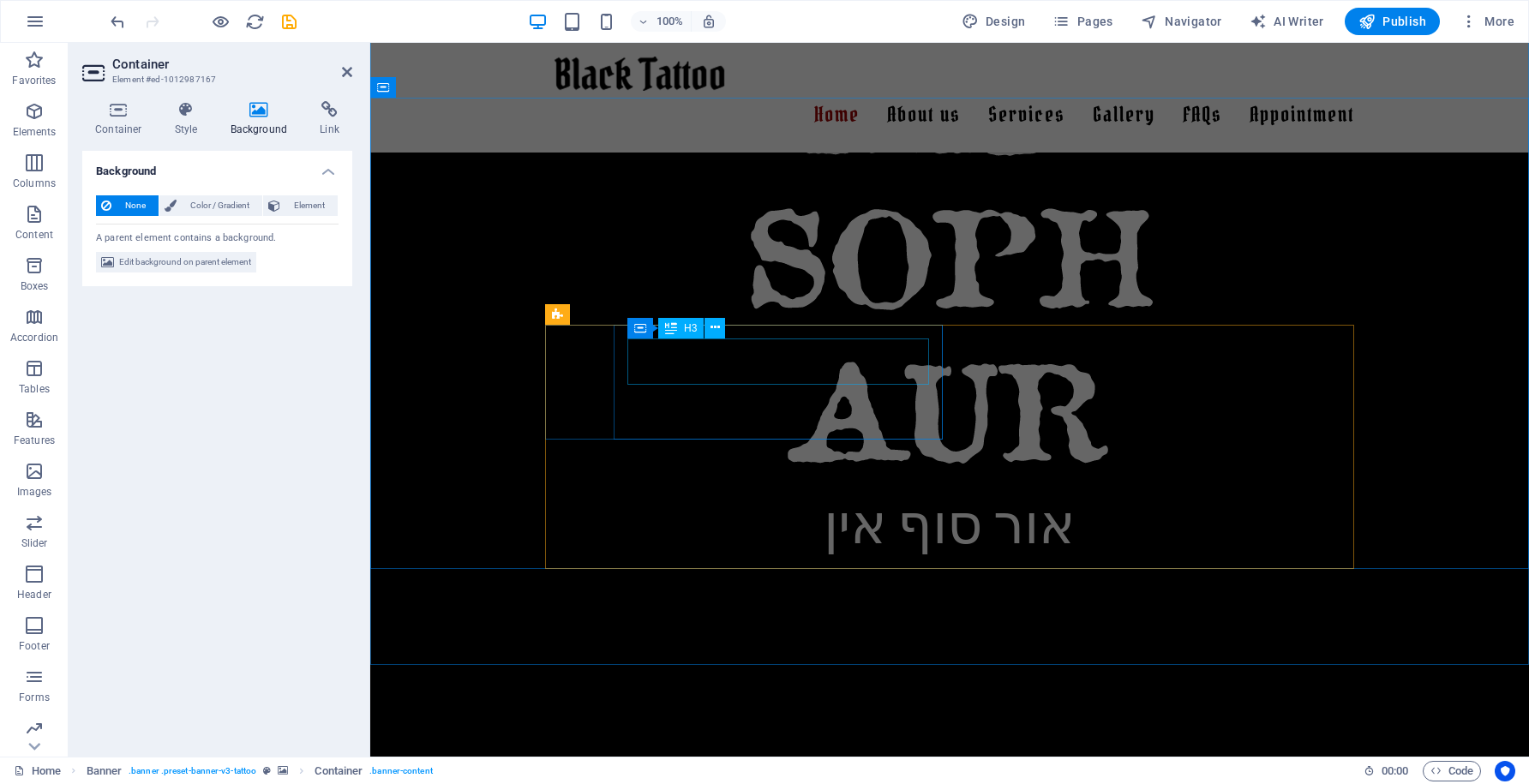
scroll to position [0, 0]
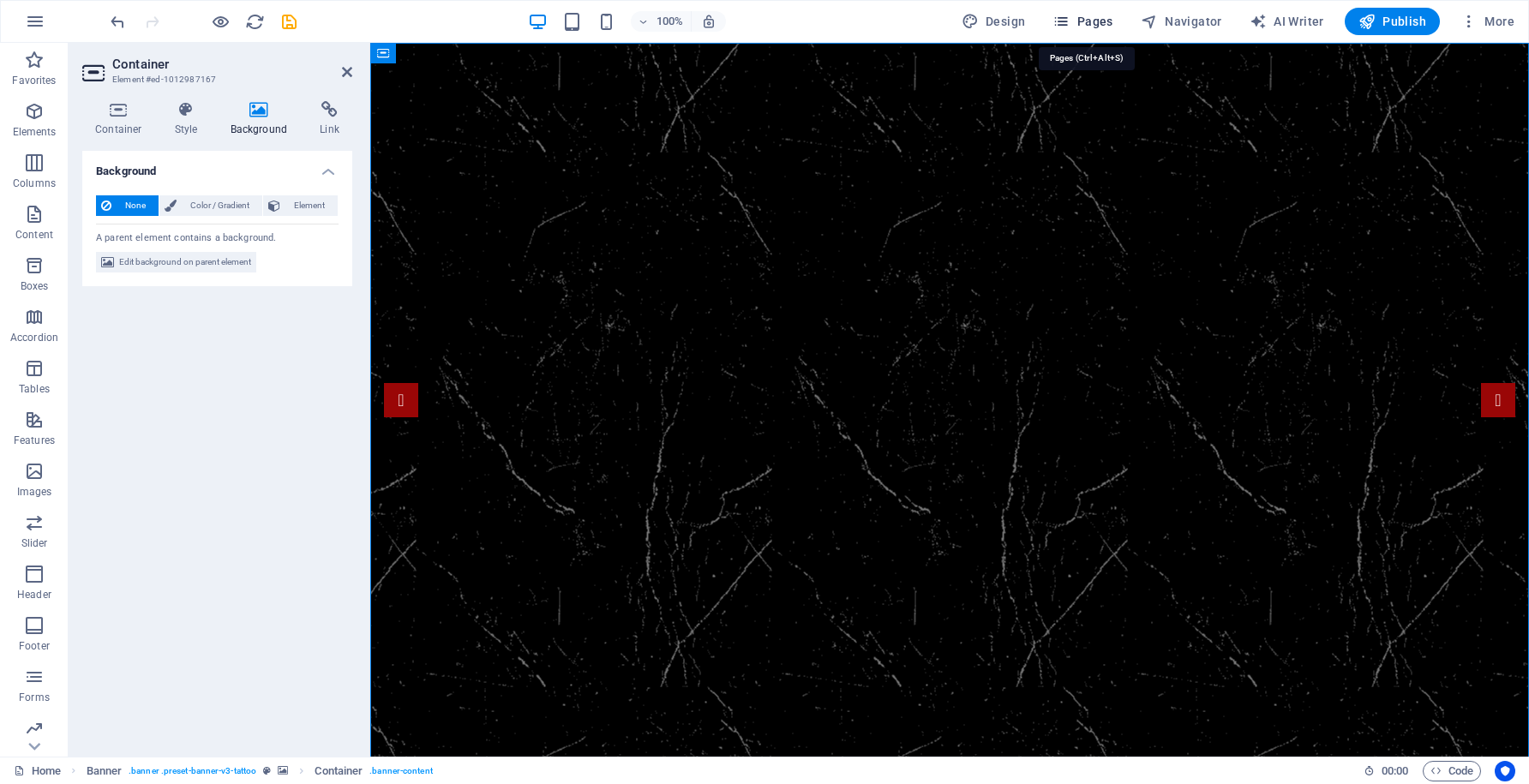
click at [1102, 18] on span "Pages" at bounding box center [1083, 20] width 60 height 17
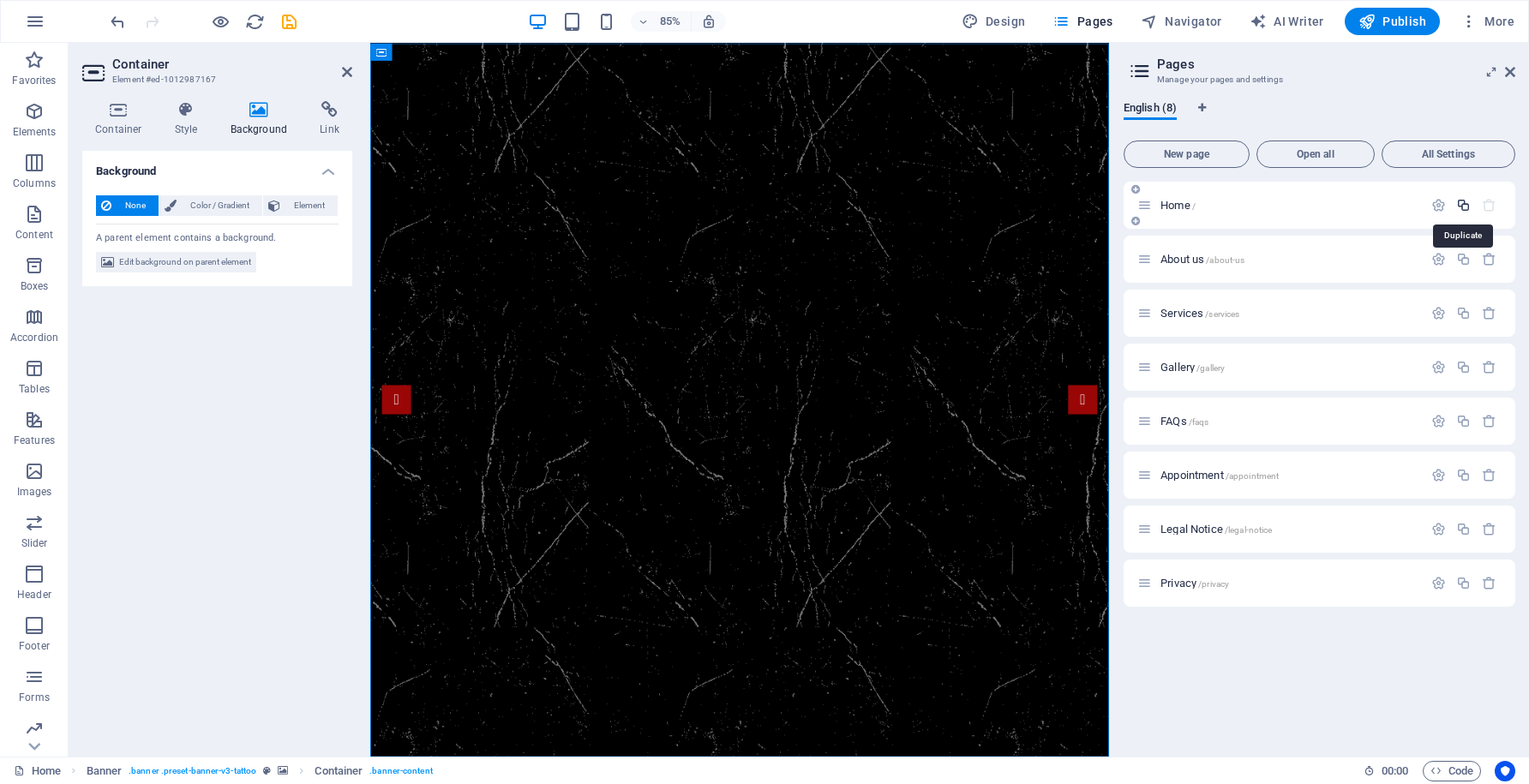
click at [1463, 210] on icon "button" at bounding box center [1463, 205] width 14 height 14
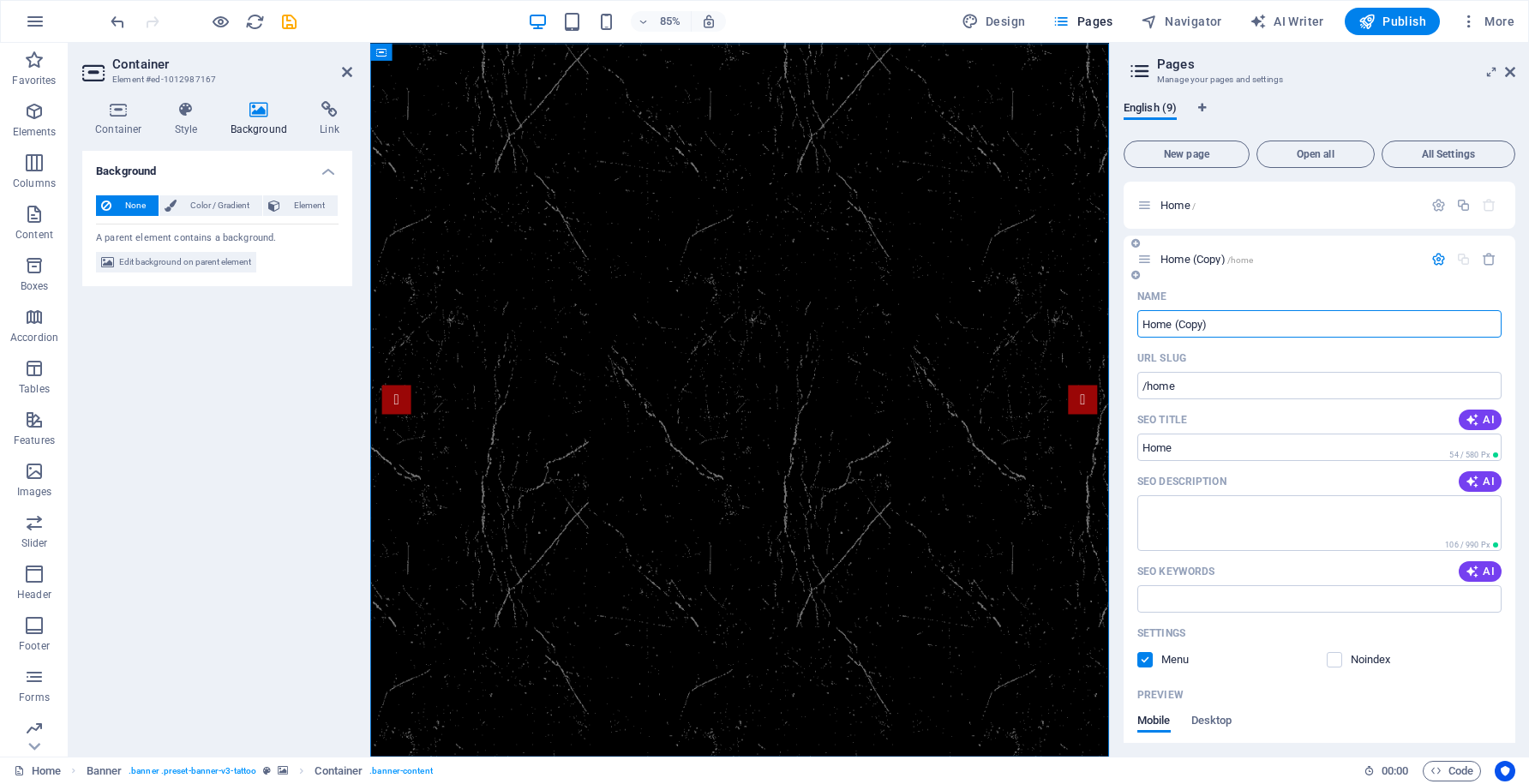
click at [1291, 265] on div "Home (Copy) /home" at bounding box center [1279, 259] width 285 height 20
click at [1178, 205] on span "Home /" at bounding box center [1178, 205] width 36 height 12
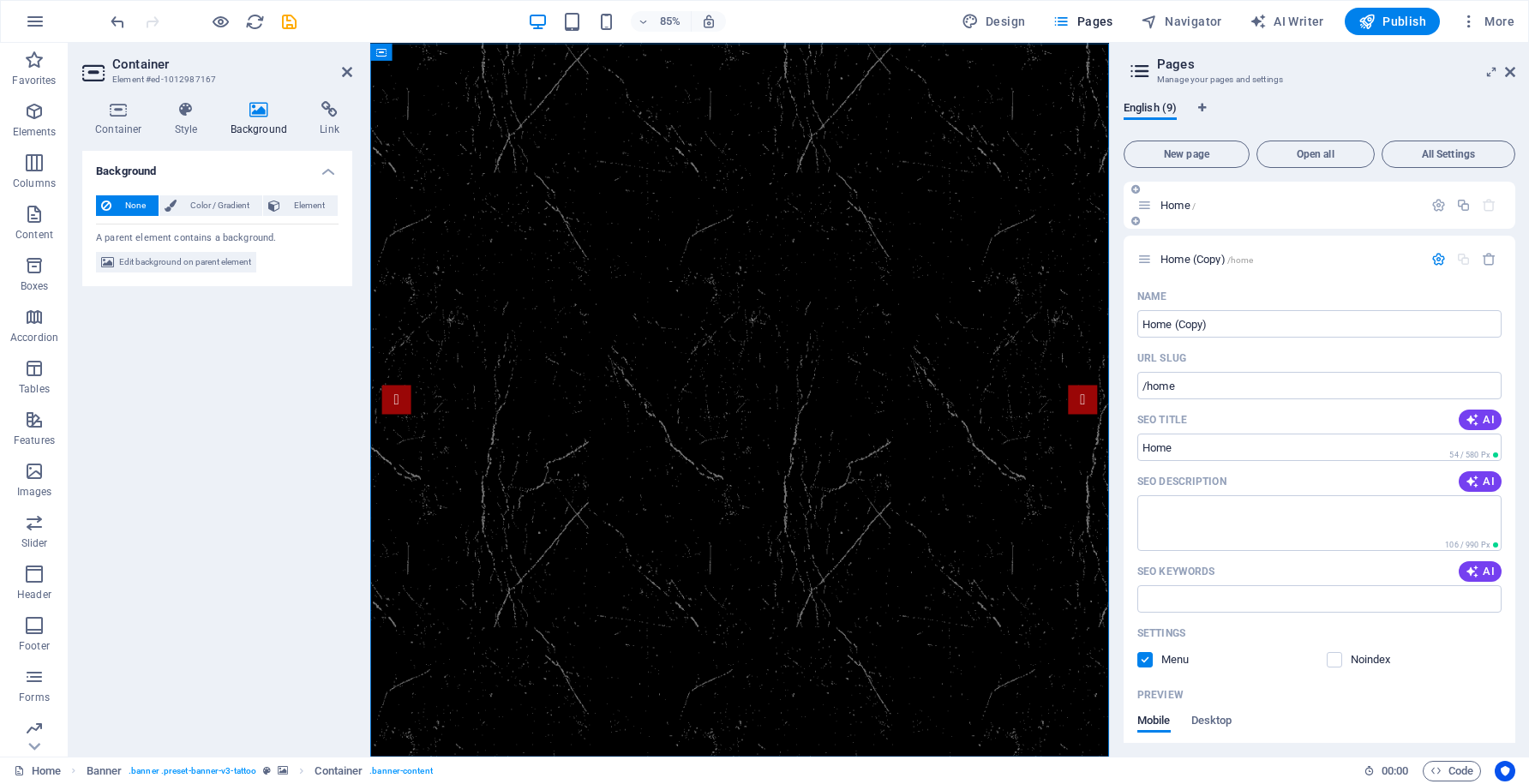
click at [1181, 204] on span "Home /" at bounding box center [1178, 205] width 36 height 12
click at [1209, 375] on input "/home" at bounding box center [1319, 385] width 364 height 28
click at [1437, 260] on icon "button" at bounding box center [1438, 259] width 14 height 14
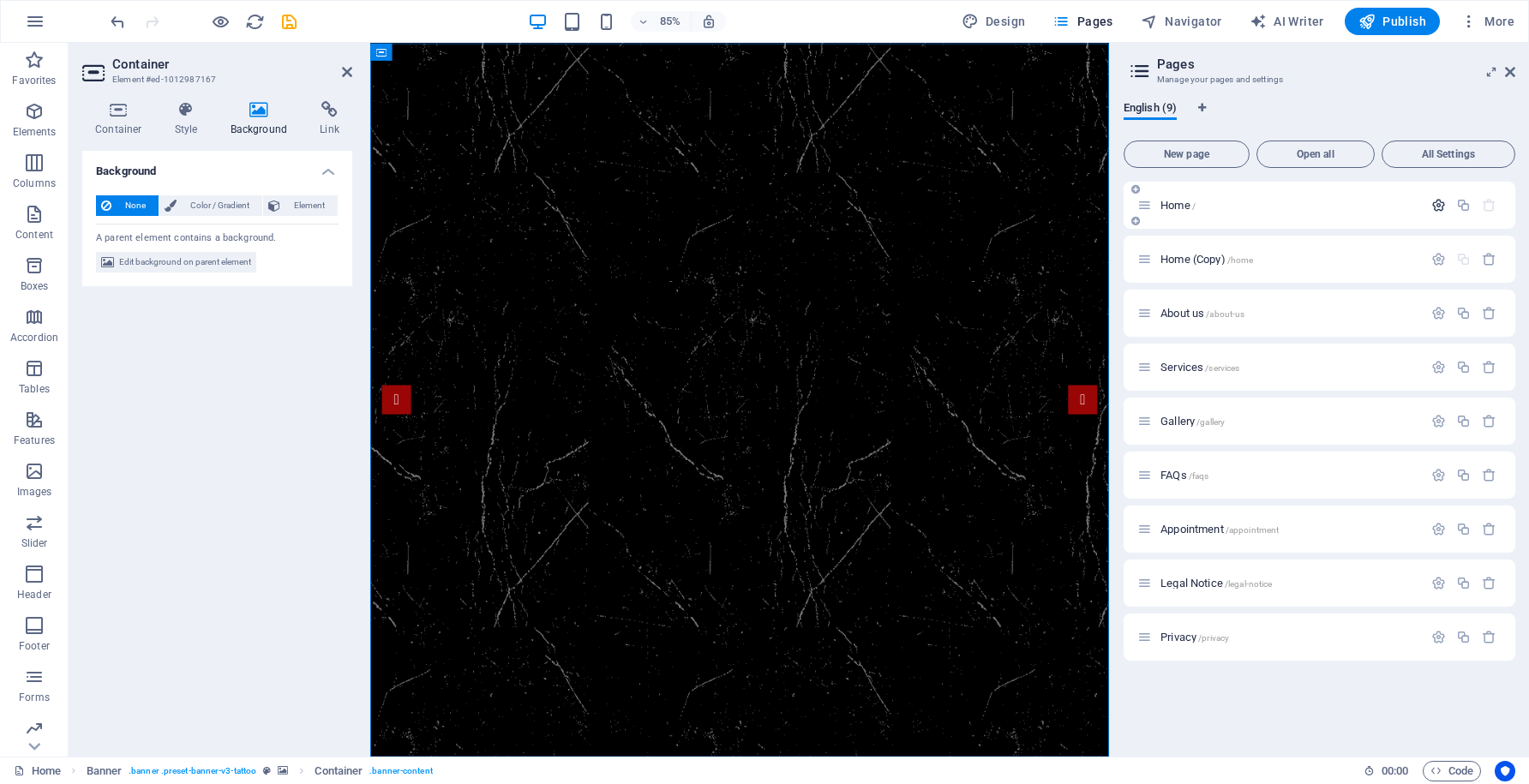
click at [1439, 205] on icon "button" at bounding box center [1438, 205] width 14 height 14
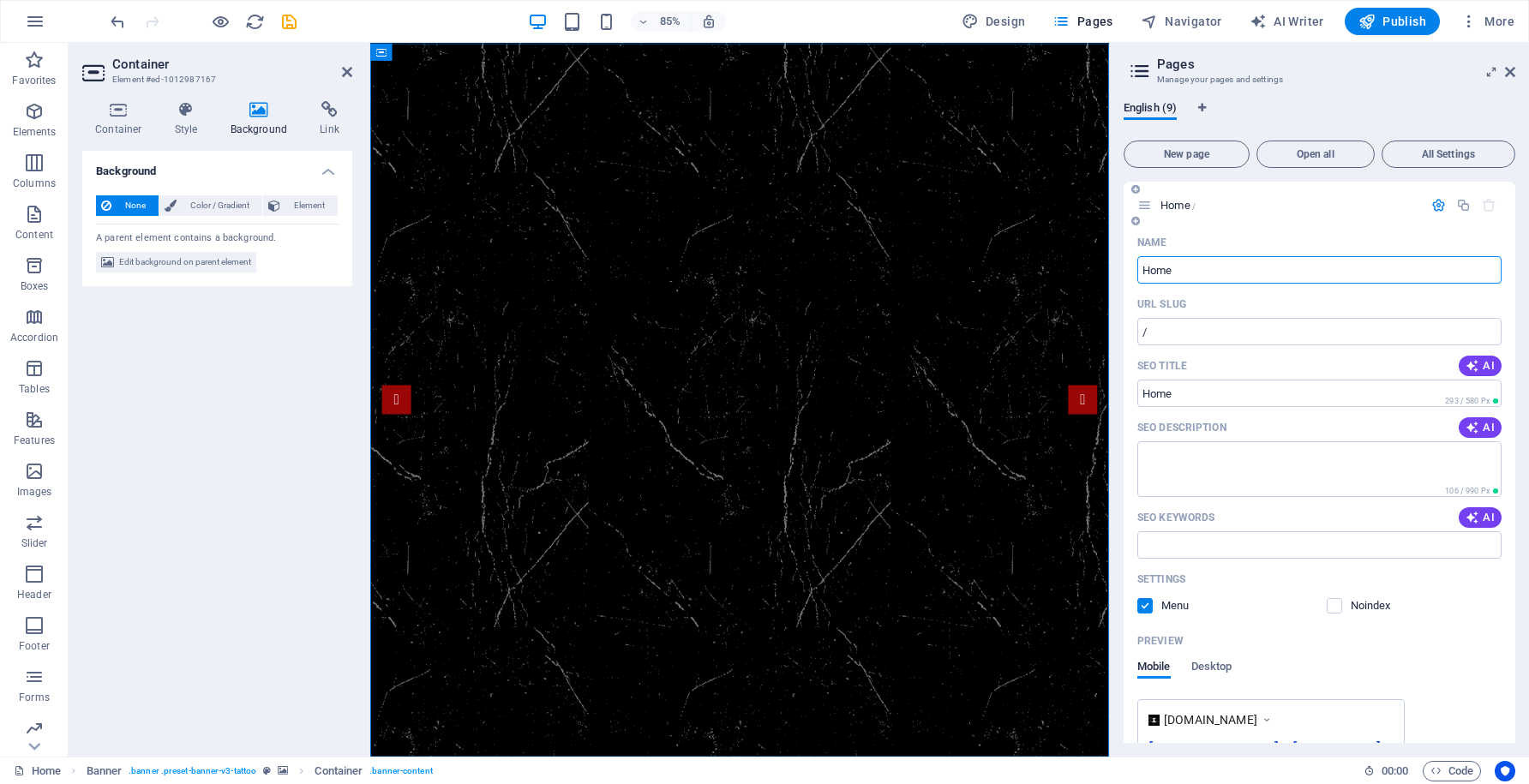
click at [1435, 203] on icon "button" at bounding box center [1438, 205] width 14 height 14
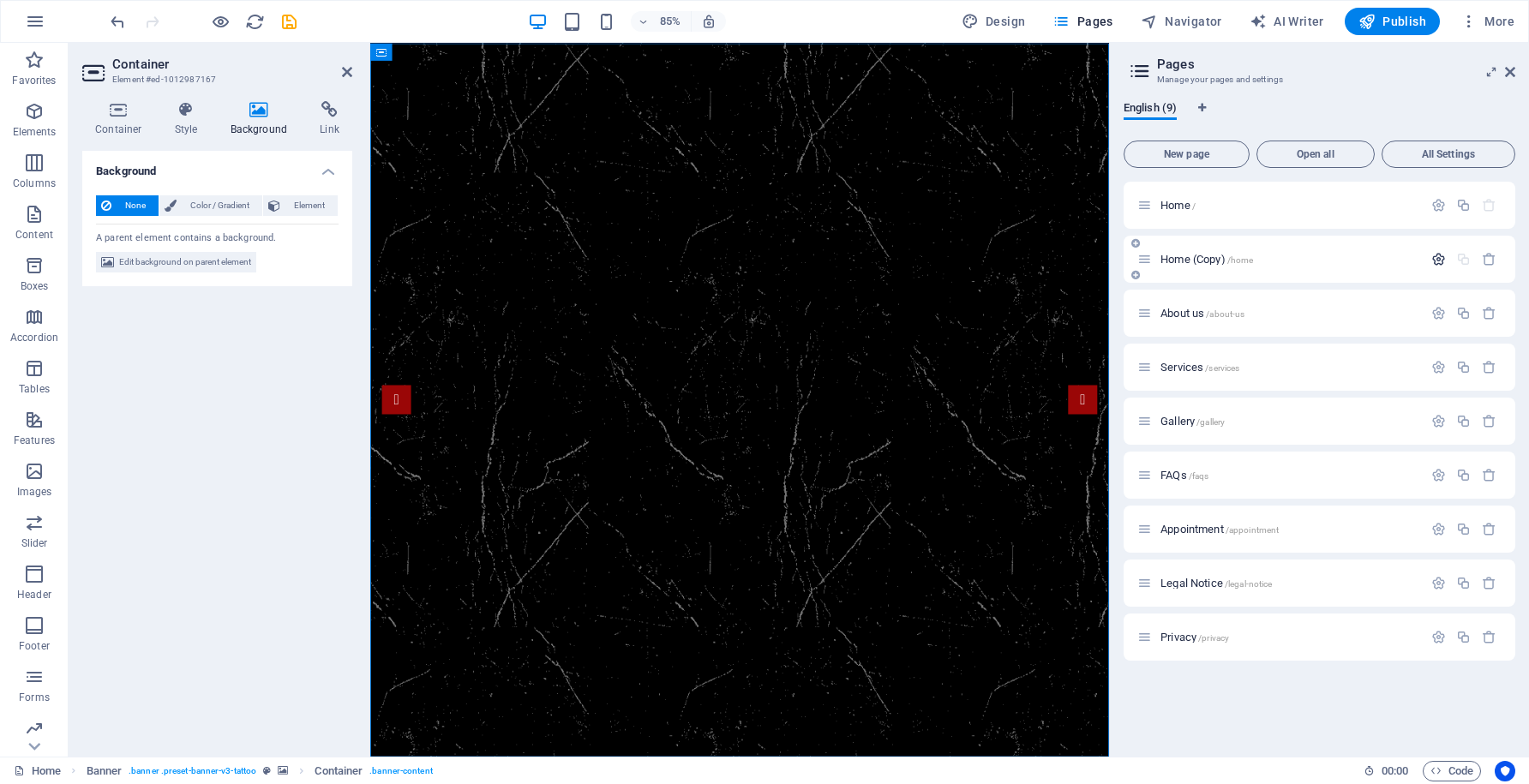
click at [1434, 256] on icon "button" at bounding box center [1438, 259] width 14 height 14
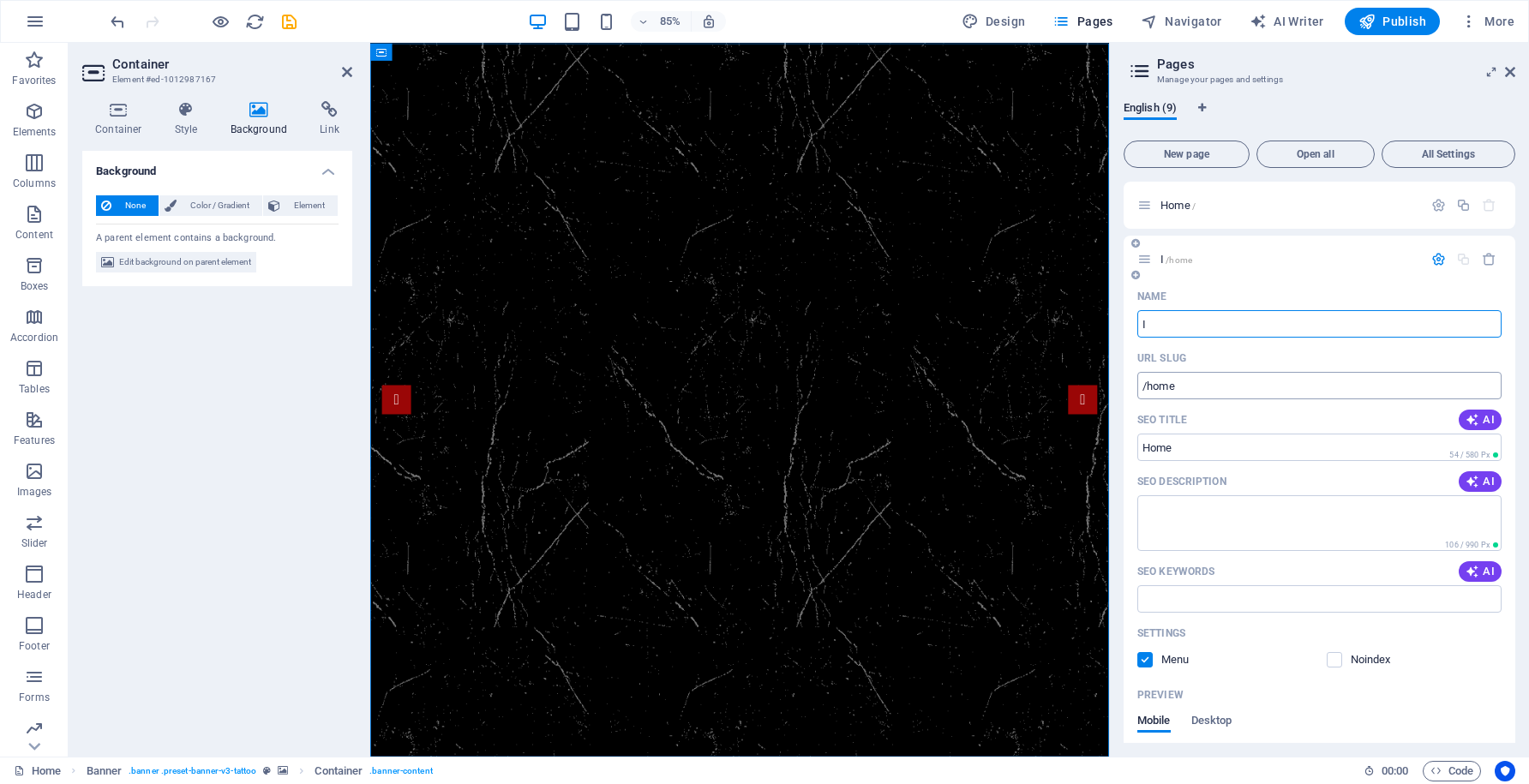
type input "I"
click at [1195, 386] on input "/home" at bounding box center [1319, 385] width 364 height 28
type input "/i"
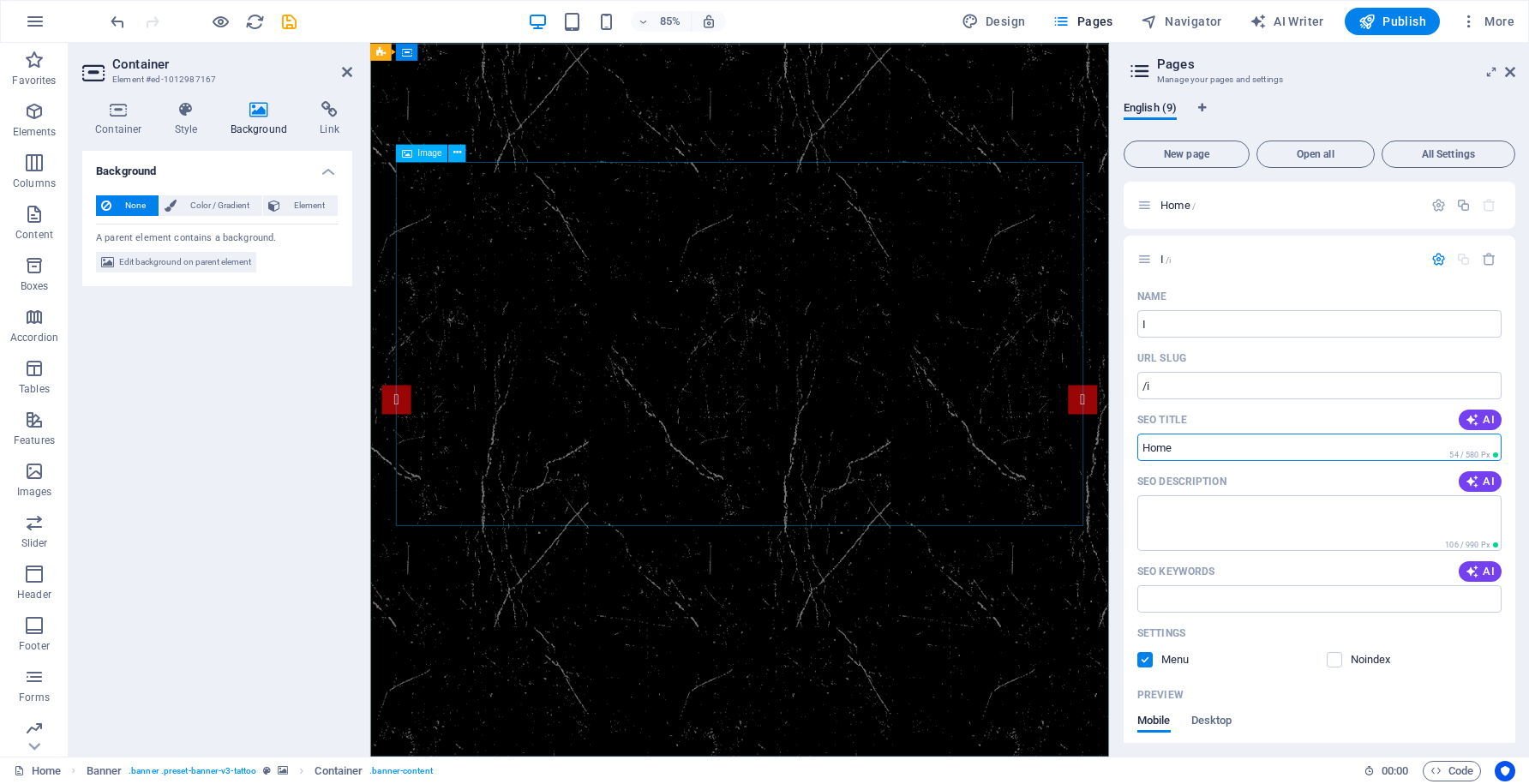
drag, startPoint x: 1578, startPoint y: 494, endPoint x: 1150, endPoint y: 522, distance: 428.9
type input "H"
type input "I"
click at [1243, 323] on input "I" at bounding box center [1319, 323] width 364 height 28
click at [1433, 262] on icon "button" at bounding box center [1438, 259] width 14 height 14
